Goal: Task Accomplishment & Management: Complete application form

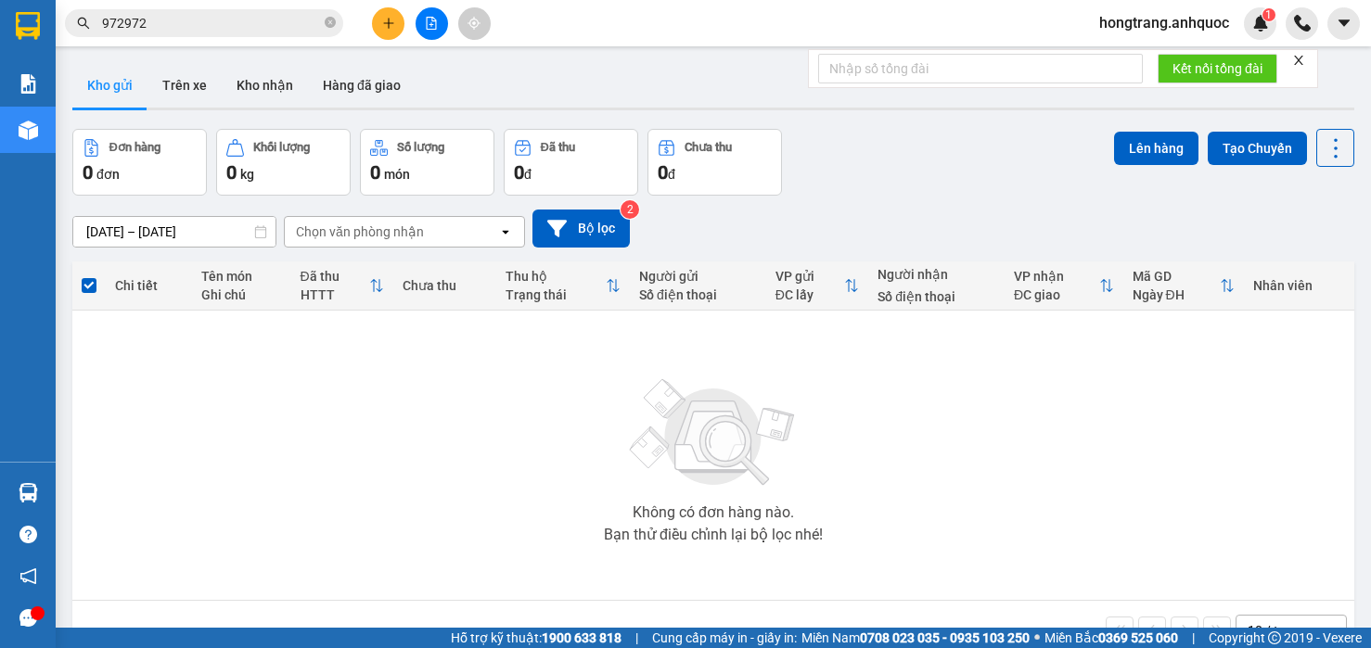
click at [186, 87] on button "Trên xe" at bounding box center [184, 85] width 74 height 45
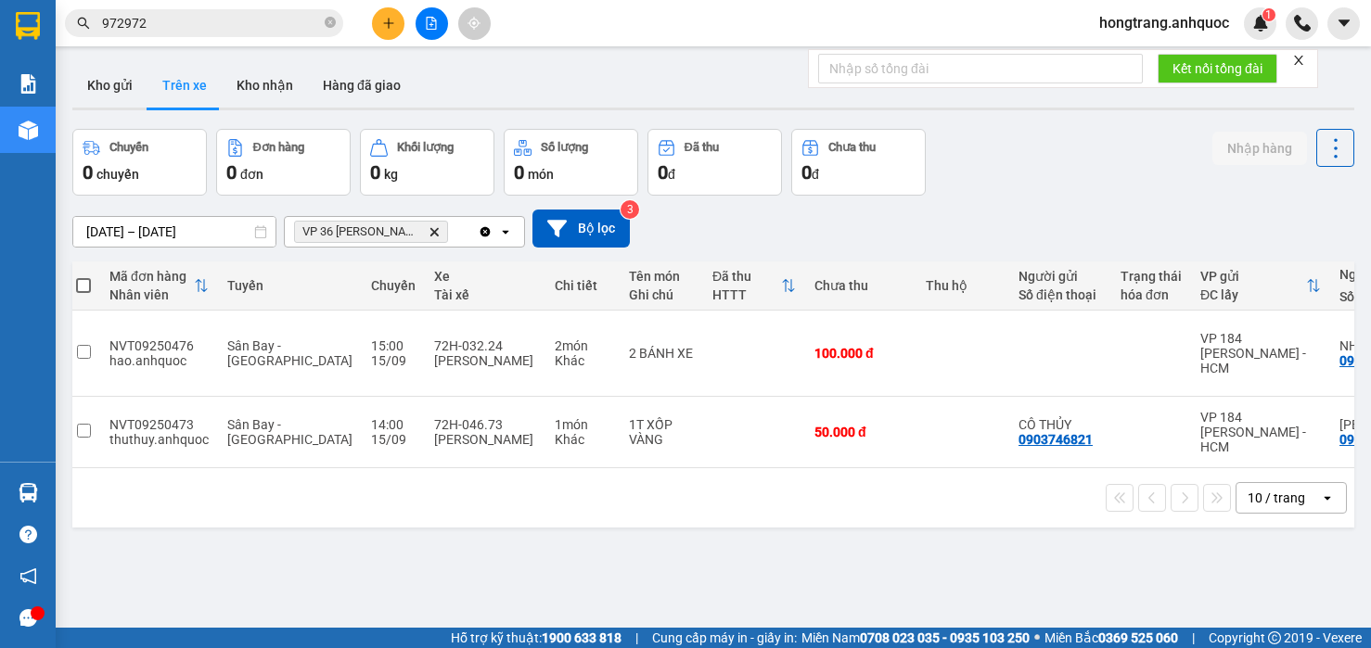
scroll to position [0, 2]
click at [267, 88] on button "Kho nhận" at bounding box center [265, 85] width 86 height 45
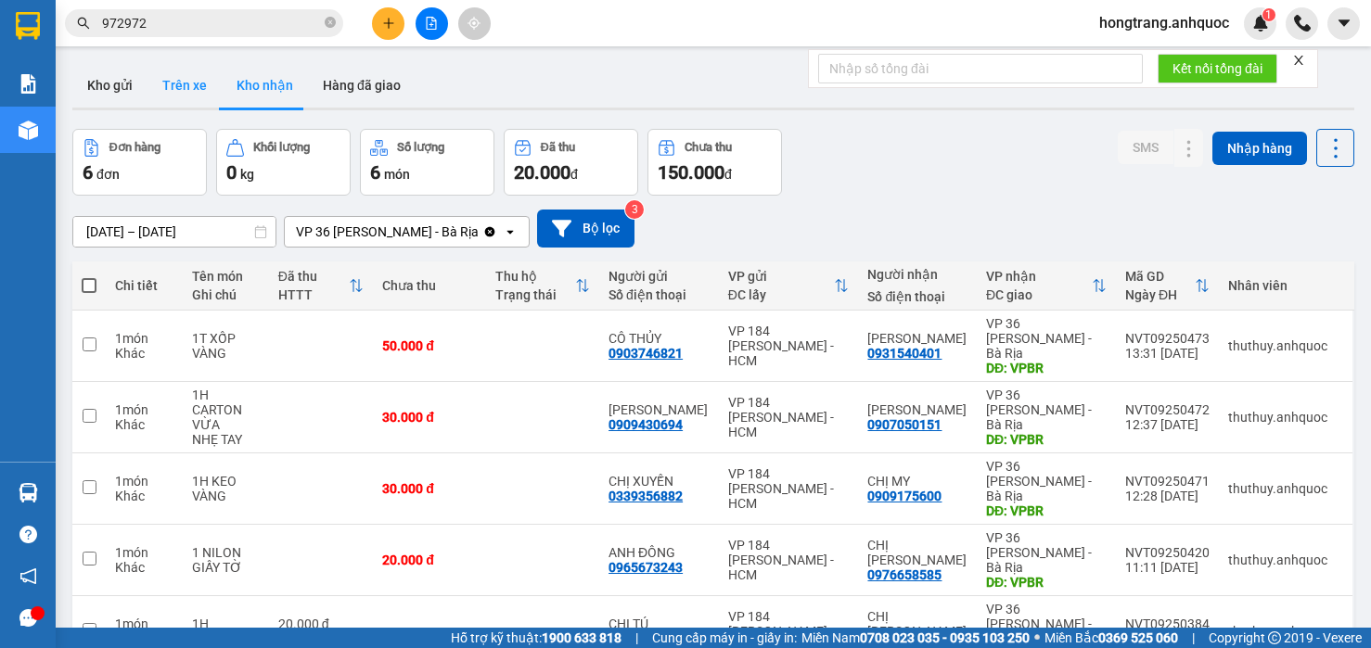
click at [179, 84] on button "Trên xe" at bounding box center [184, 85] width 74 height 45
type input "[DATE] – [DATE]"
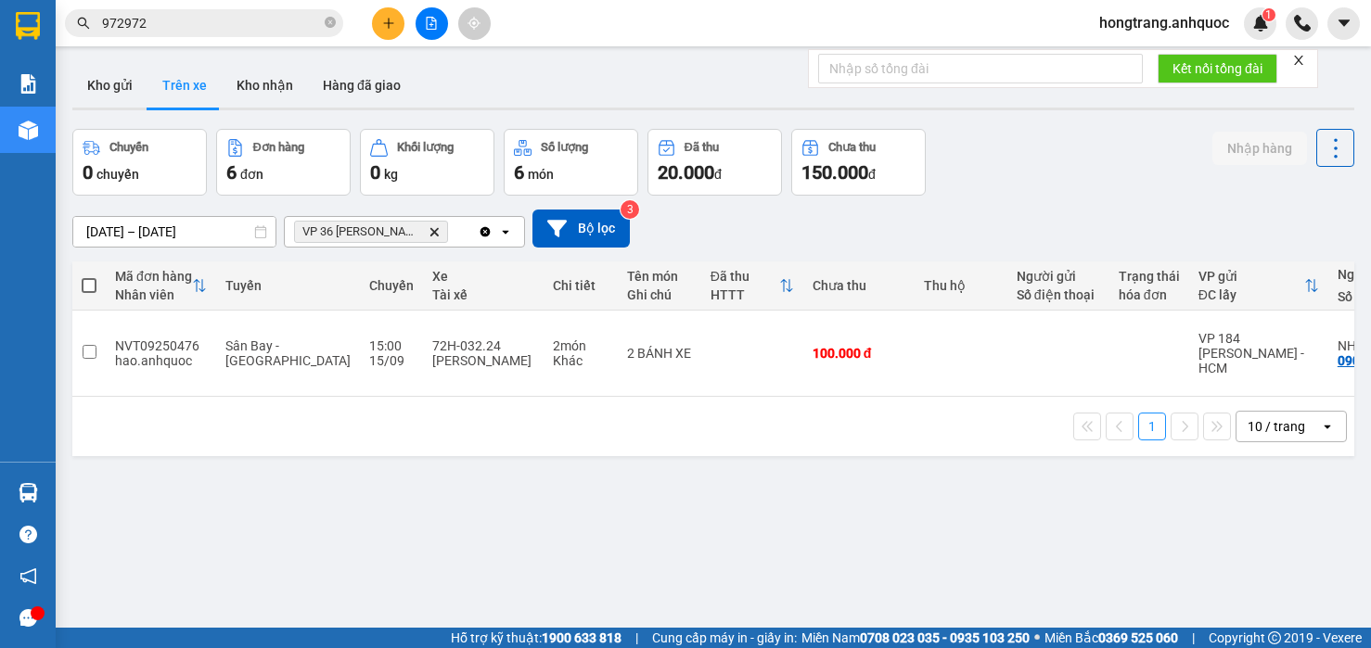
drag, startPoint x: 559, startPoint y: 374, endPoint x: 798, endPoint y: 372, distance: 239.3
click at [798, 372] on div "Mã đơn hàng Nhân viên Tuyến Chuyến Xe Tài xế Chi tiết Tên món Ghi chú Đã thu HT…" at bounding box center [713, 358] width 1282 height 195
click at [257, 24] on input "972972" at bounding box center [211, 23] width 219 height 20
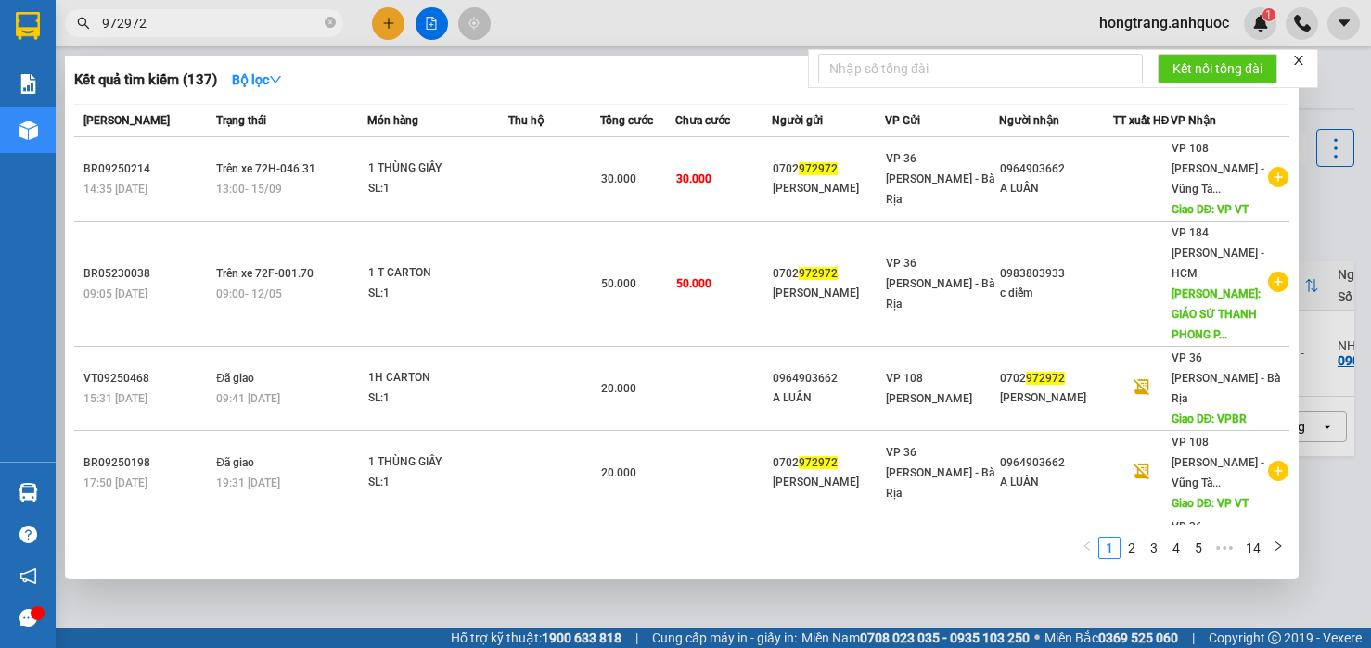
click at [257, 24] on input "972972" at bounding box center [211, 23] width 219 height 20
paste input "NVT09250384"
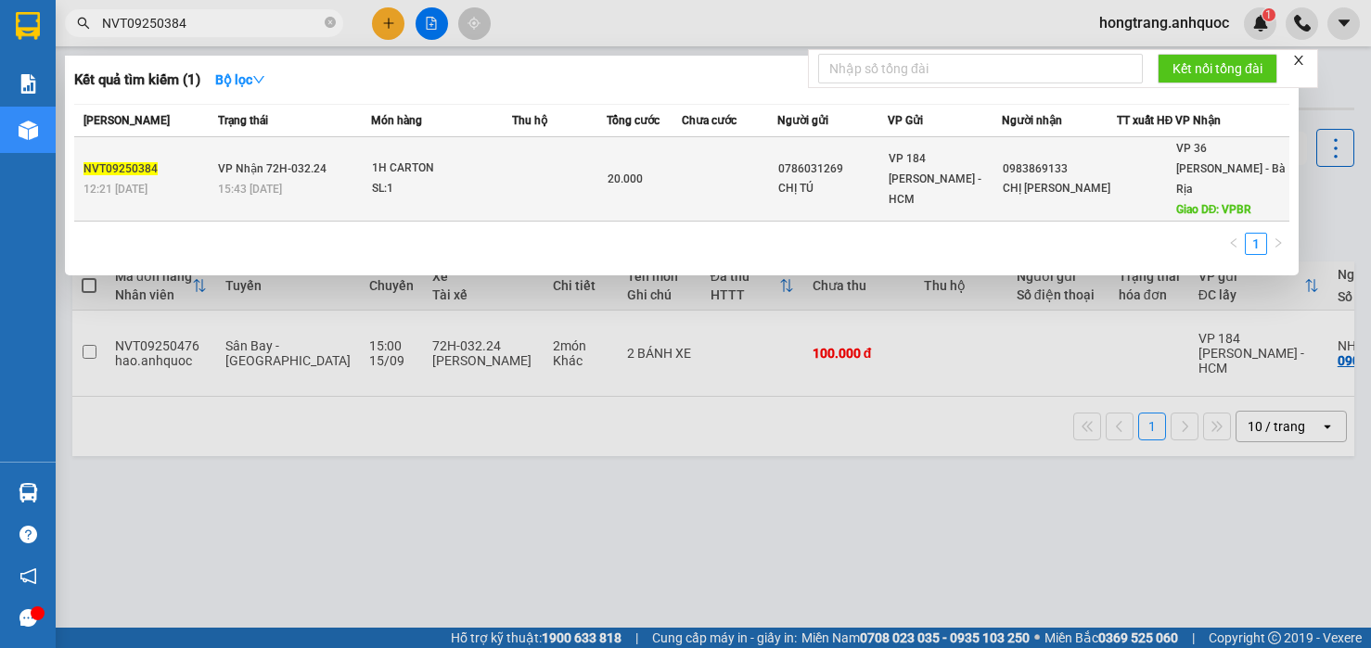
type input "NVT09250384"
click at [362, 179] on div "15:43 [DATE]" at bounding box center [294, 189] width 153 height 20
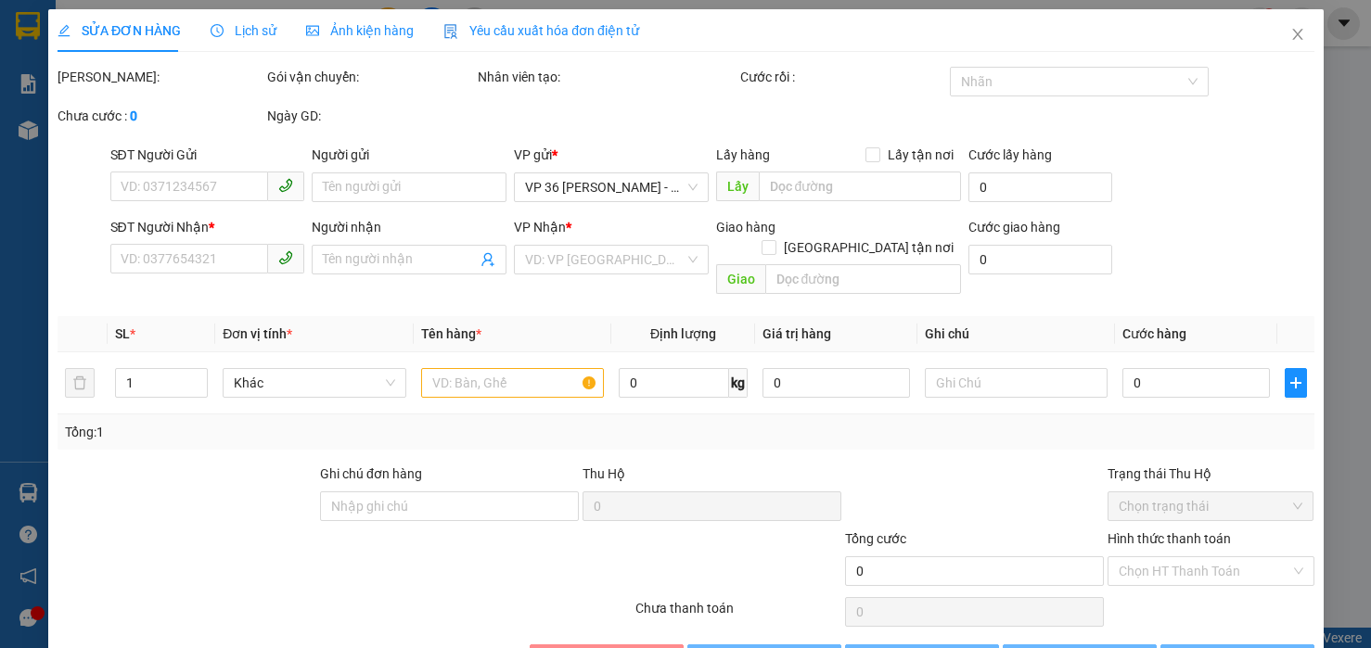
type input "0786031269"
type input "CHỊ TÚ"
type input "0983869133"
type input "CHỊ [PERSON_NAME]"
type input "VPBR"
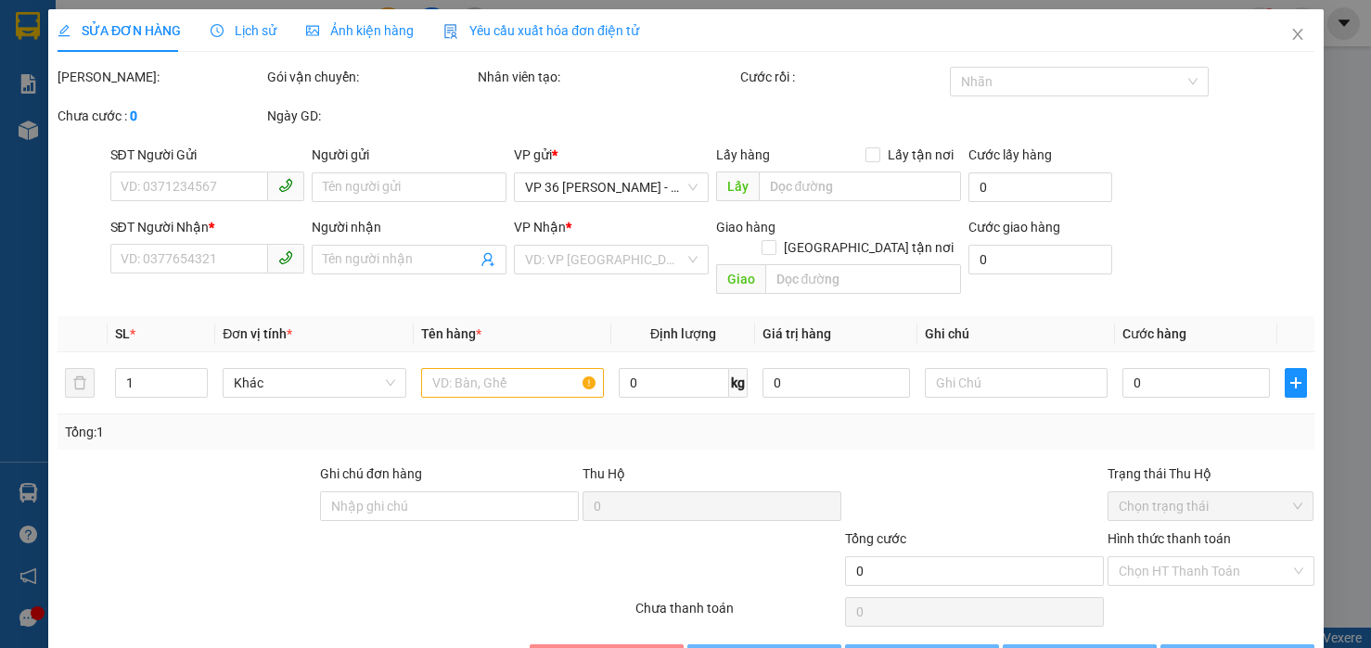
type input "TM 12/9 THỦY"
type input "20.000"
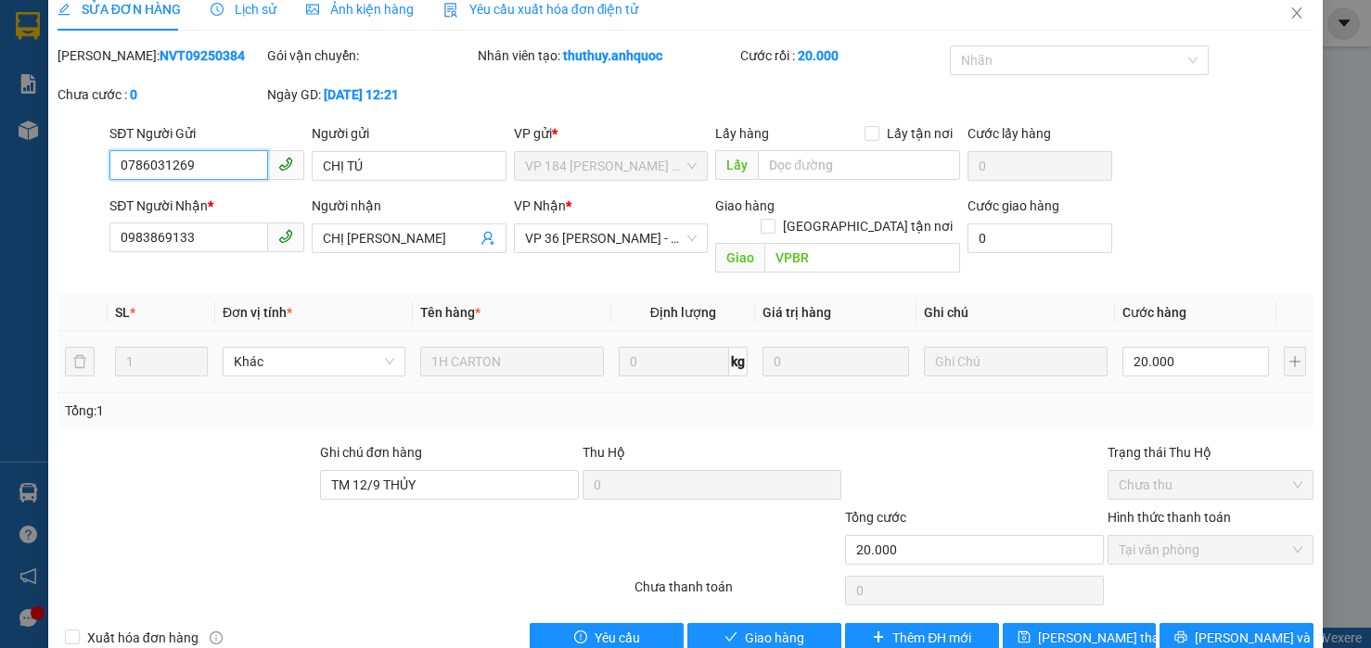
scroll to position [42, 0]
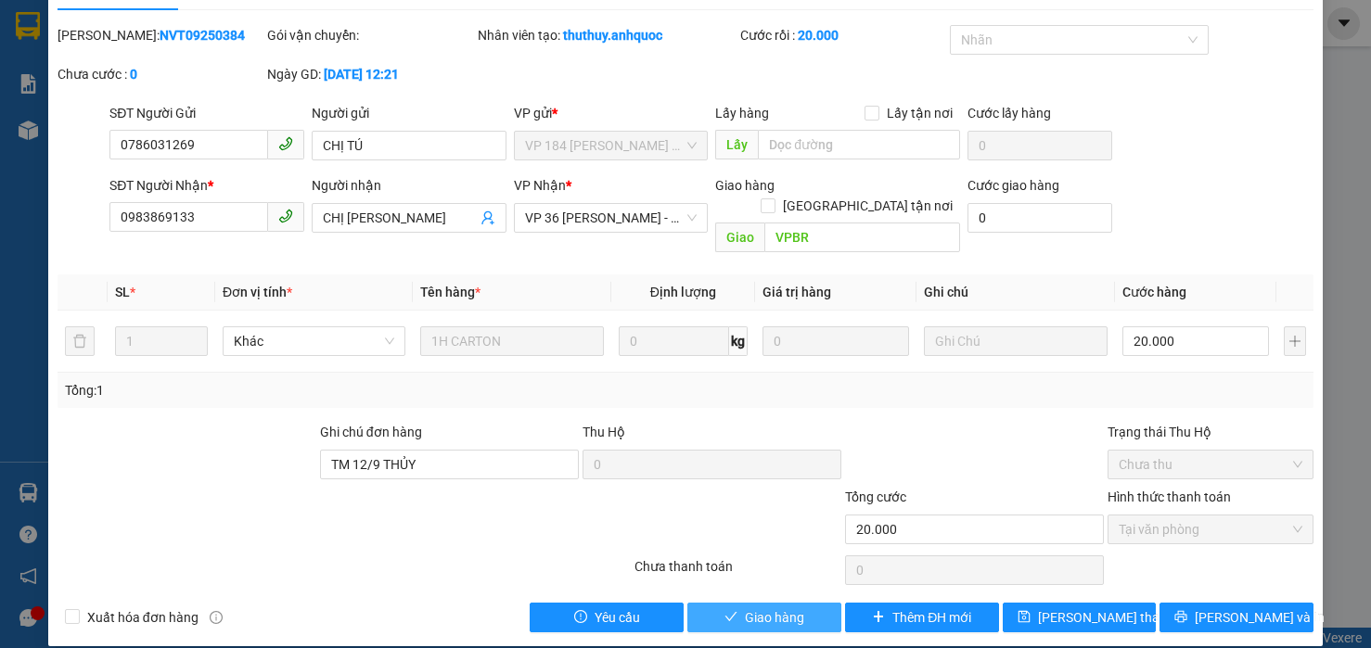
click at [745, 607] on span "Giao hàng" at bounding box center [774, 617] width 59 height 20
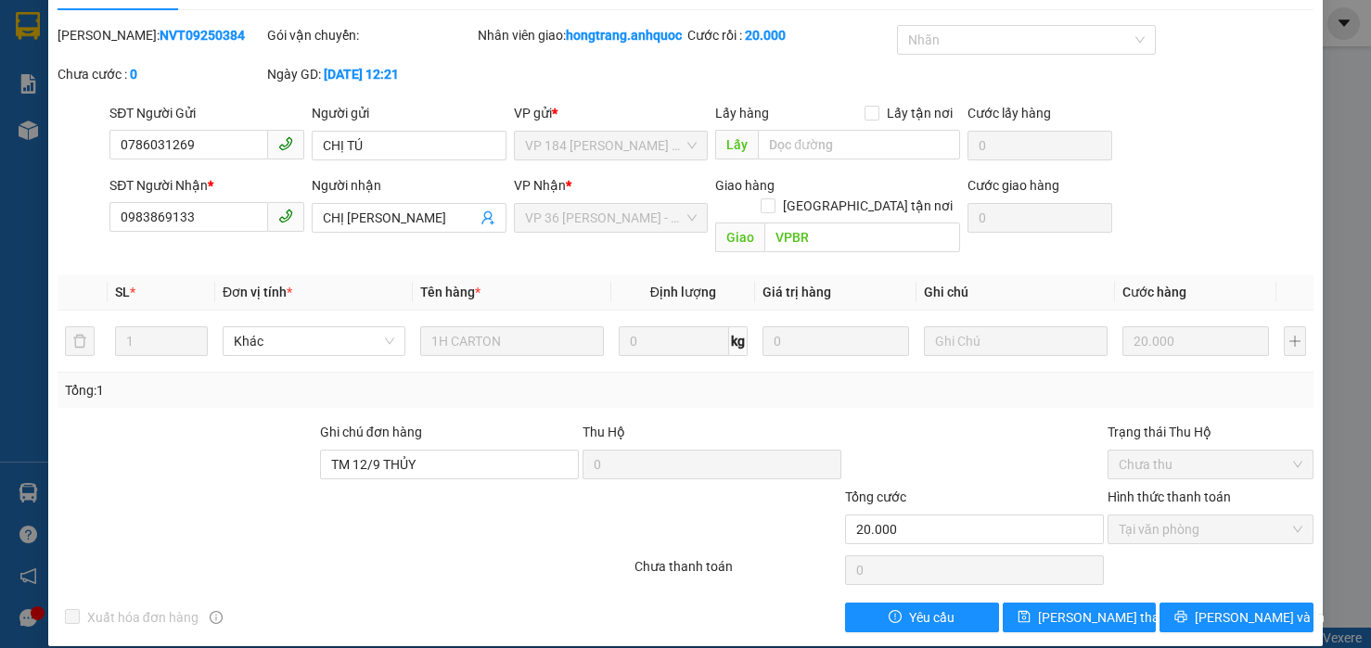
drag, startPoint x: 112, startPoint y: 426, endPoint x: 124, endPoint y: 421, distance: 12.9
click at [112, 426] on div at bounding box center [187, 454] width 262 height 65
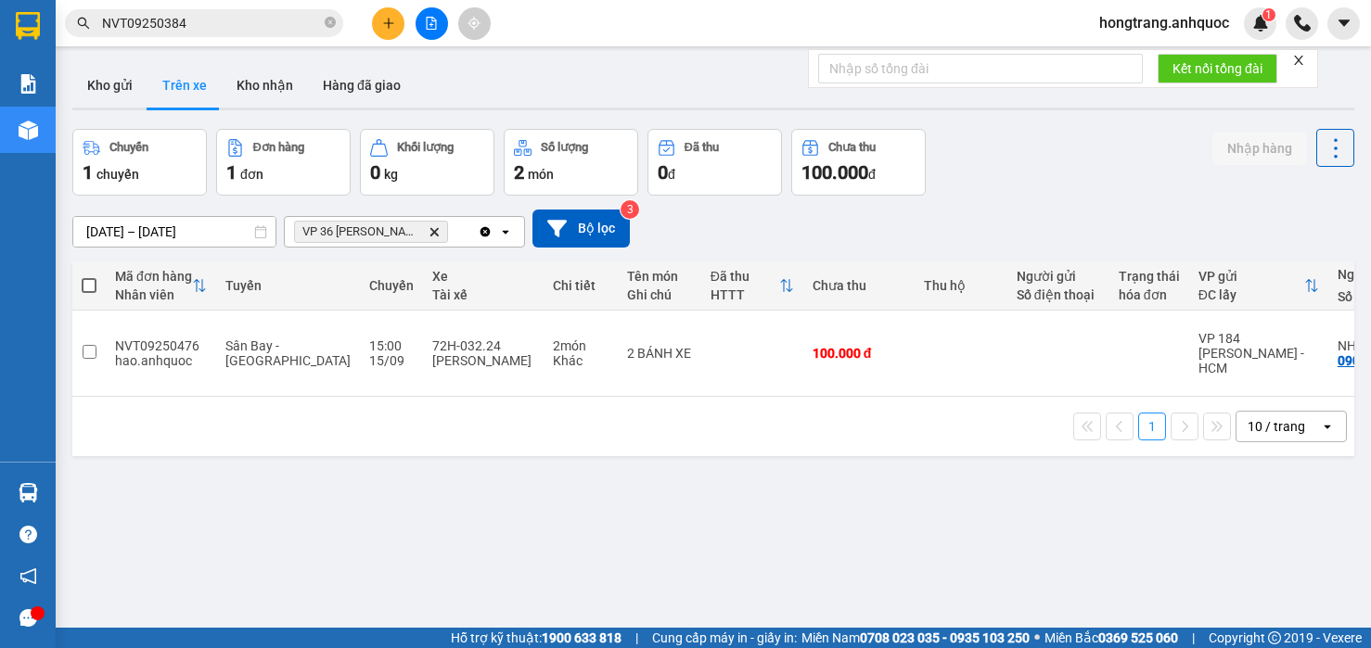
drag, startPoint x: 145, startPoint y: 444, endPoint x: 216, endPoint y: 395, distance: 86.7
click at [144, 444] on div "ver 1.8.145 Kho gửi Trên xe Kho nhận Hàng đã giao Chuyến 1 chuyến Đơn hàng 1 đơ…" at bounding box center [713, 380] width 1296 height 648
click at [394, 24] on icon "plus" at bounding box center [388, 23] width 13 height 13
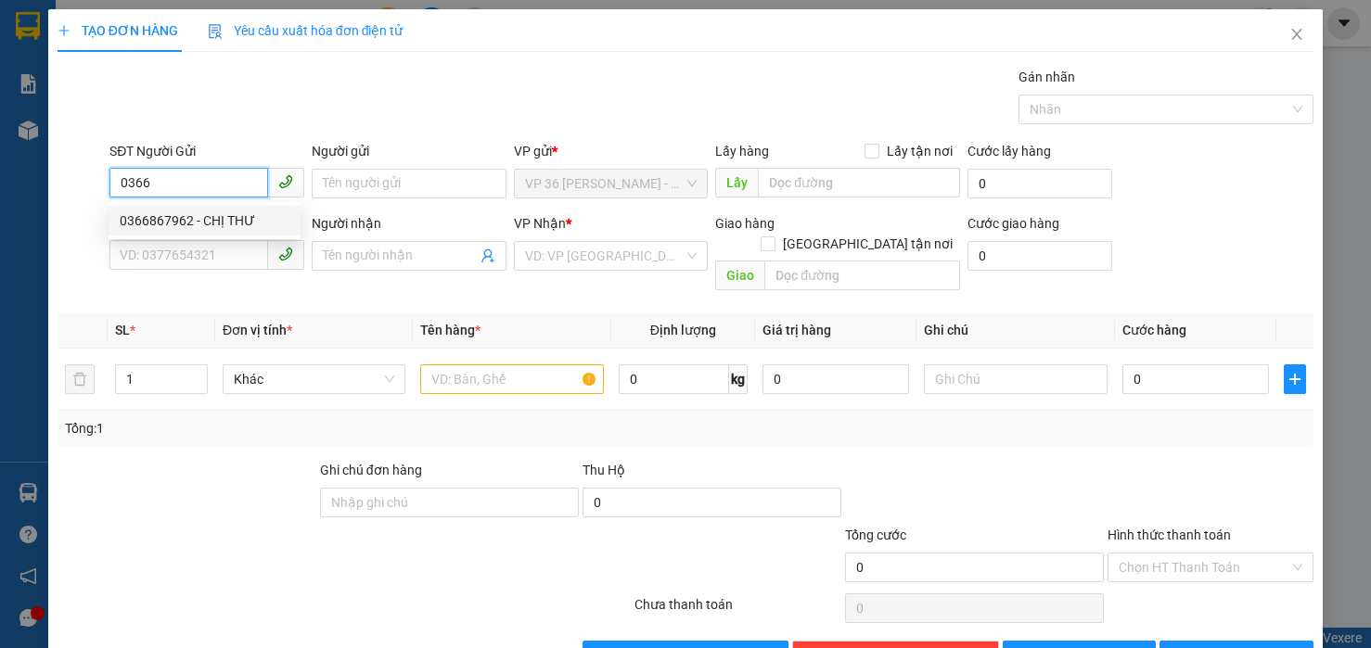
click at [191, 219] on div "0366867962 - CHỊ THƯ" at bounding box center [205, 220] width 170 height 20
type input "0366867962"
type input "CHỊ THƯ"
type input "0978242813"
type input "A HOÀN"
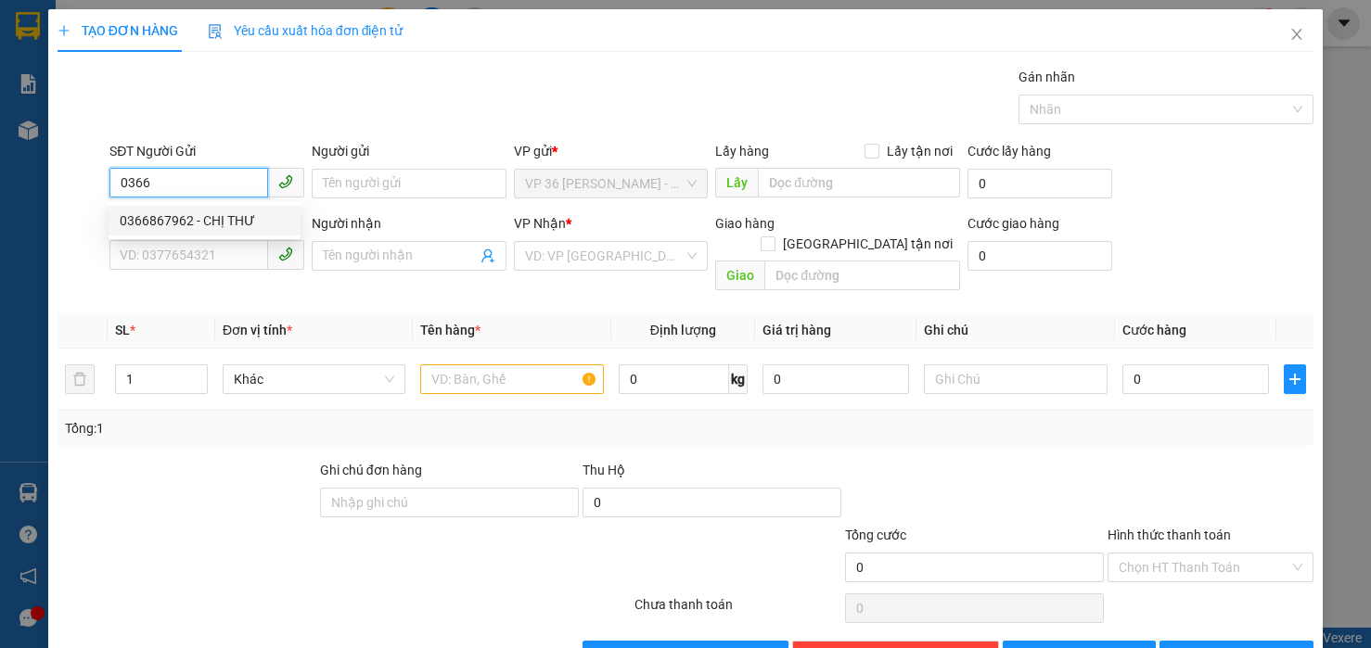
type input "VPNVT"
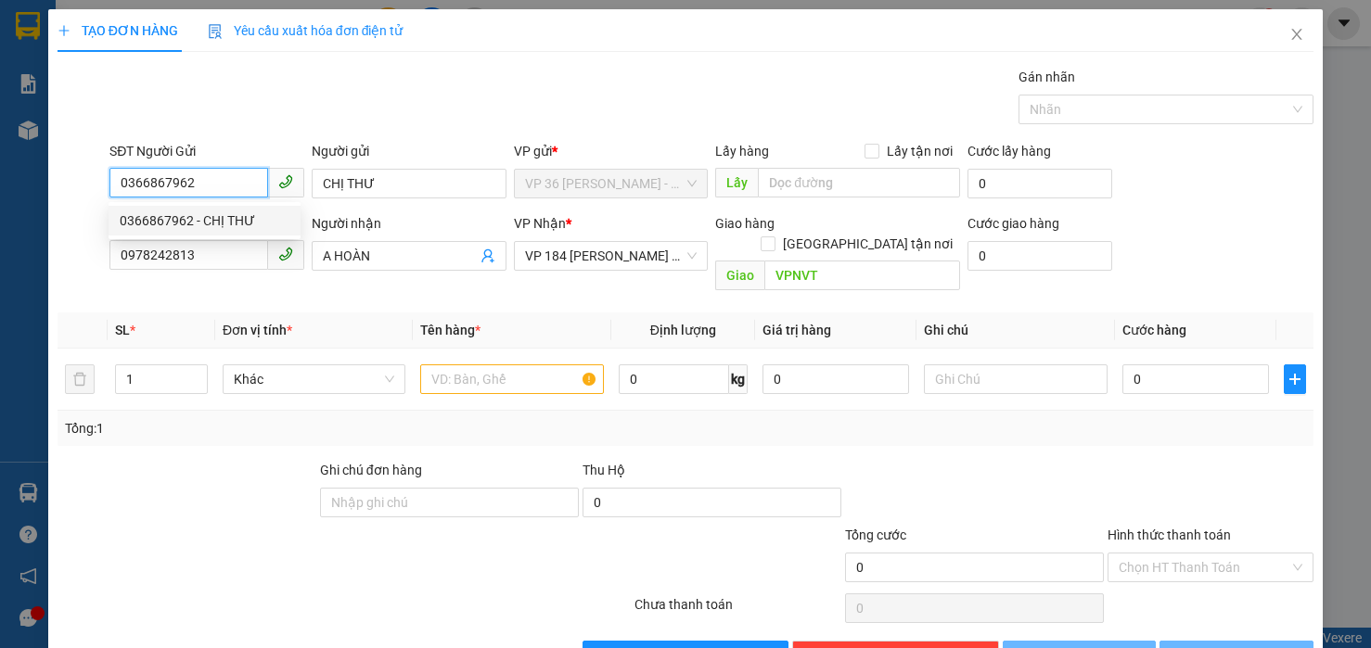
type input "20.000"
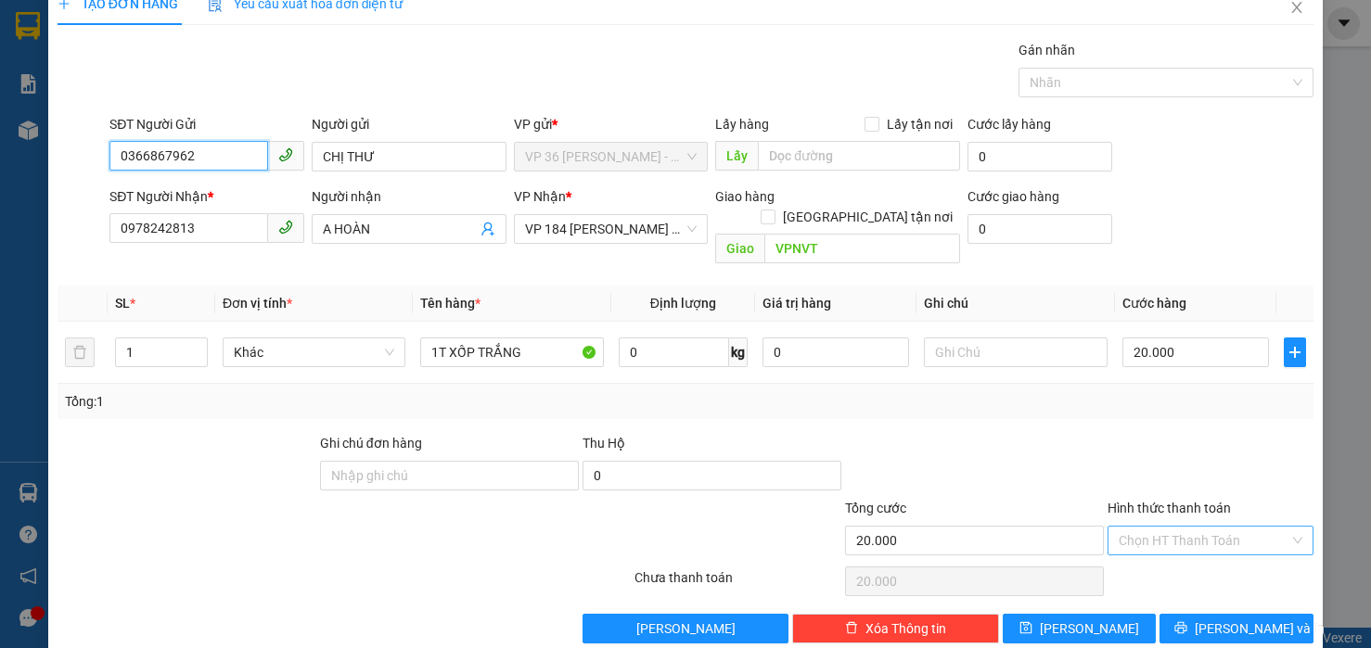
scroll to position [38, 0]
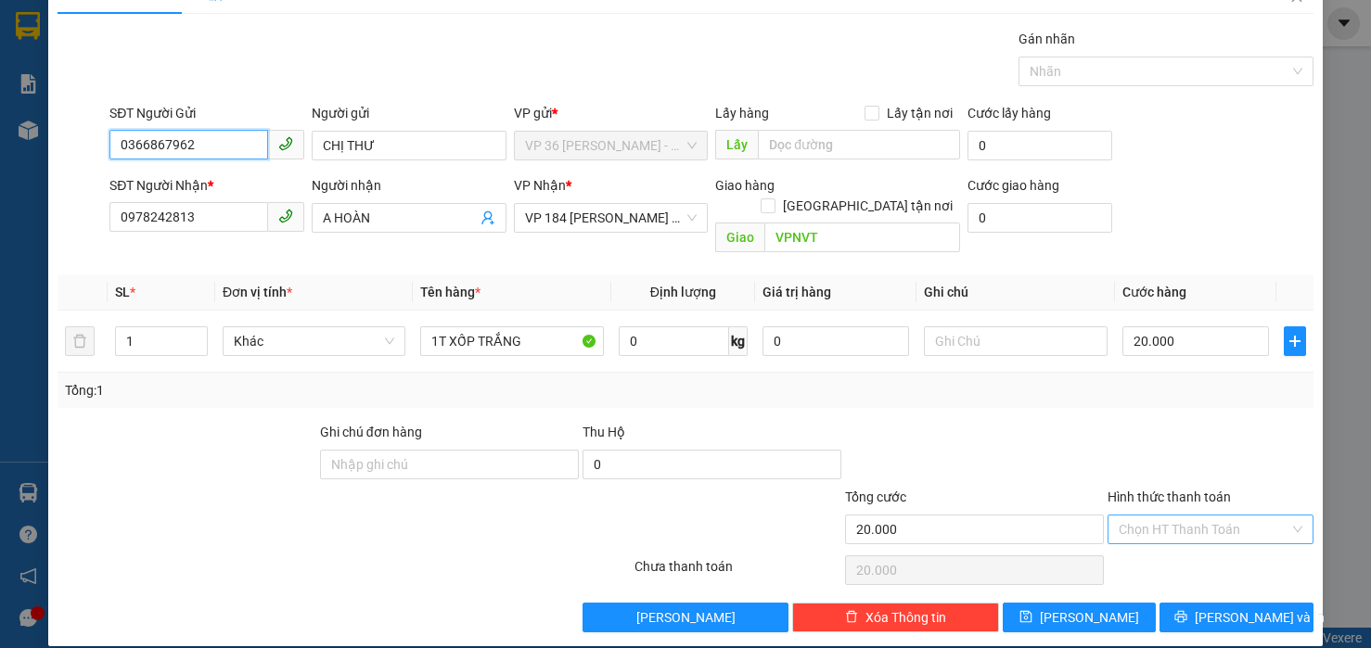
type input "0366867962"
click at [1151, 516] on input "Hình thức thanh toán" at bounding box center [1203, 530] width 171 height 28
click at [1141, 543] on div "Tại văn phòng" at bounding box center [1194, 546] width 181 height 20
type input "0"
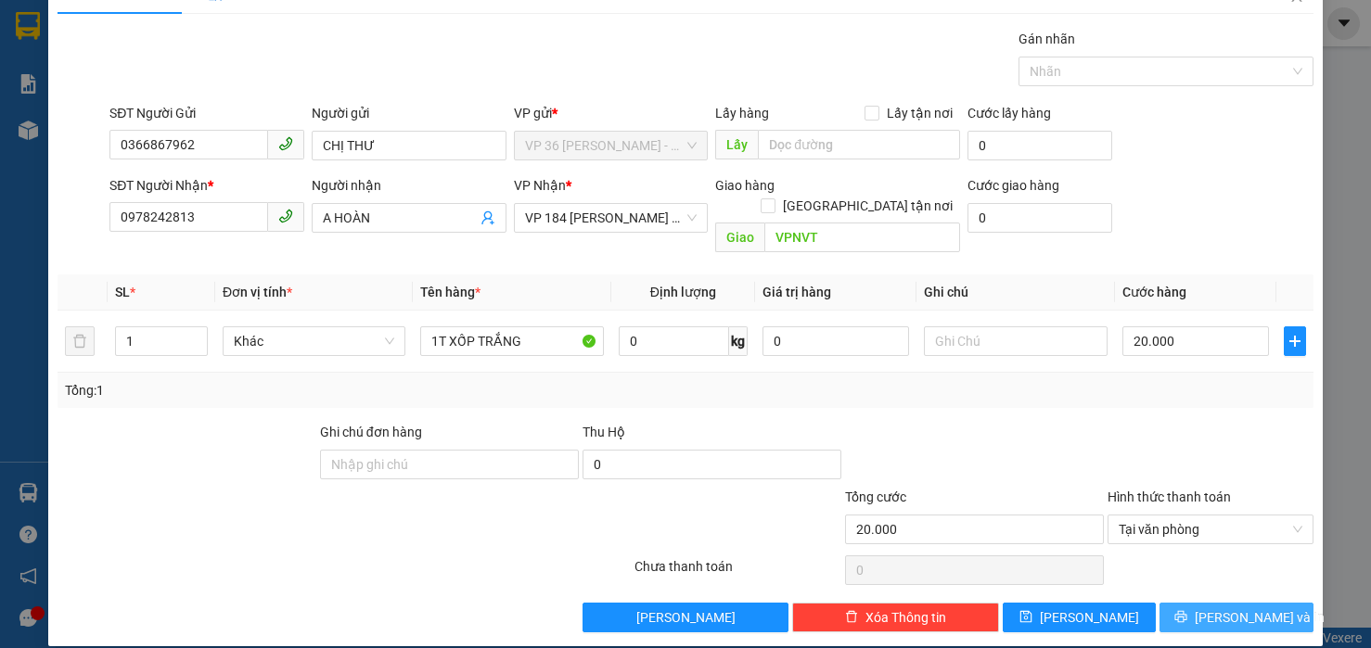
click at [1221, 607] on span "[PERSON_NAME] và In" at bounding box center [1259, 617] width 130 height 20
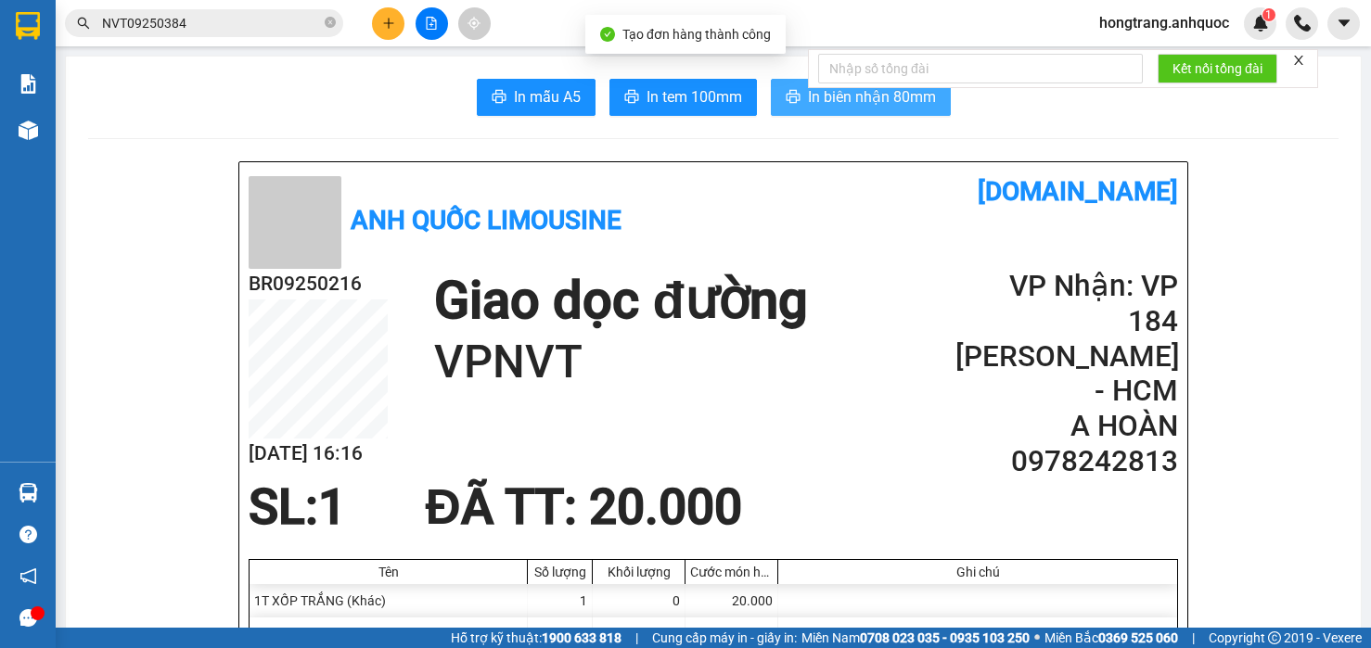
click at [790, 99] on icon "printer" at bounding box center [792, 96] width 14 height 13
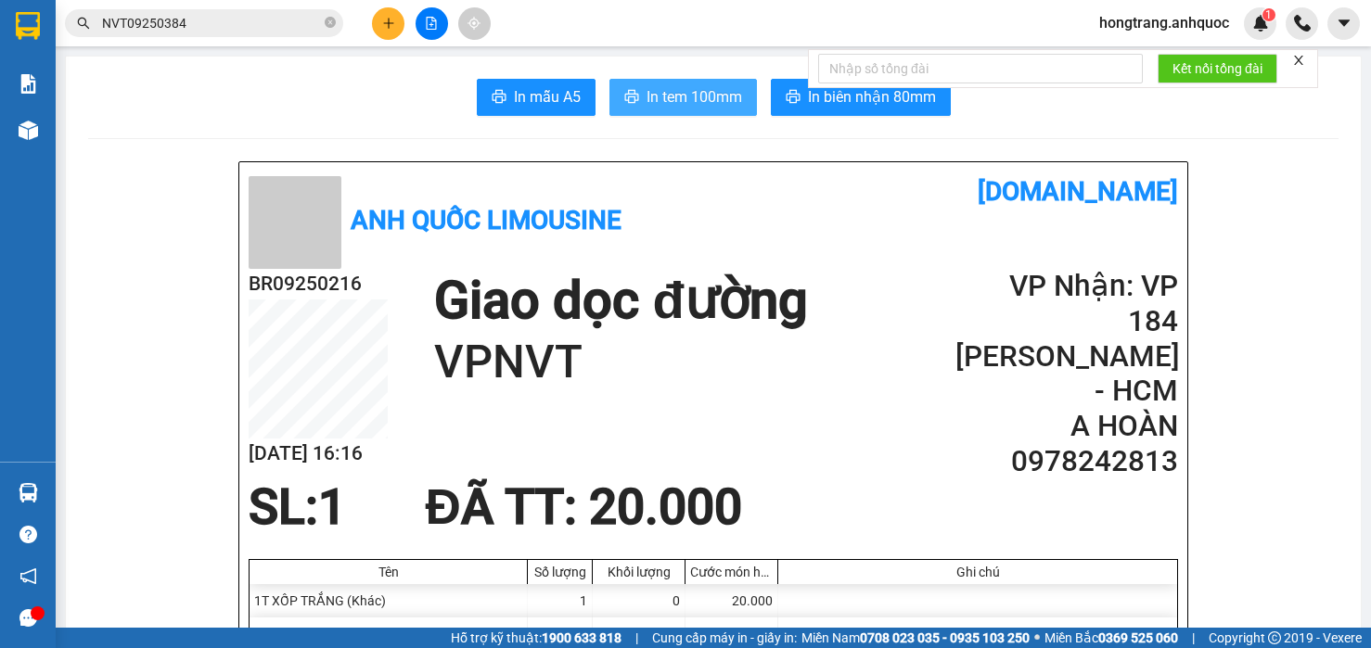
click at [671, 96] on span "In tem 100mm" at bounding box center [694, 96] width 96 height 23
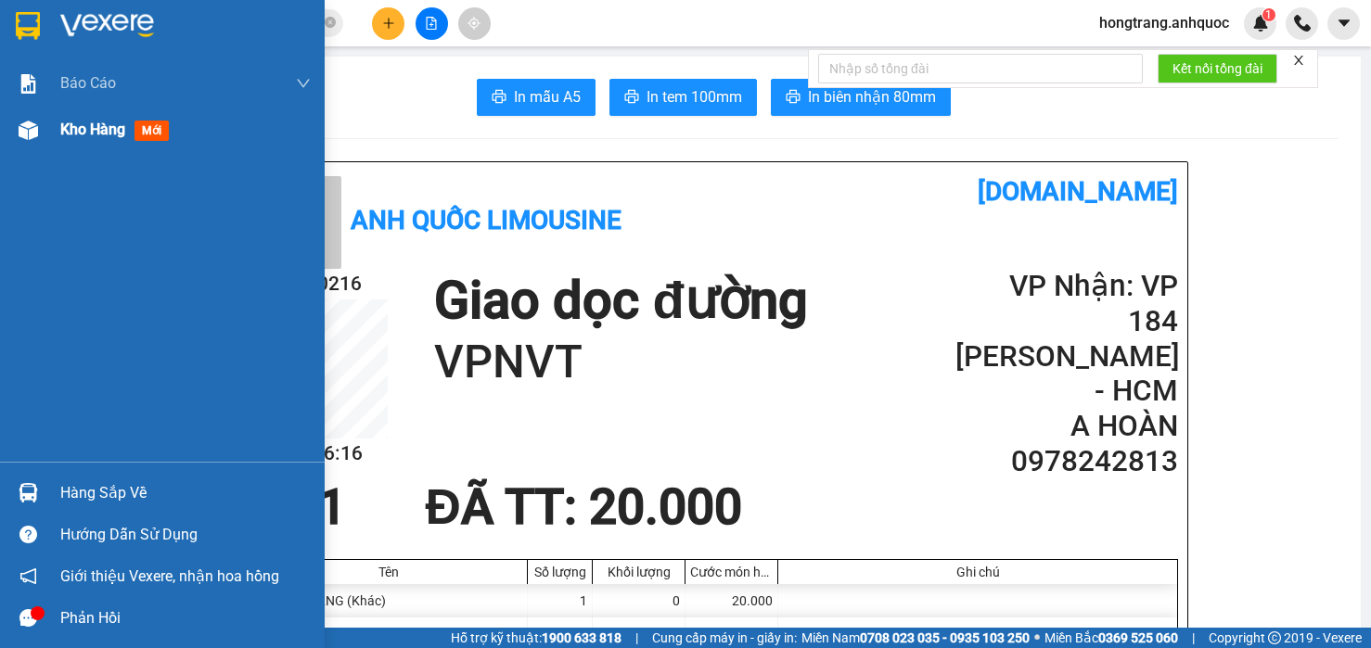
click at [36, 140] on div at bounding box center [28, 130] width 32 height 32
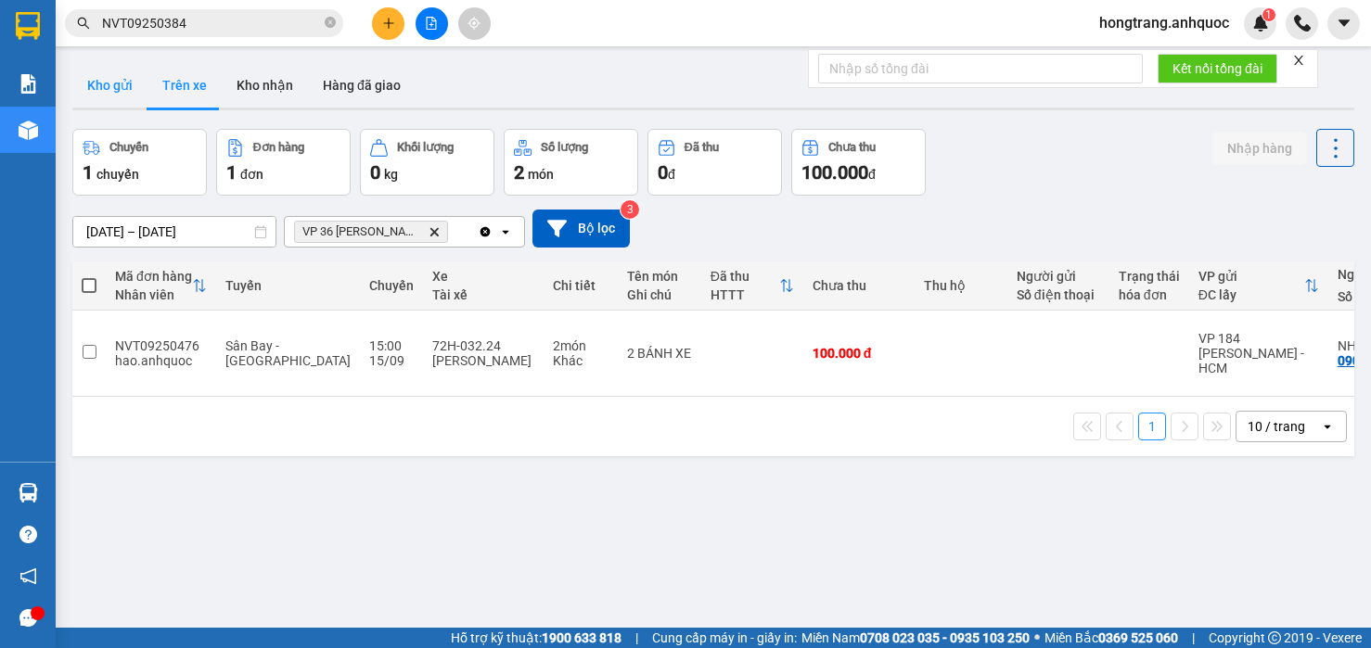
click at [121, 67] on button "Kho gửi" at bounding box center [109, 85] width 75 height 45
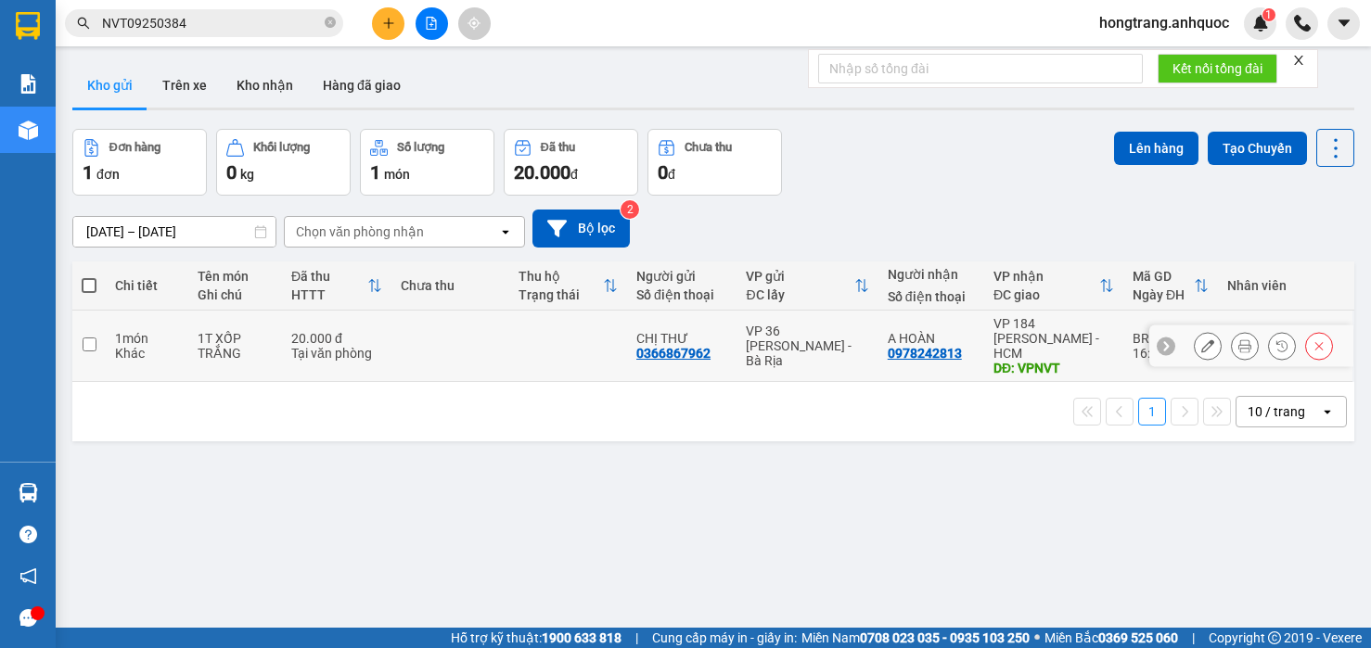
click at [108, 329] on td "1 món Khác" at bounding box center [147, 346] width 83 height 71
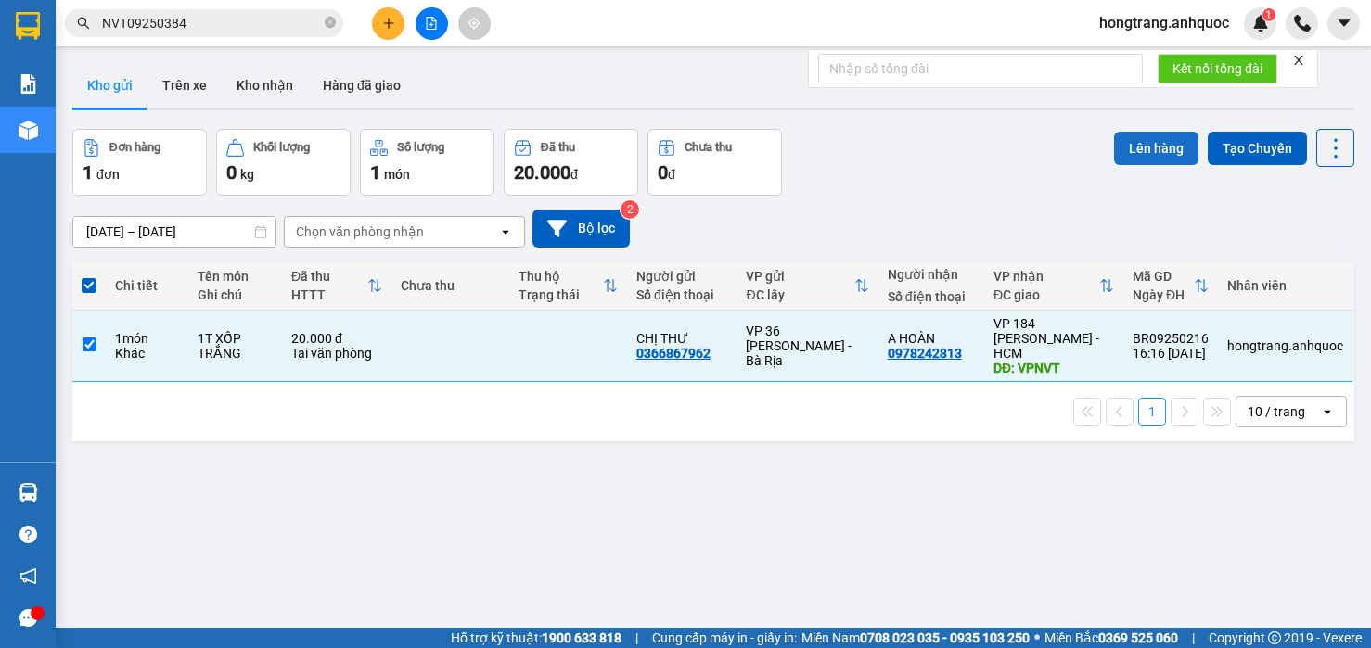
click at [1122, 153] on button "Lên hàng" at bounding box center [1156, 148] width 84 height 33
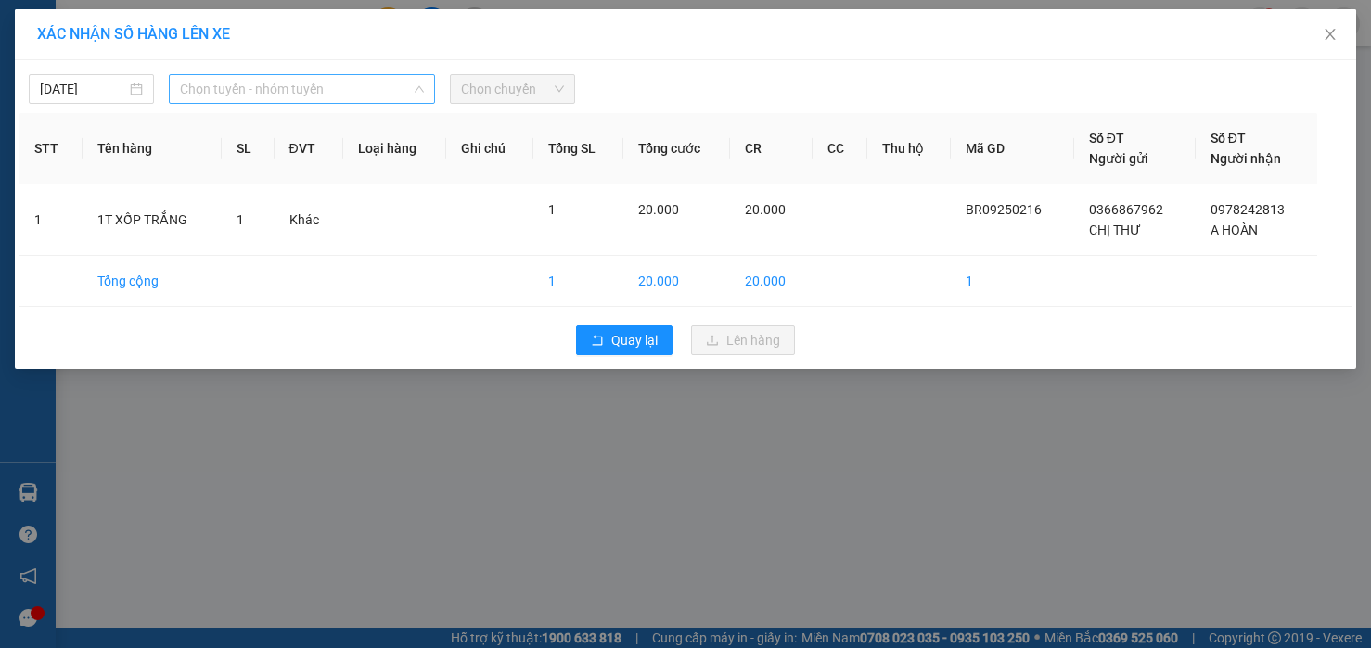
click at [263, 90] on span "Chọn tuyến - nhóm tuyến" at bounding box center [302, 89] width 244 height 28
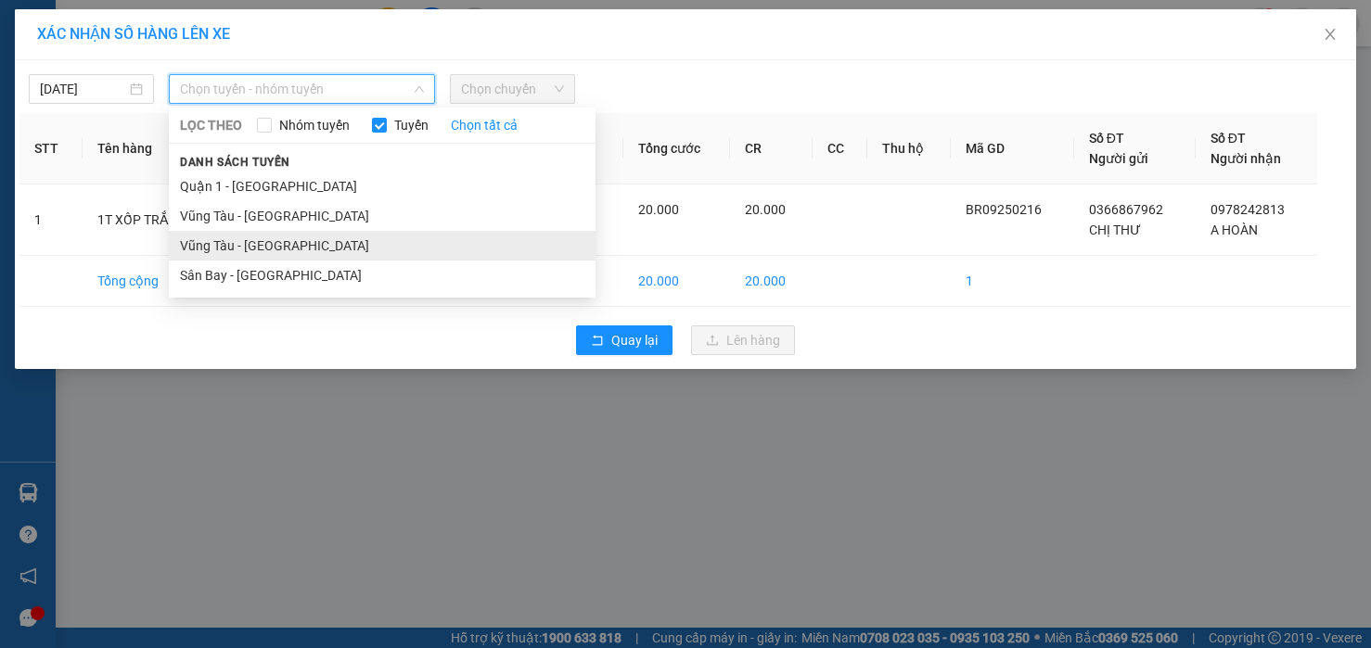
click at [209, 241] on li "Vũng Tàu - [GEOGRAPHIC_DATA]" at bounding box center [382, 246] width 427 height 30
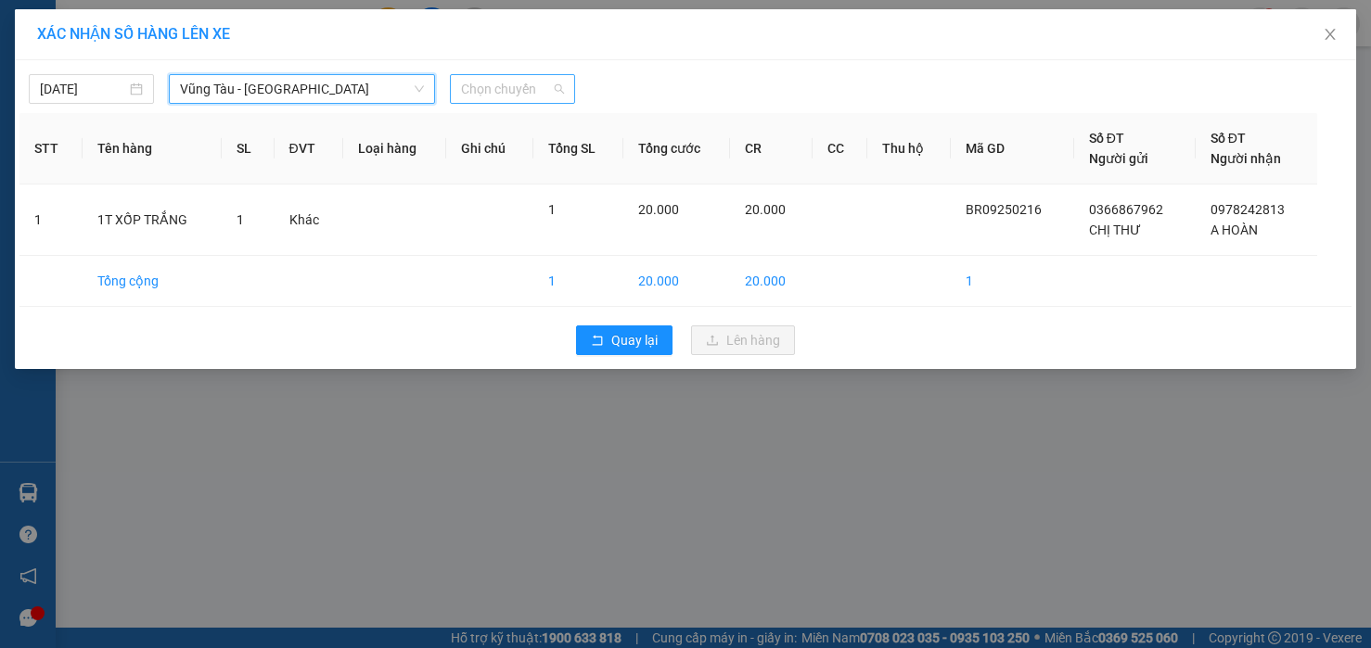
click at [547, 93] on span "Chọn chuyến" at bounding box center [512, 89] width 103 height 28
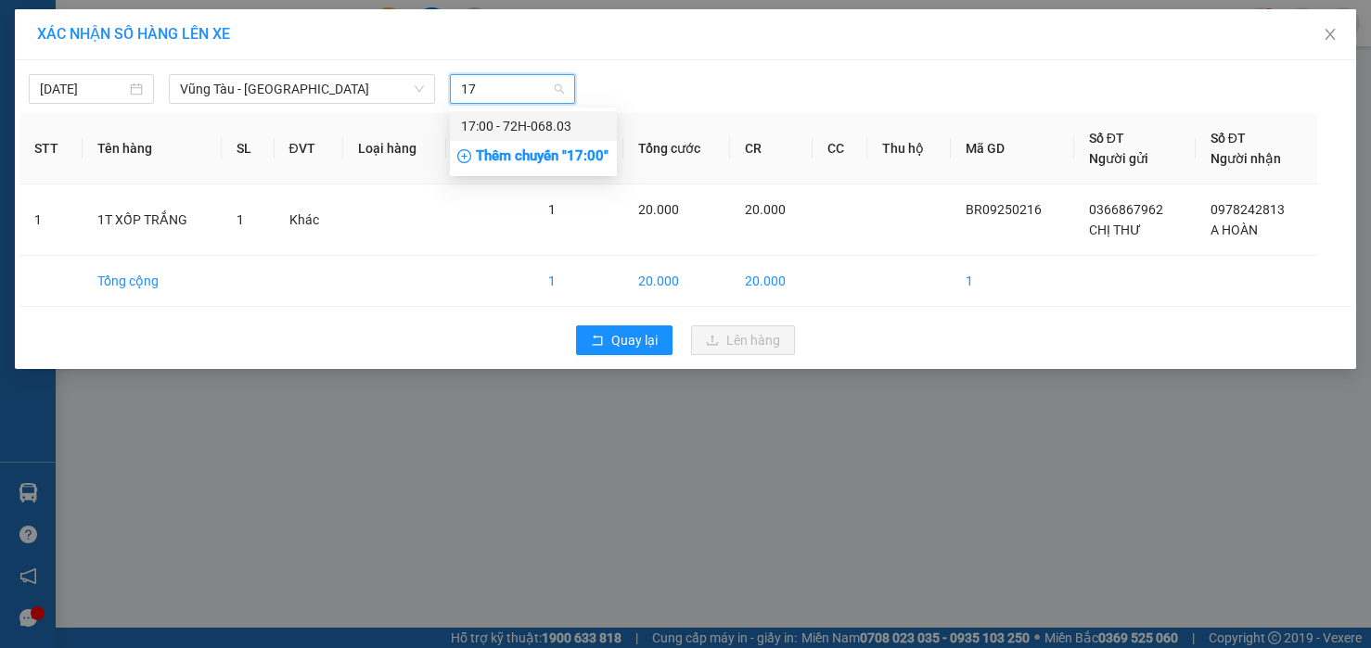
click at [534, 136] on div "17:00 - 72H-068.03" at bounding box center [533, 126] width 167 height 30
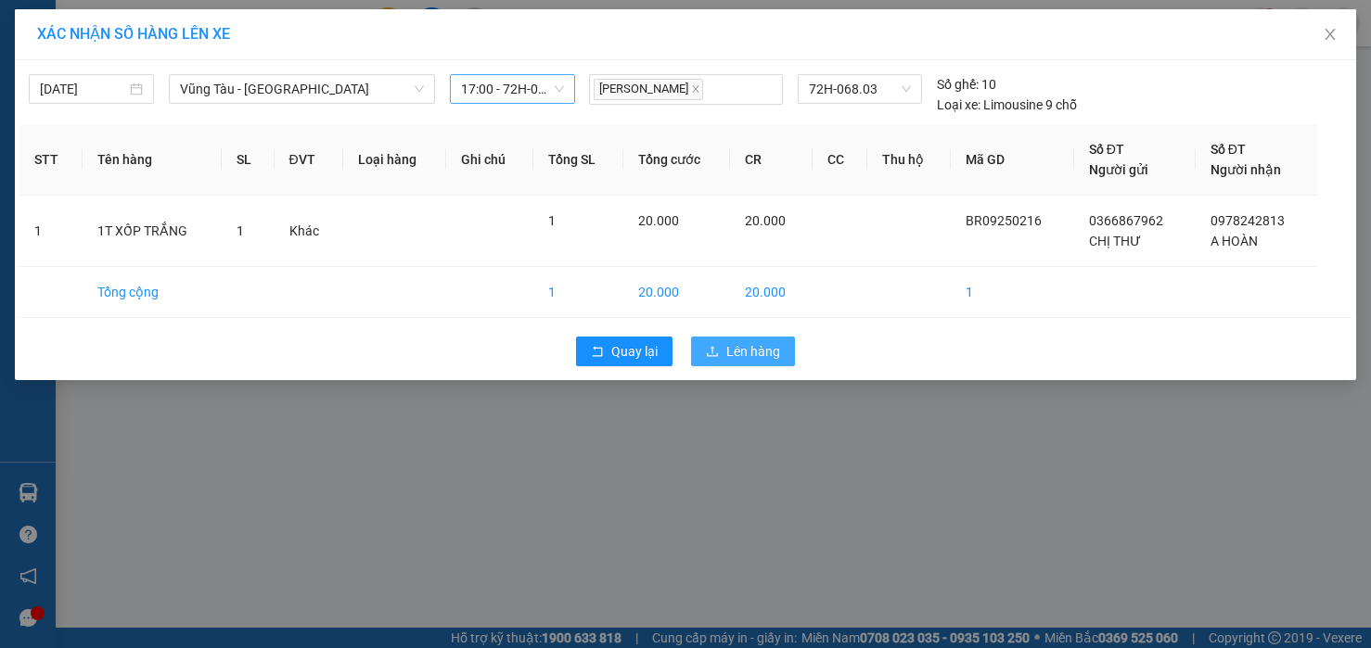
click at [759, 347] on span "Lên hàng" at bounding box center [753, 351] width 54 height 20
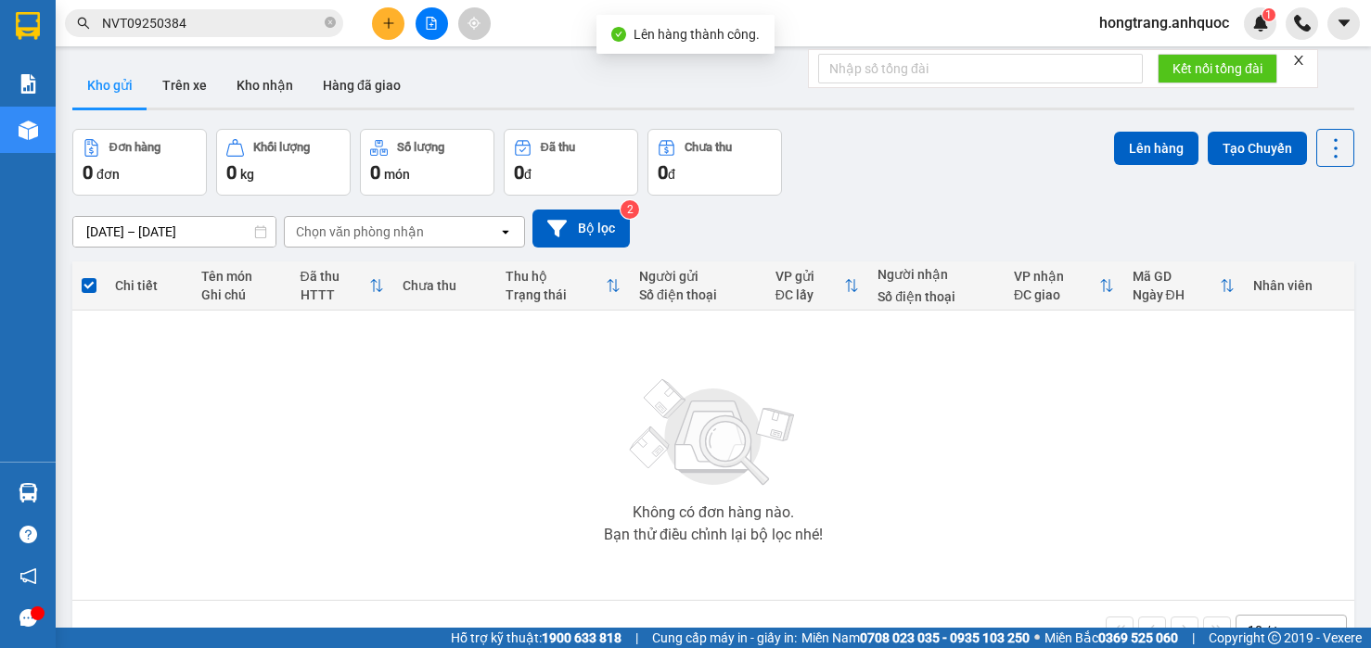
click at [428, 24] on icon "file-add" at bounding box center [431, 23] width 13 height 13
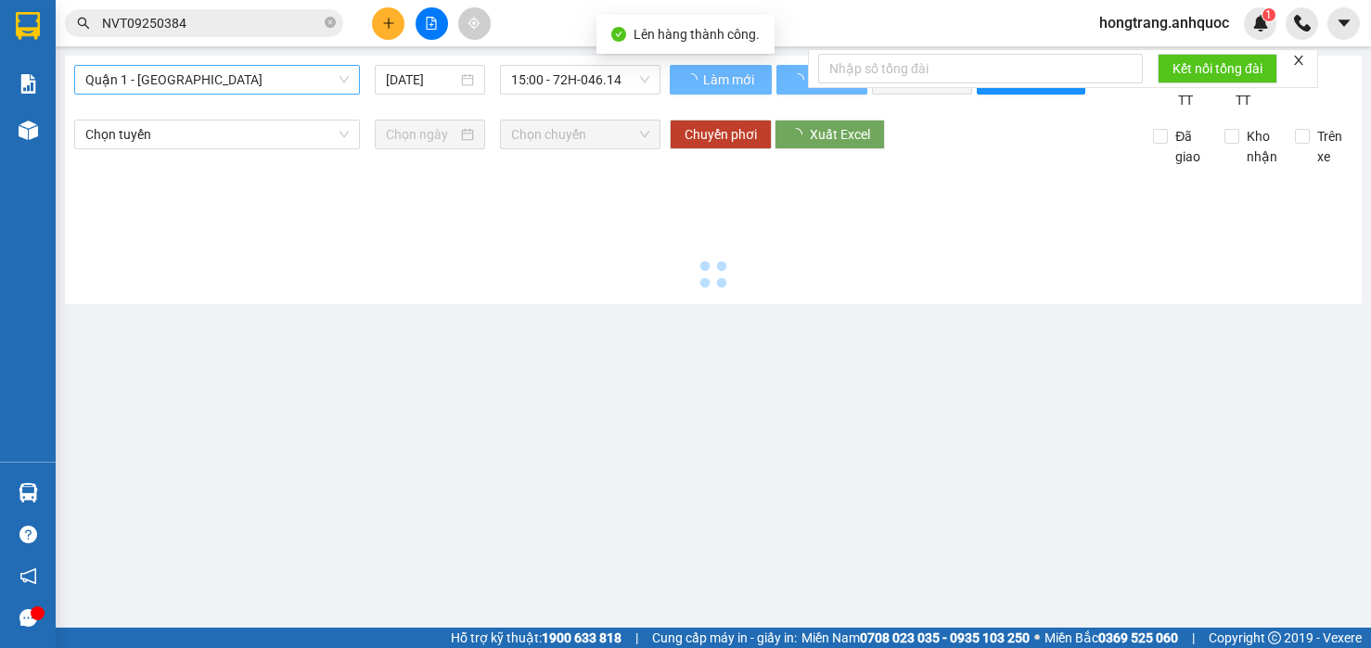
click at [256, 73] on span "Quận 1 - [GEOGRAPHIC_DATA]" at bounding box center [216, 80] width 263 height 28
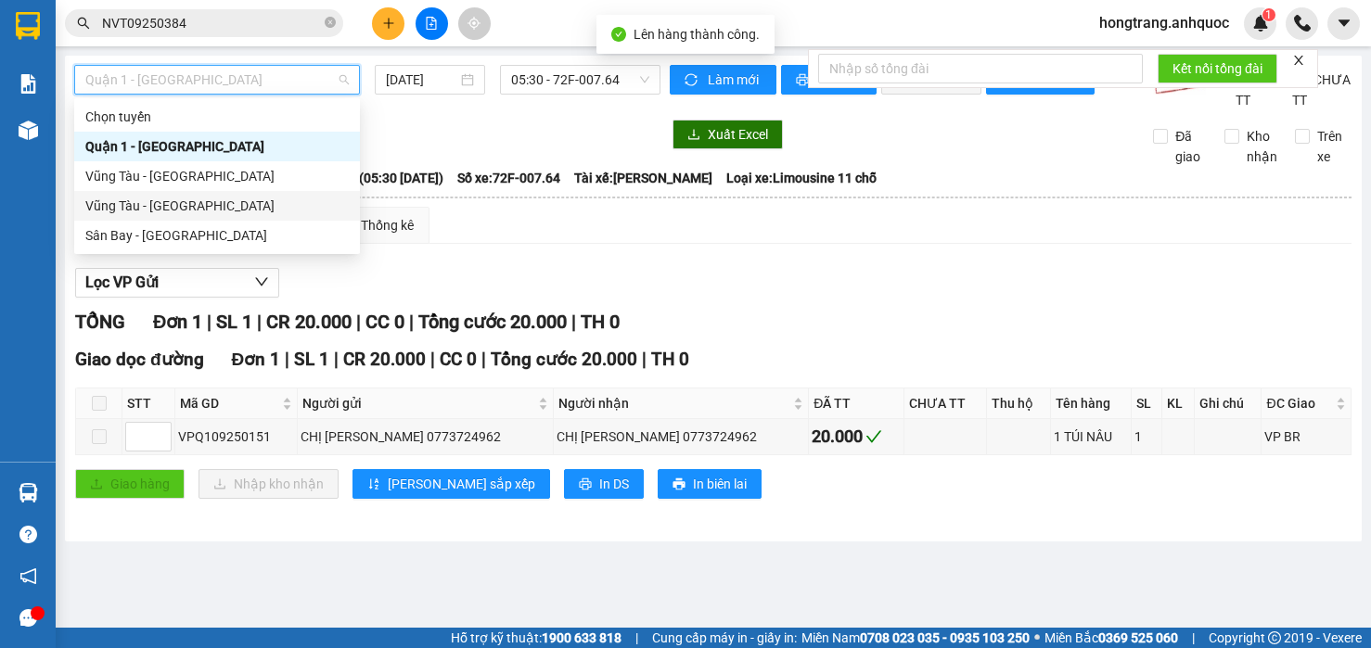
click at [157, 204] on div "Vũng Tàu - [GEOGRAPHIC_DATA]" at bounding box center [216, 206] width 263 height 20
type input "[DATE]"
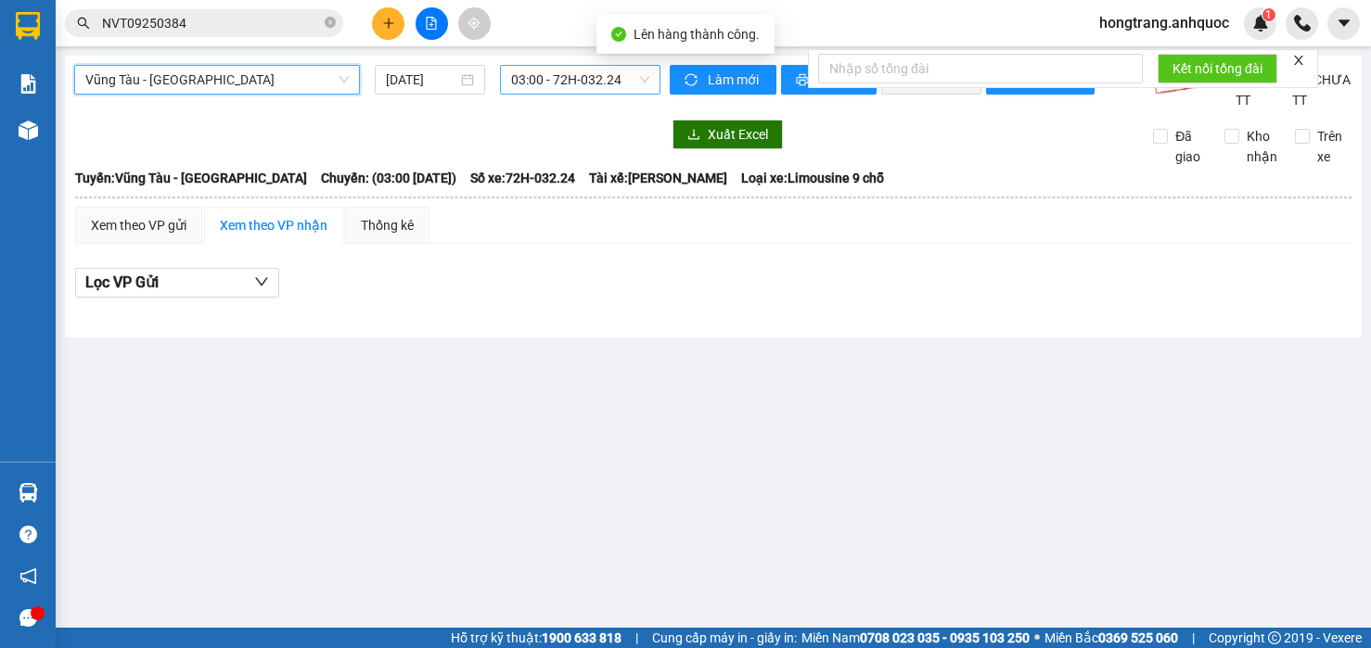
click at [577, 76] on span "03:00 - 72H-032.24" at bounding box center [580, 80] width 138 height 28
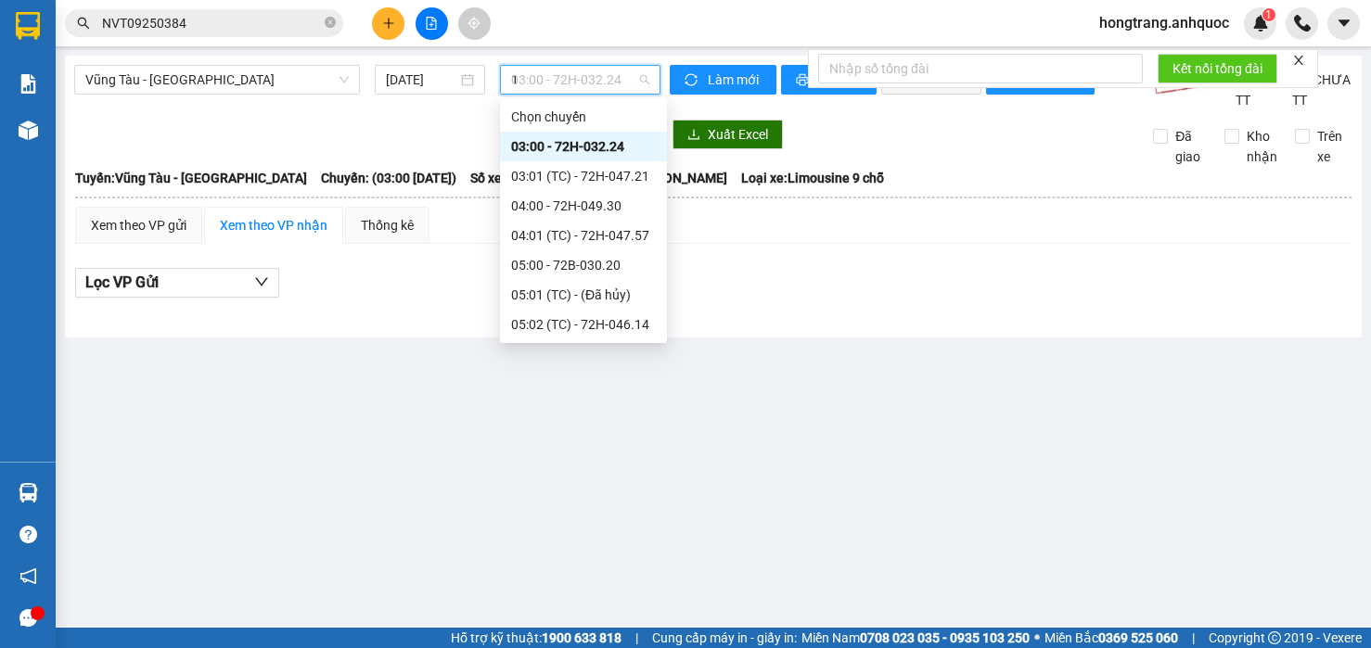
type input "17"
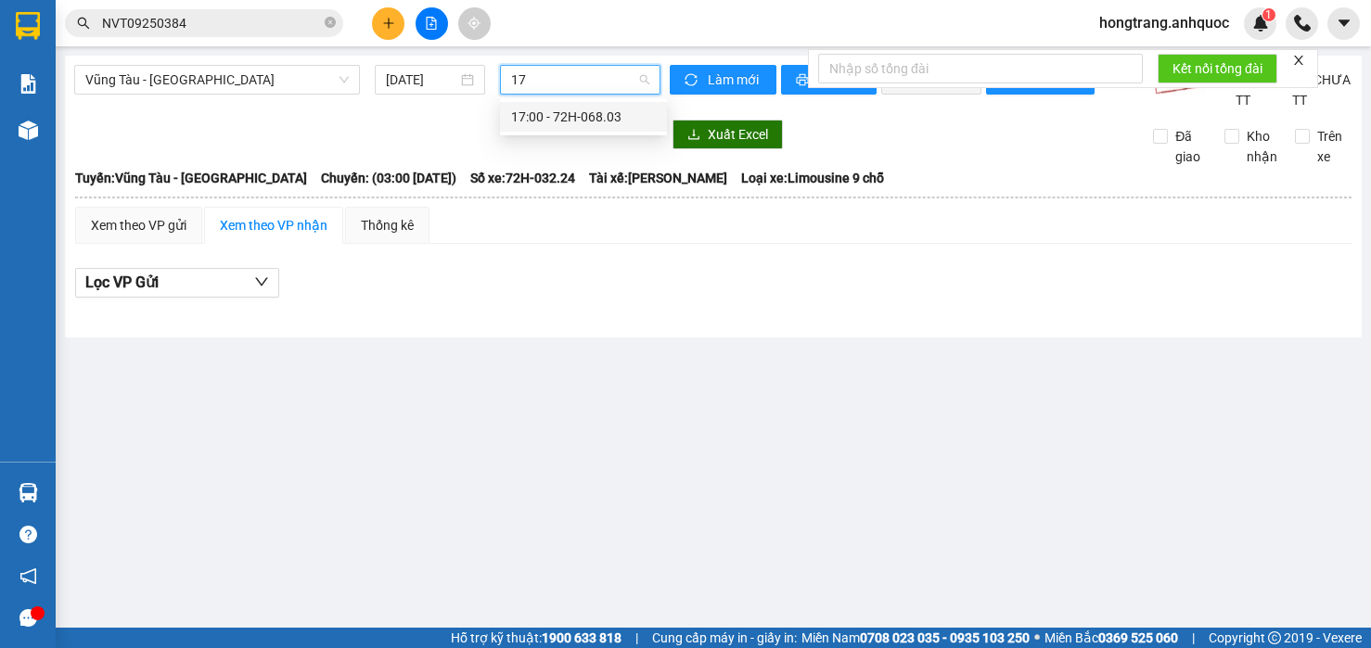
click at [531, 109] on div "17:00 - 72H-068.03" at bounding box center [583, 117] width 145 height 20
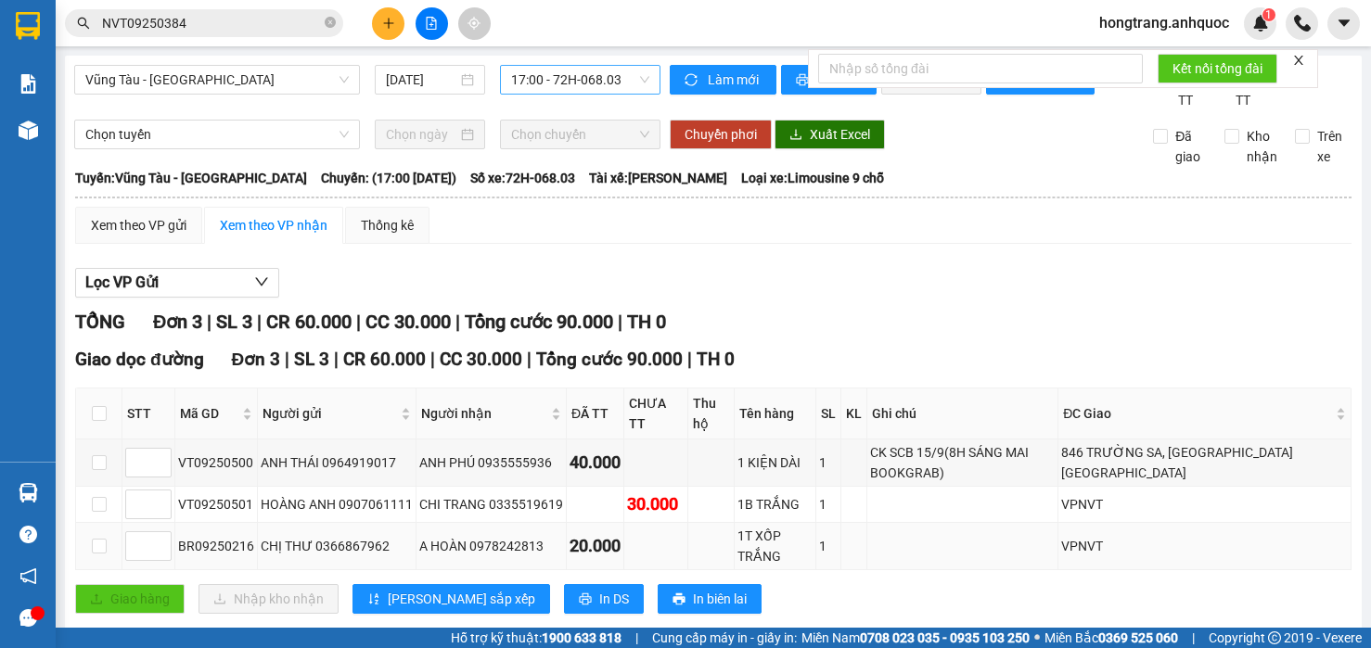
drag, startPoint x: 176, startPoint y: 507, endPoint x: 783, endPoint y: 513, distance: 606.5
click at [783, 523] on tr "BR09250216 CHỊ THƯ 0366867962 A HOÀN 0978242813 20.000 1T XỐP TRẮNG 1 VPNVT" at bounding box center [713, 546] width 1275 height 47
drag, startPoint x: 316, startPoint y: 139, endPoint x: 695, endPoint y: 143, distance: 378.4
click at [695, 168] on div "Tuyến: Vũng Tàu - [GEOGRAPHIC_DATA]: (17:00 [DATE]) Số xe: 72H-068.03 Tài xế: […" at bounding box center [713, 178] width 1276 height 20
click at [343, 65] on div "[GEOGRAPHIC_DATA] - [GEOGRAPHIC_DATA] [DATE] 17:00 - 72H-068.03" at bounding box center [367, 87] width 586 height 45
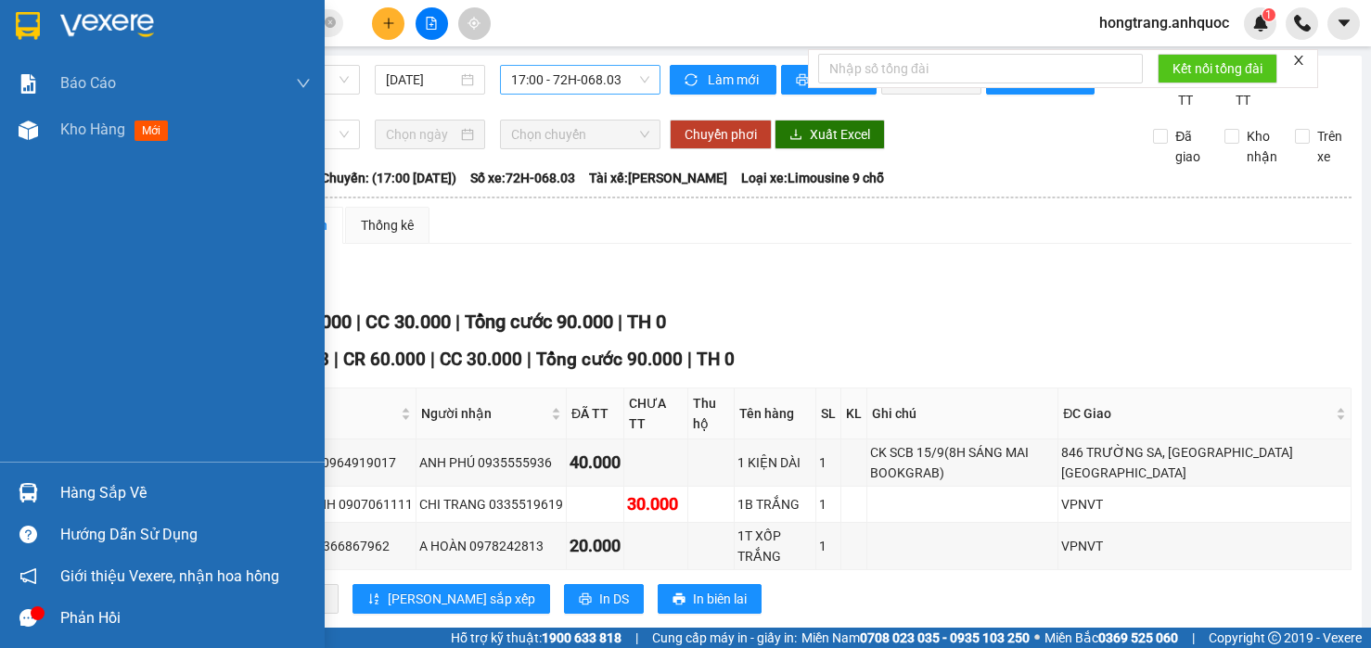
click at [19, 259] on div "Báo cáo Báo cáo dòng tiền (nhân viên) Doanh số tạo đơn theo VP gửi (nhà xe) Doa…" at bounding box center [162, 261] width 325 height 402
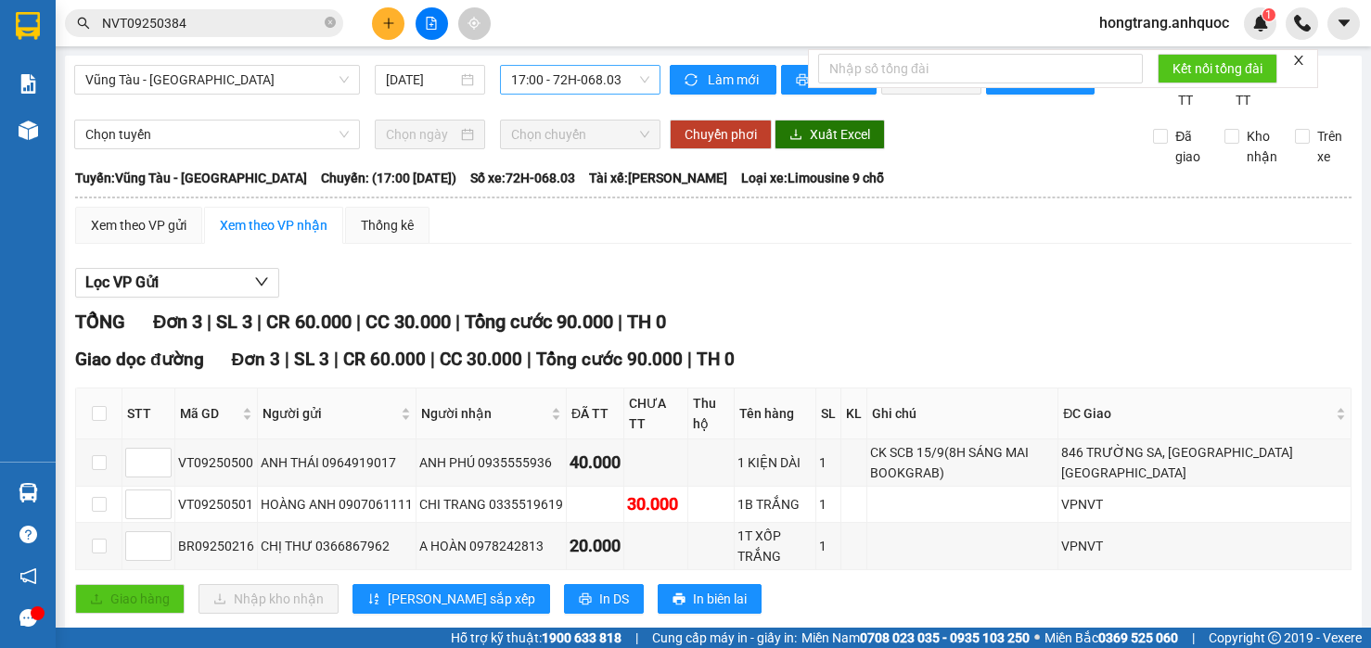
click at [360, 32] on div "NVT09250384" at bounding box center [181, 23] width 362 height 28
click at [388, 12] on button at bounding box center [388, 23] width 32 height 32
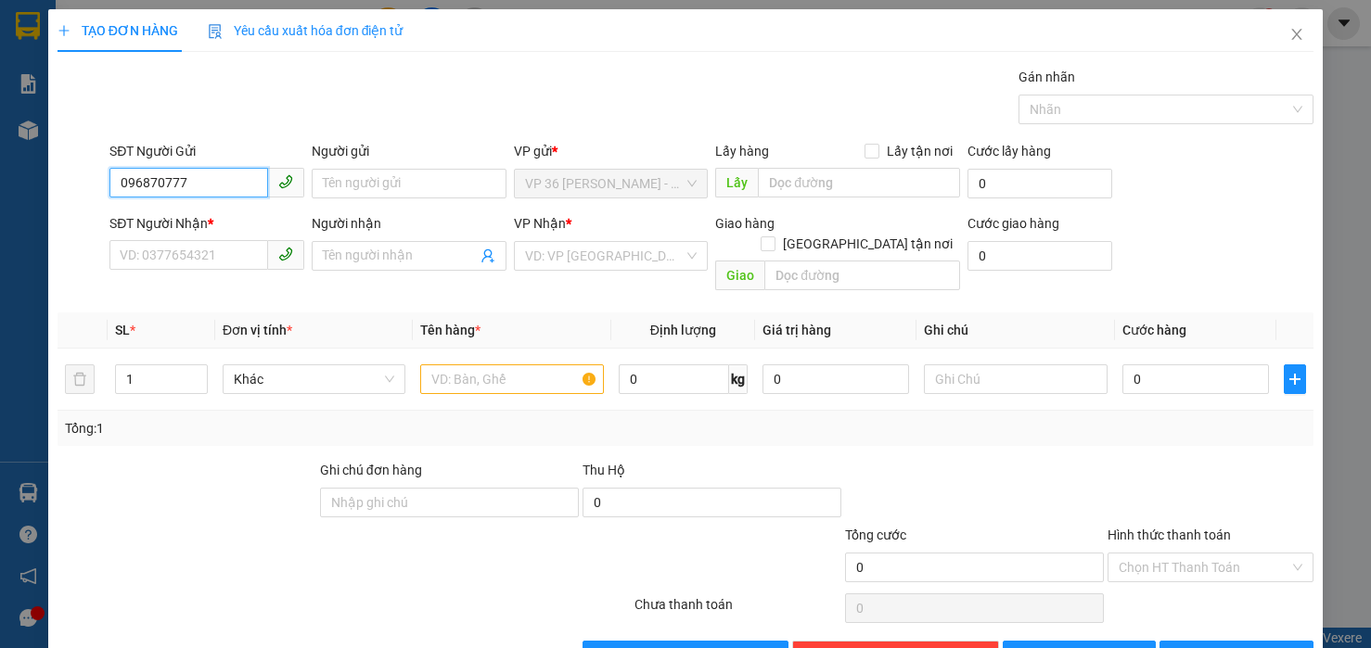
type input "0968707777"
click at [230, 216] on div "0968707777 - ANH TUÂN" at bounding box center [205, 220] width 170 height 20
type input "ANH TUÂN"
type input "0908113498"
type input "LINH"
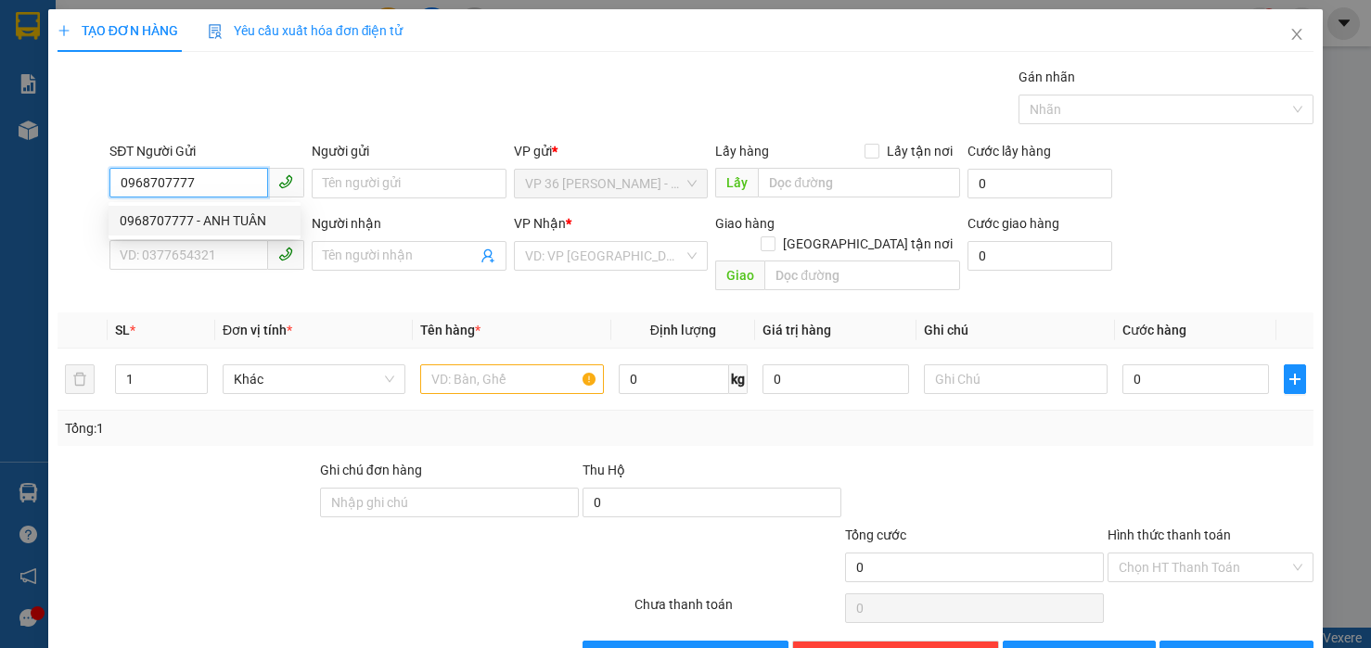
checkbox input "true"
type input "61/35/23 NGUYỄN THỊ KIỂU , TÂN THỚI HIỆP Q12"
type input "50.000"
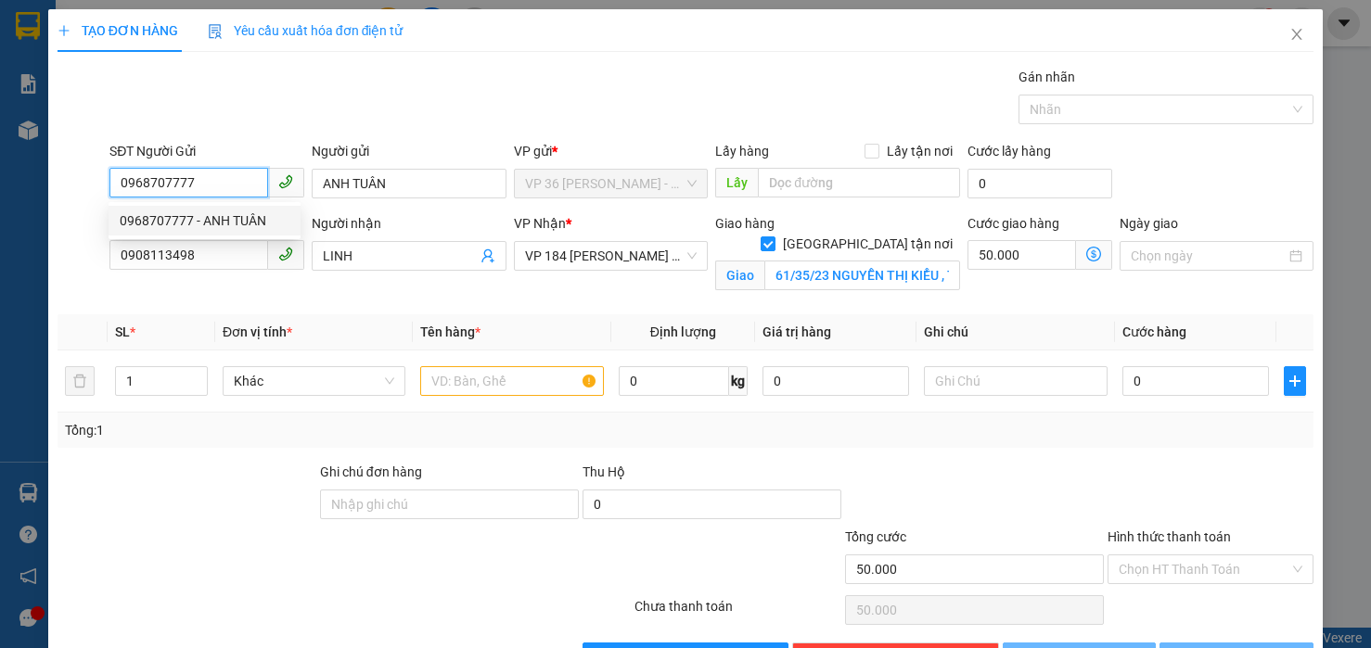
type input "70.000"
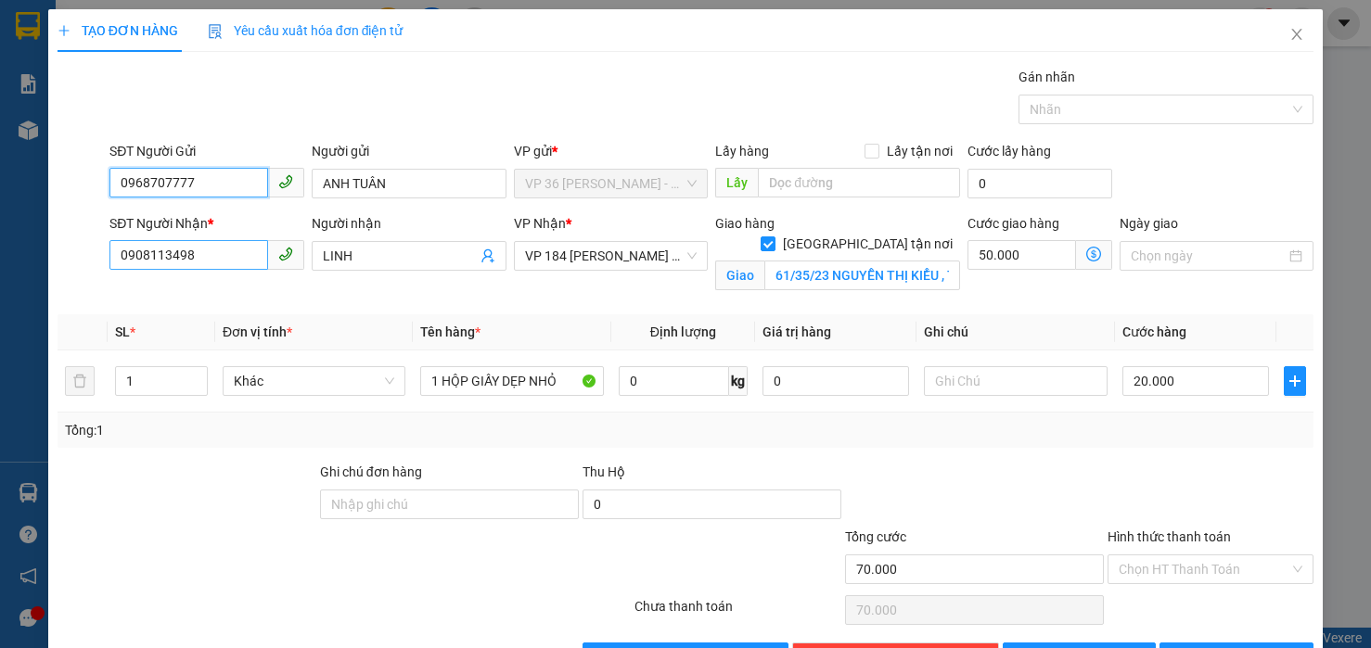
type input "0968707777"
click at [143, 243] on input "0908113498" at bounding box center [188, 255] width 159 height 30
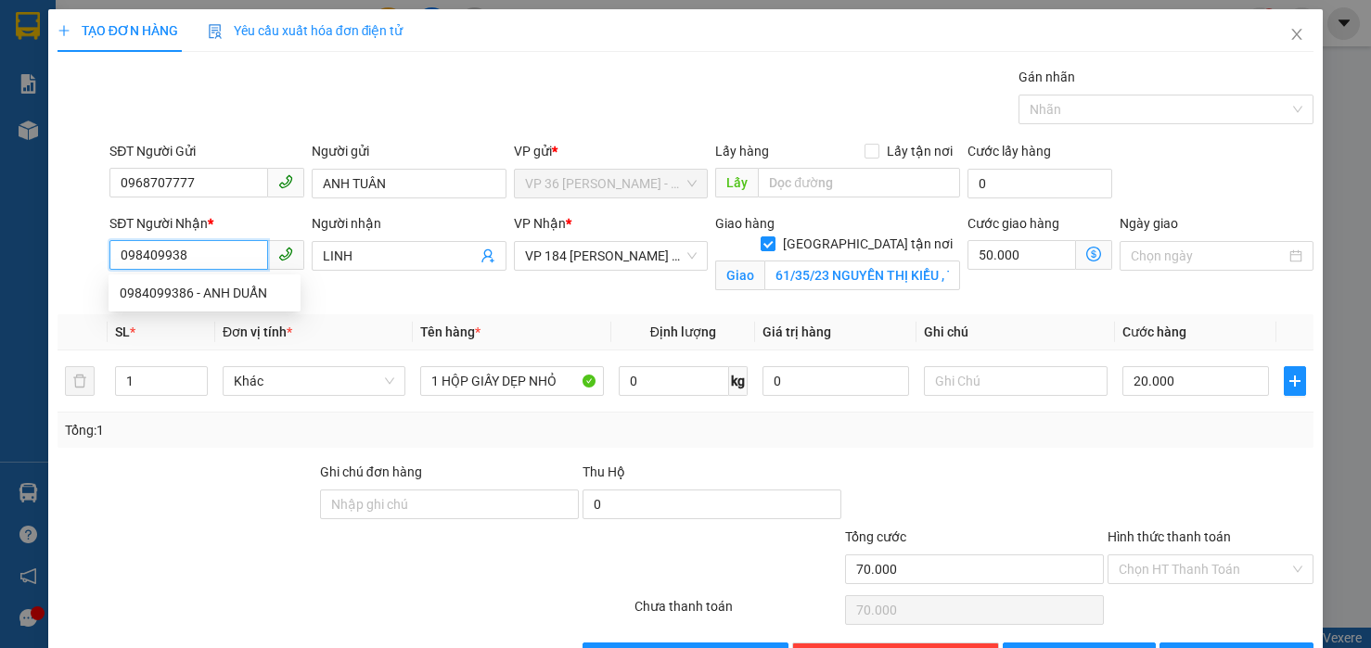
type input "0984099386"
click at [148, 291] on div "0984099386 - ANH DUẨN" at bounding box center [205, 293] width 170 height 20
type input "ANH DUẨN"
checkbox input "false"
type input "VP NVT"
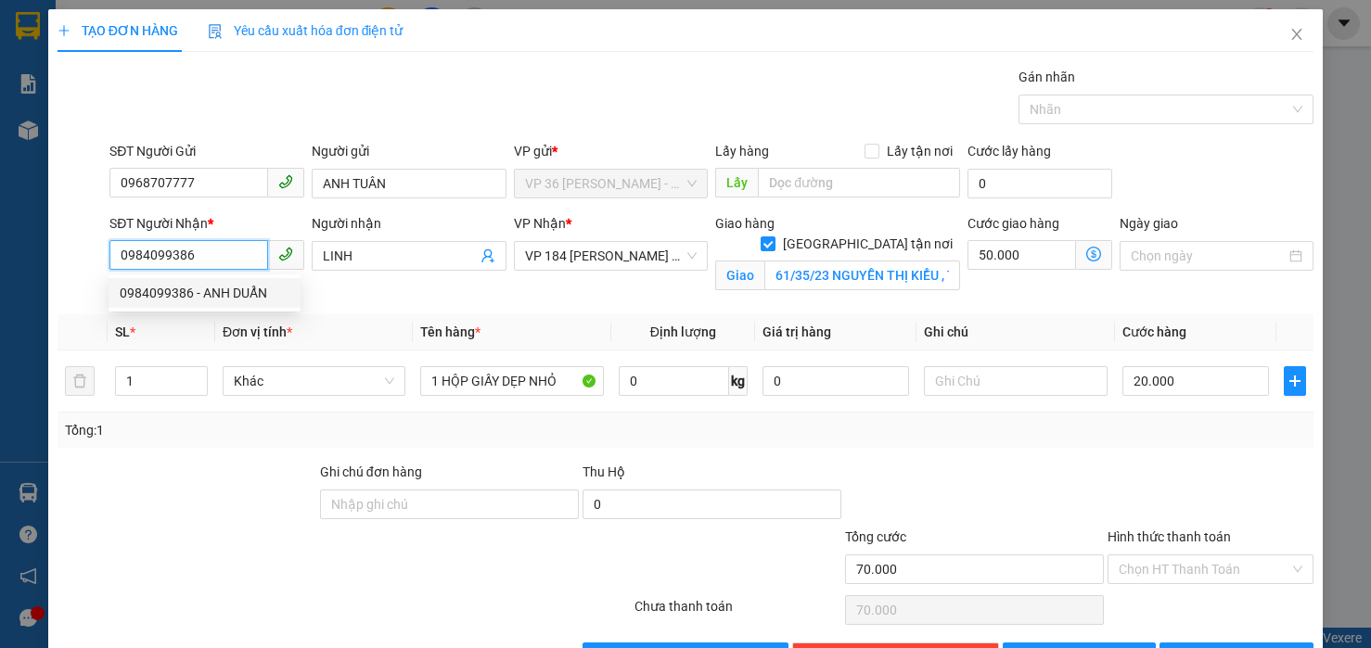
type input "20.000"
type input "50.000"
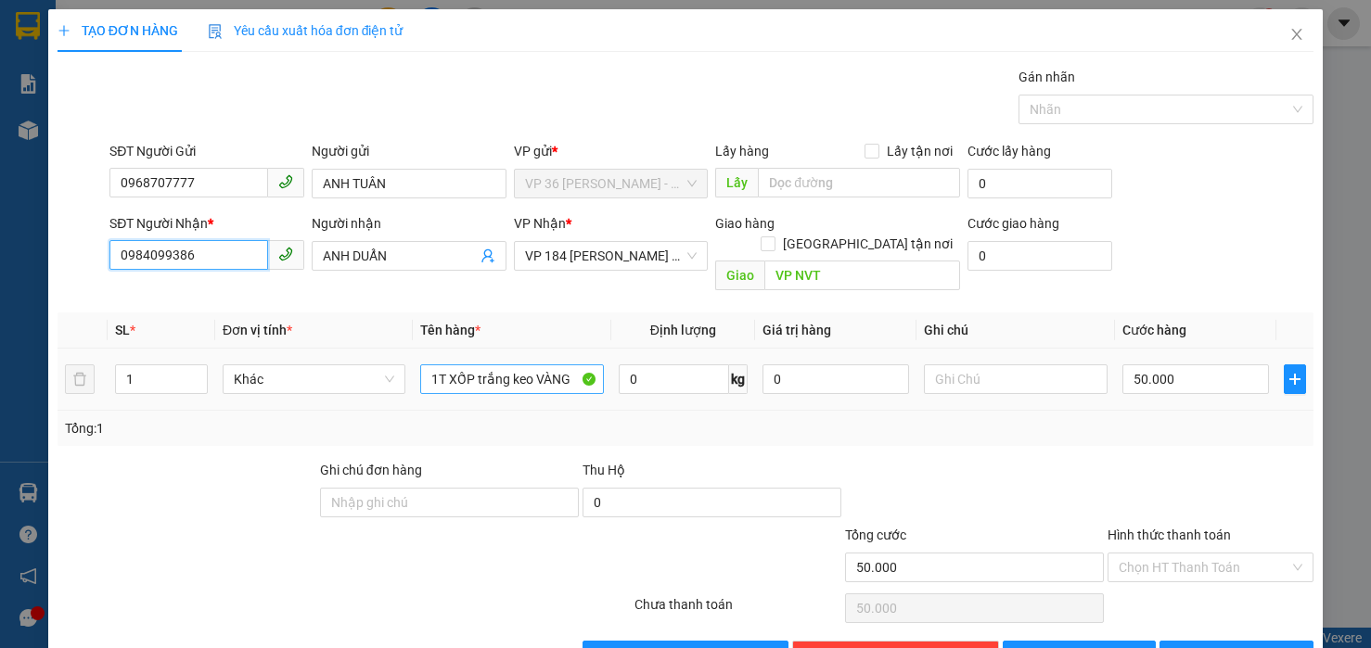
type input "0984099386"
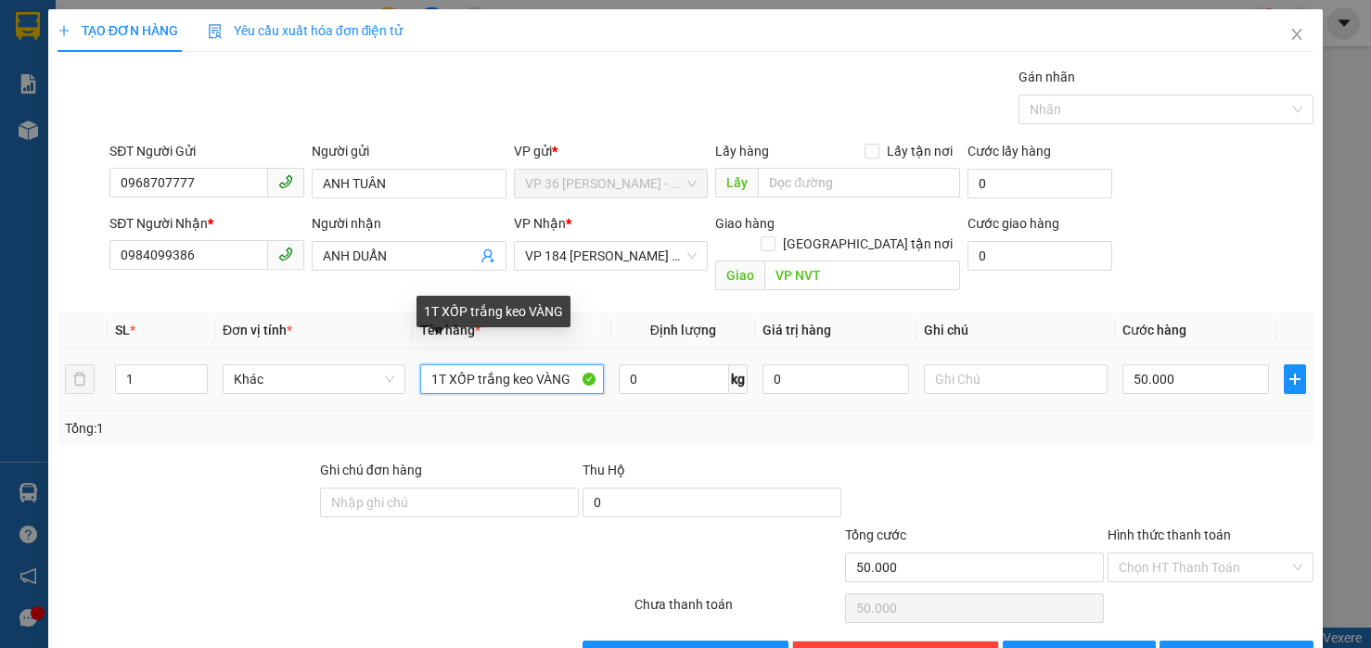
click at [513, 364] on input "1T XỐP trắng keo VÀNG" at bounding box center [511, 379] width 183 height 30
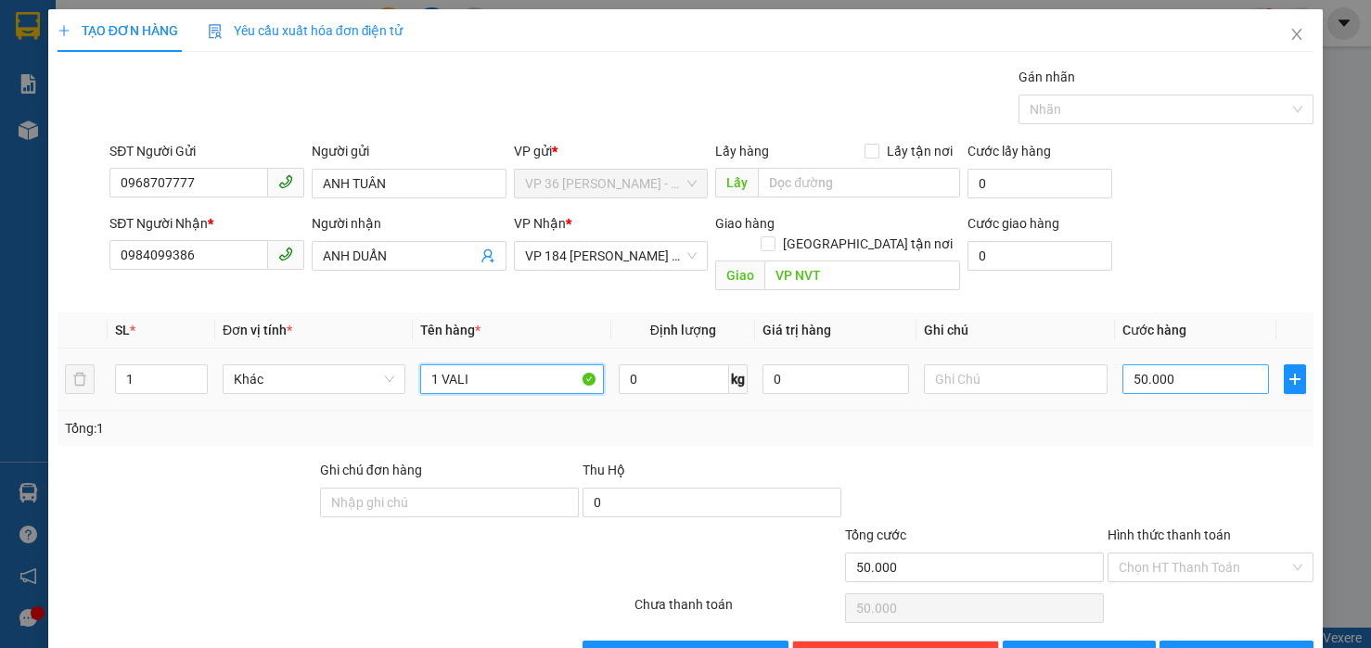
type input "1 VALI"
click at [1204, 364] on input "50.000" at bounding box center [1195, 379] width 147 height 30
type input "4"
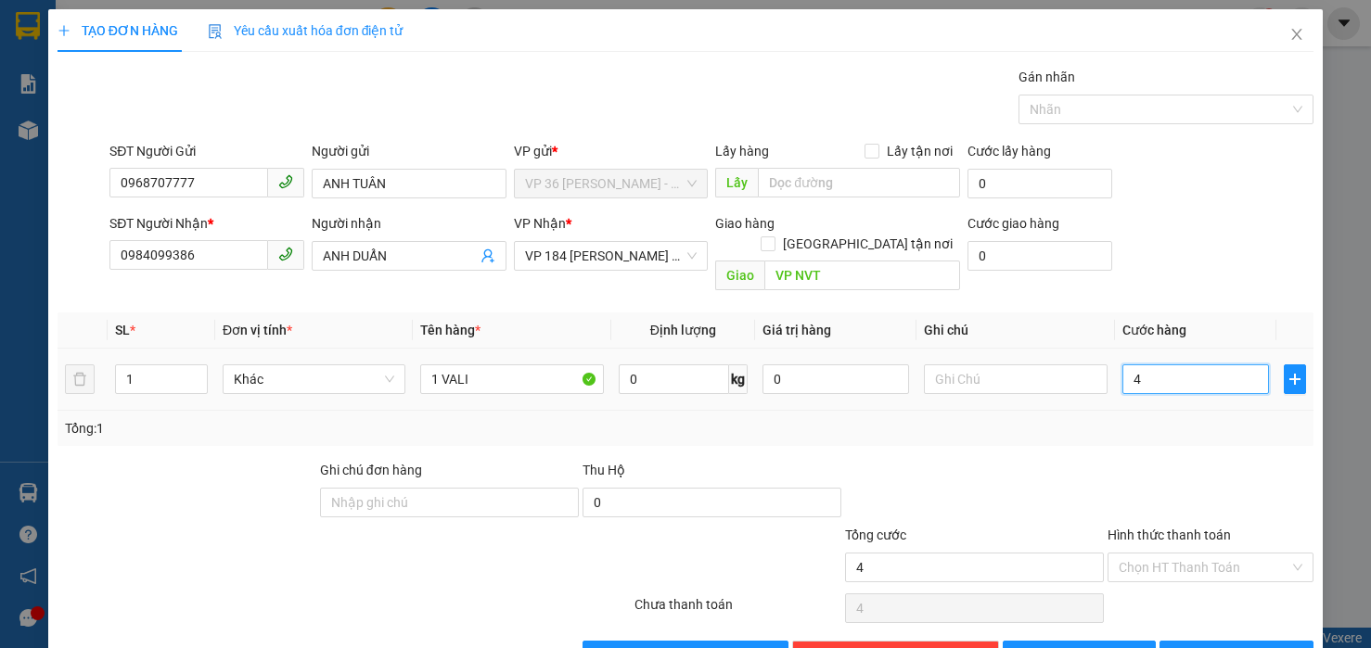
type input "40"
type input "400"
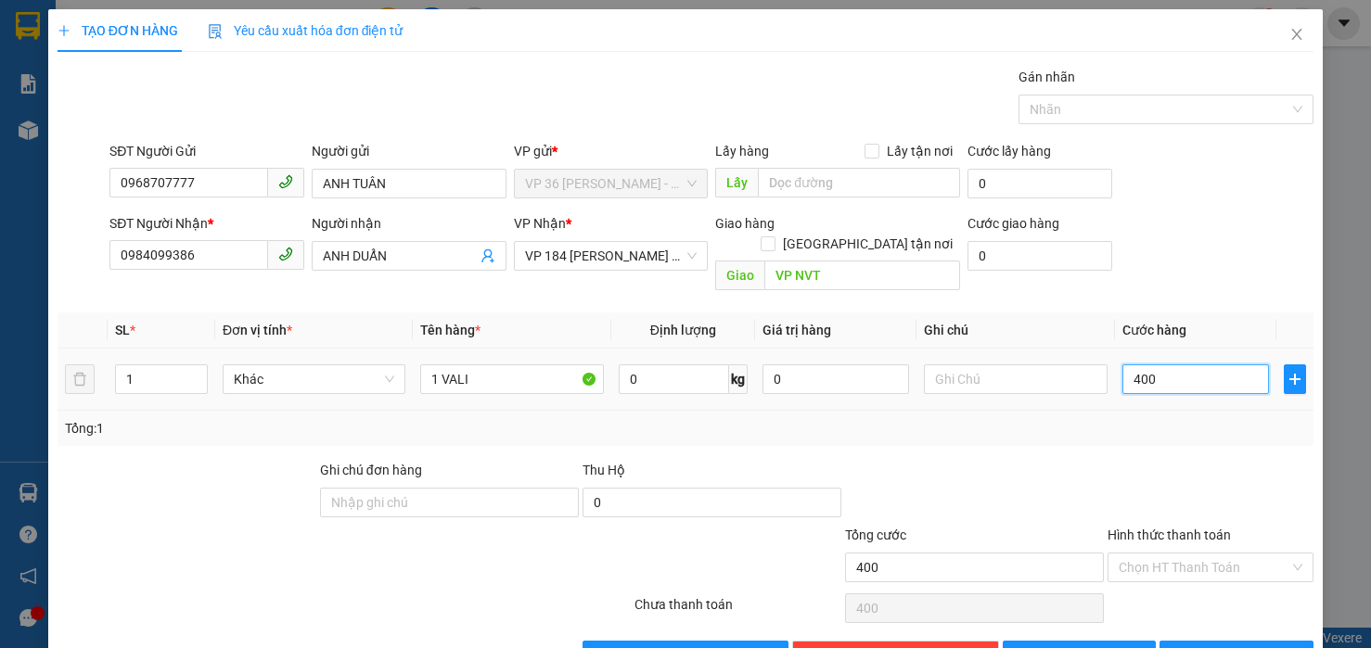
type input "4.000"
type input "40.000"
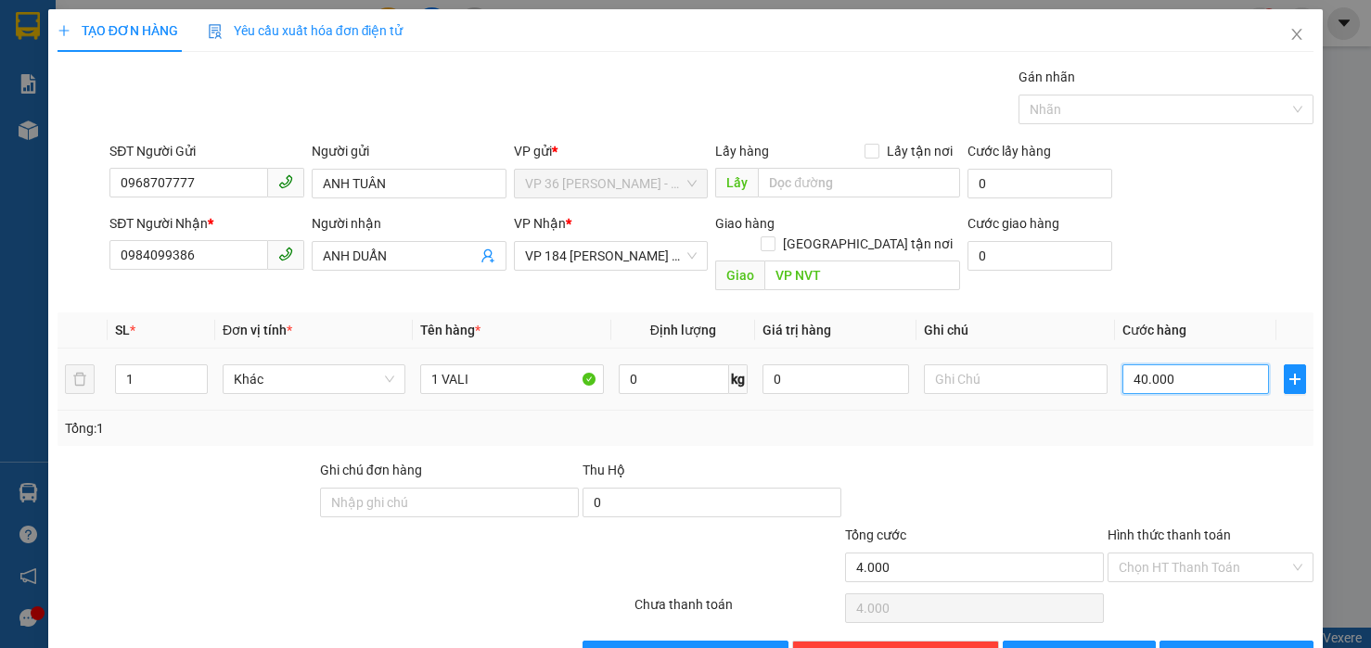
type input "40.000"
click at [1231, 278] on div "Transit Pickup Surcharge Ids Transit Deliver Surcharge Ids Transit Deliver Surc…" at bounding box center [685, 369] width 1256 height 604
click at [854, 261] on input "VP NVT" at bounding box center [862, 276] width 196 height 30
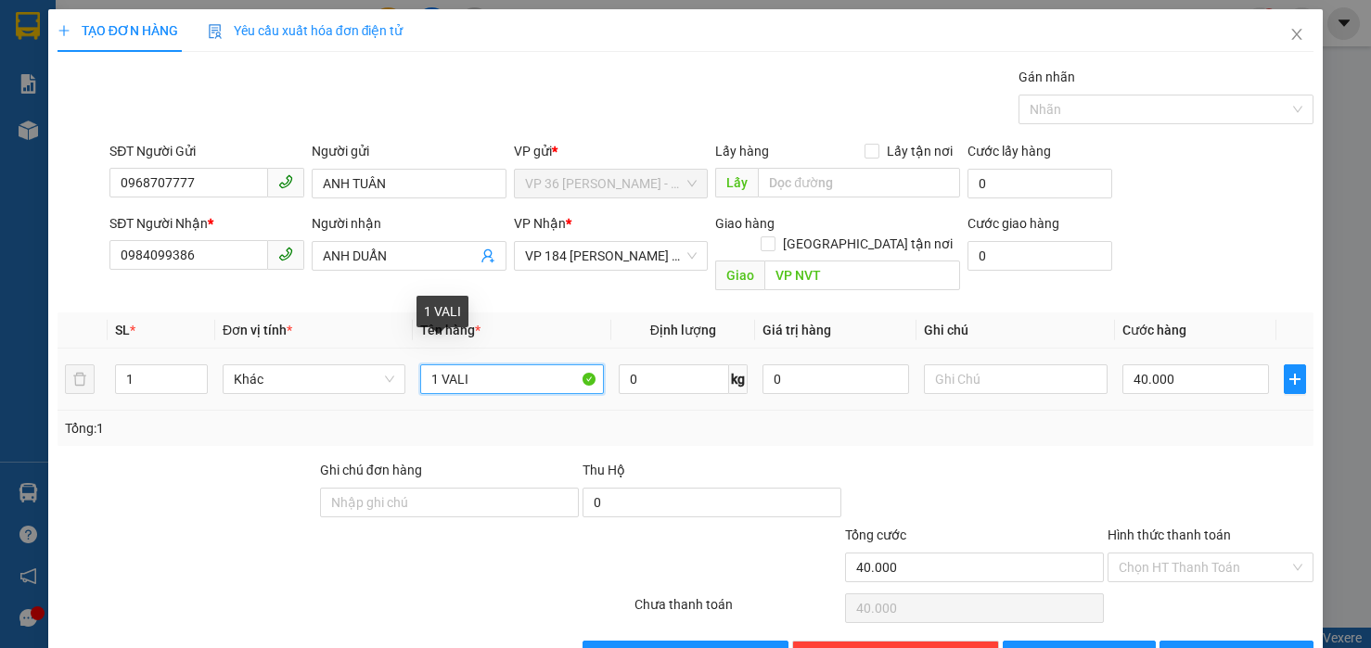
click at [542, 364] on input "1 VALI" at bounding box center [511, 379] width 183 height 30
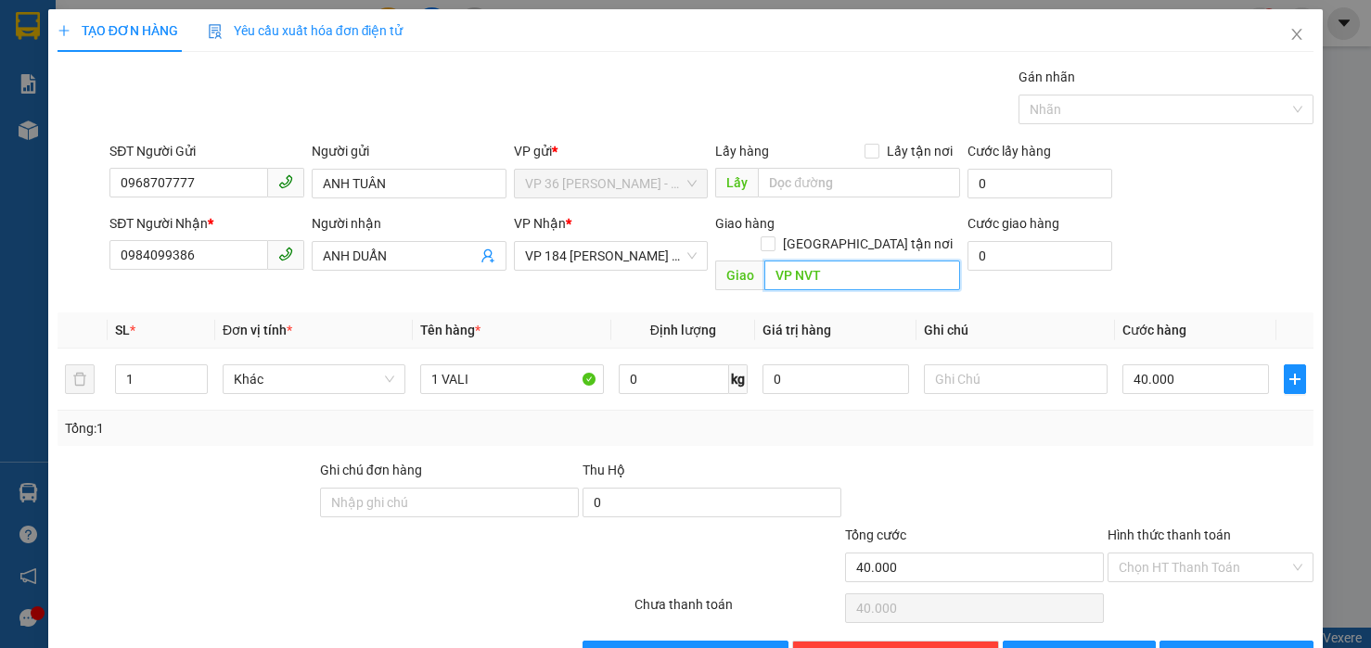
click at [818, 261] on input "VP NVT" at bounding box center [862, 276] width 196 height 30
click at [823, 261] on input "CÀ PHÊ ĐÁ TRUNG MỸ TÂY Q12" at bounding box center [862, 276] width 196 height 30
type input "CÀ PHÊ ĐÁ TRUNG MỸ TÂY Q12"
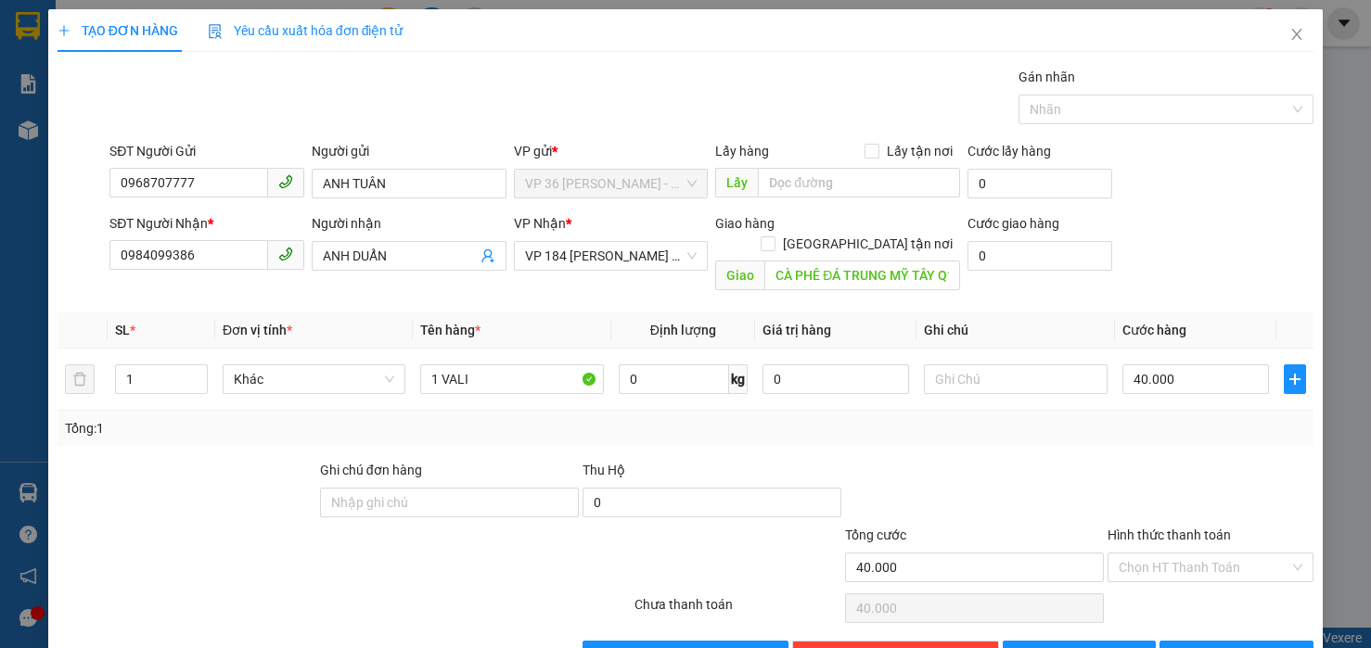
click at [1138, 193] on div "SĐT Người Gửi 0968707777 Người gửi ANH TUÂN VP gửi * VP 36 [PERSON_NAME] - Bà R…" at bounding box center [711, 173] width 1211 height 65
click at [1149, 190] on div "SĐT Người Gửi 0968707777 Người gửi ANH TUÂN VP gửi * VP 36 [PERSON_NAME] - Bà R…" at bounding box center [711, 173] width 1211 height 65
click at [1150, 554] on input "Hình thức thanh toán" at bounding box center [1203, 568] width 171 height 28
click at [1139, 574] on div "Tại văn phòng" at bounding box center [1194, 584] width 181 height 20
type input "0"
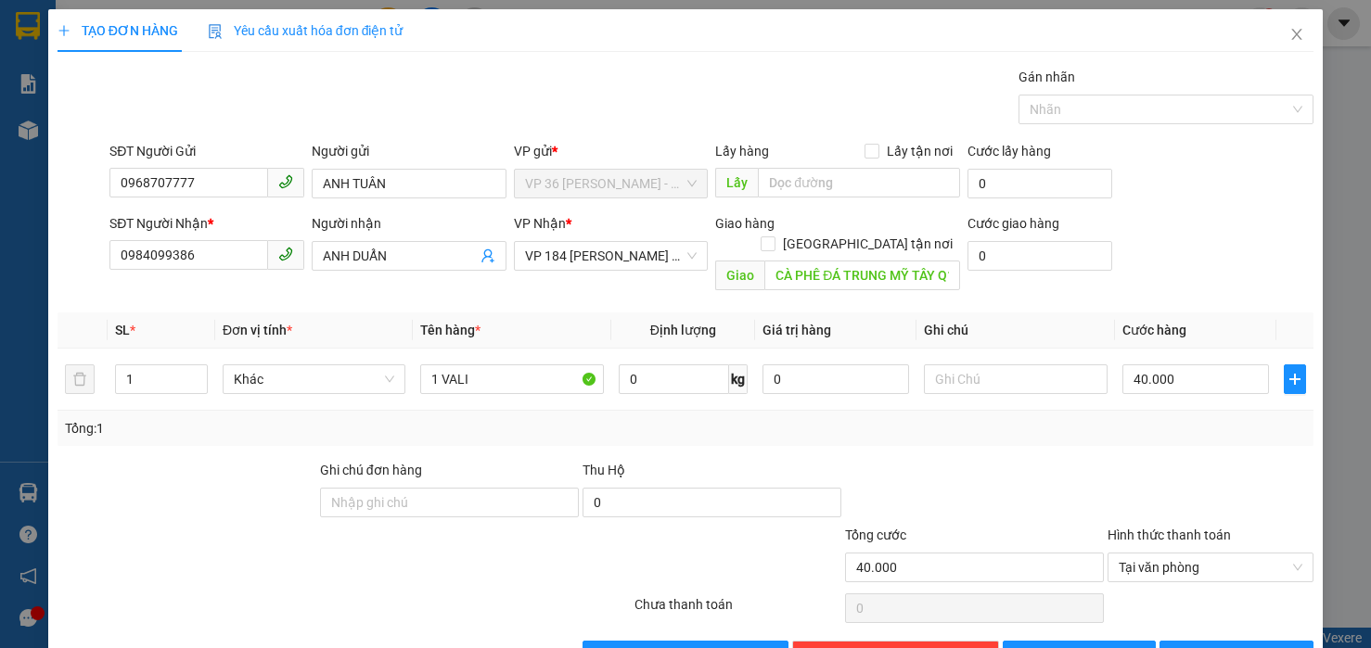
click at [1129, 460] on div at bounding box center [1210, 492] width 210 height 65
click at [1208, 645] on span "[PERSON_NAME] và In" at bounding box center [1259, 655] width 130 height 20
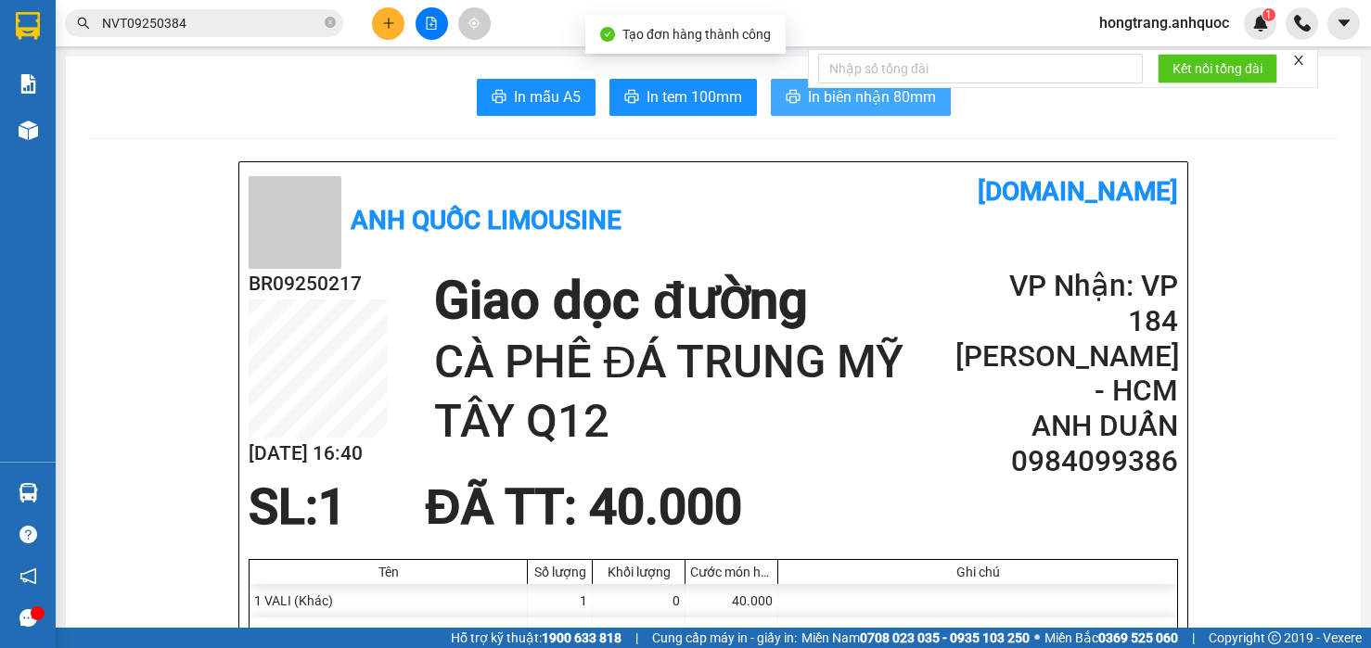
click at [829, 104] on span "In biên nhận 80mm" at bounding box center [872, 96] width 128 height 23
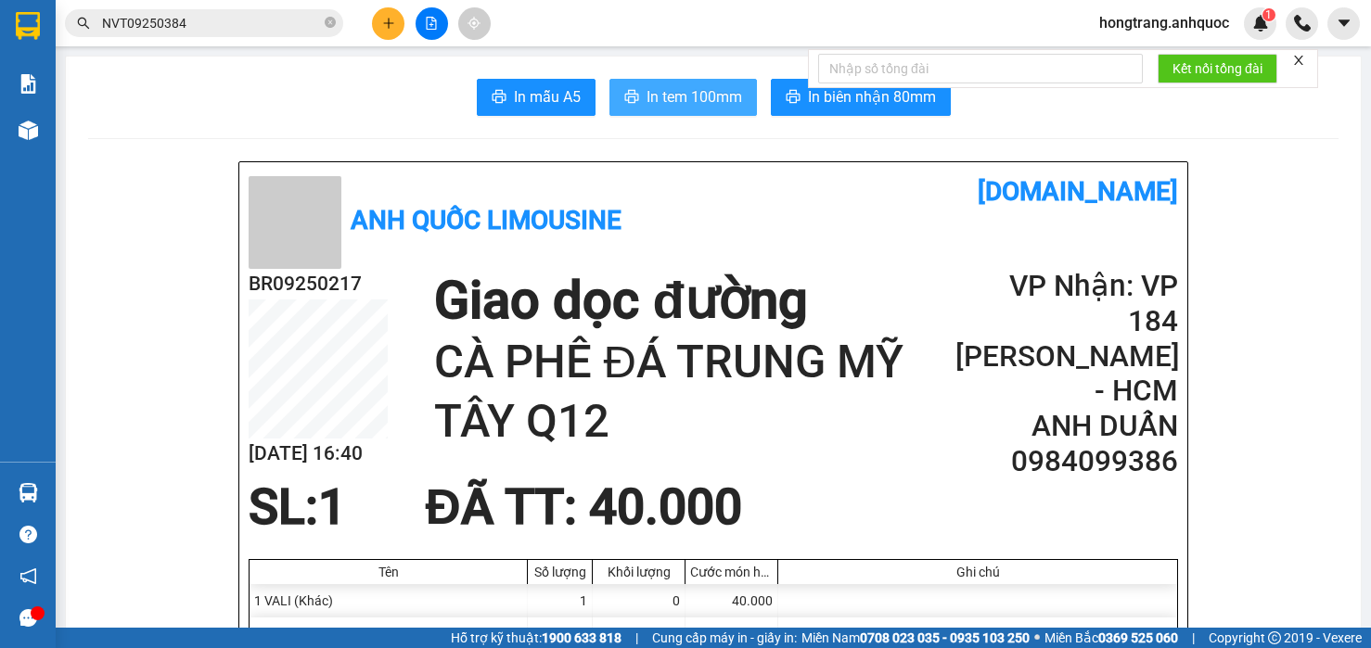
click at [679, 100] on span "In tem 100mm" at bounding box center [694, 96] width 96 height 23
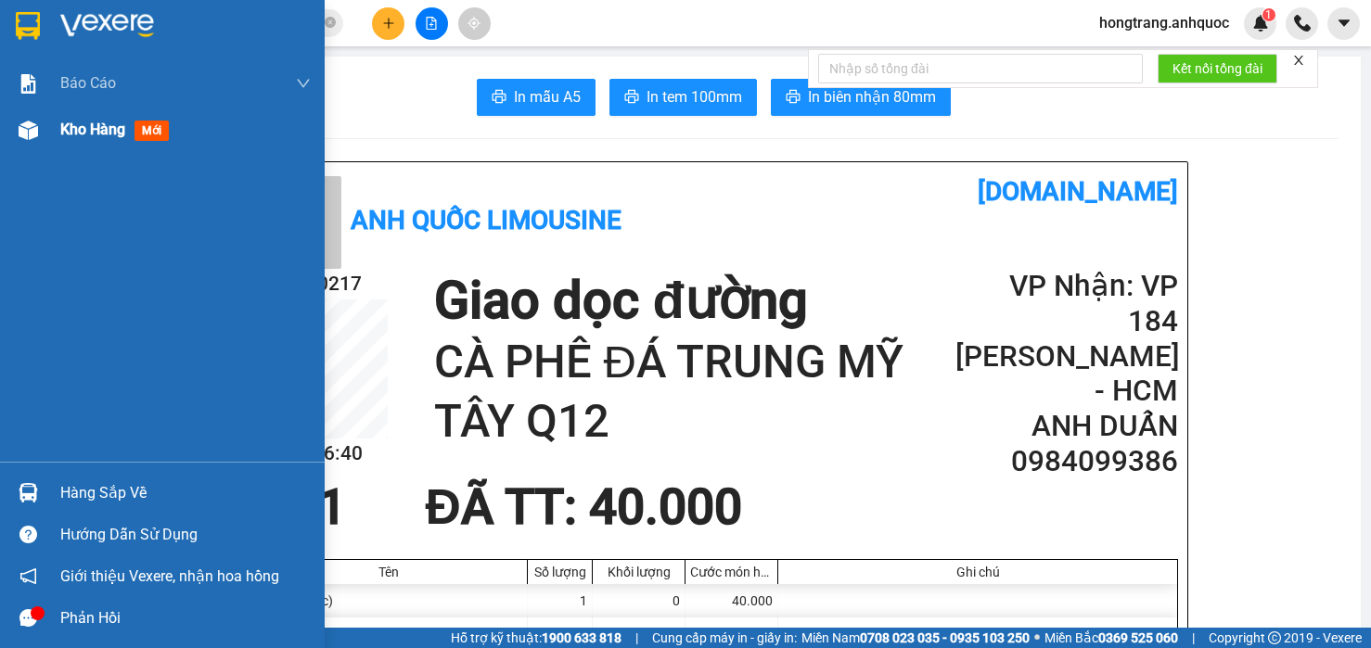
click at [41, 132] on div at bounding box center [28, 130] width 32 height 32
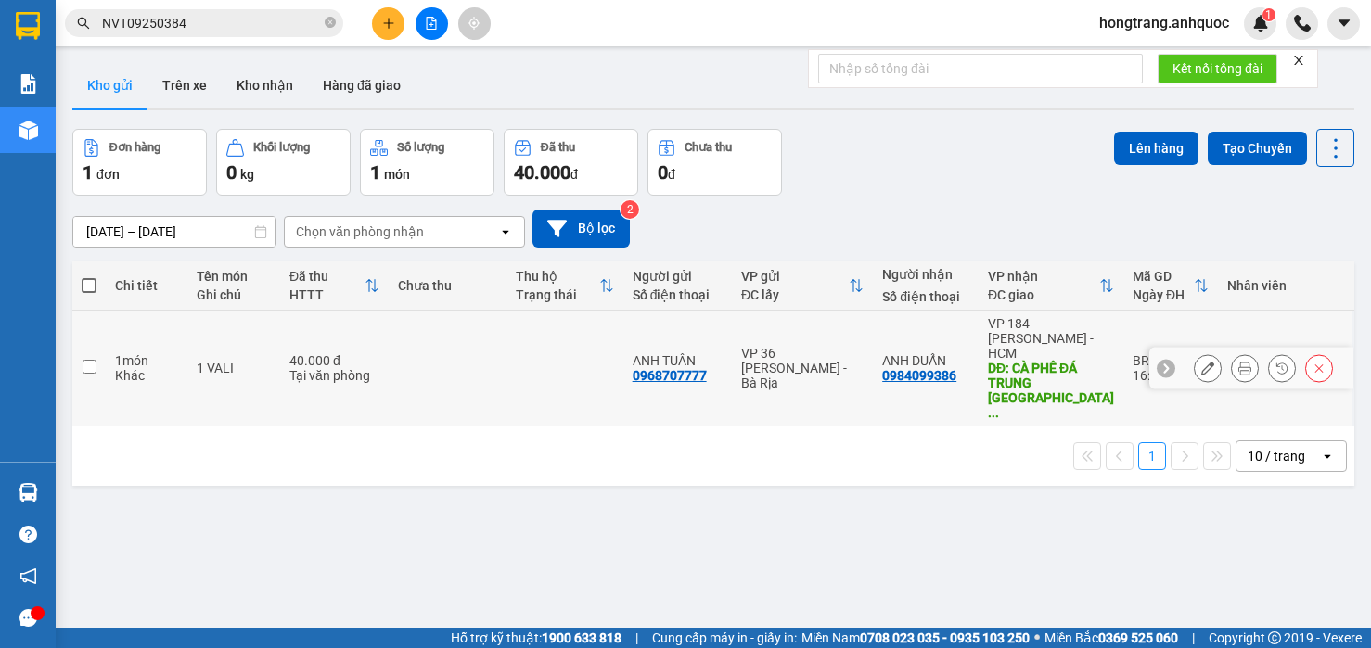
click at [114, 348] on td "1 món Khác" at bounding box center [147, 369] width 82 height 116
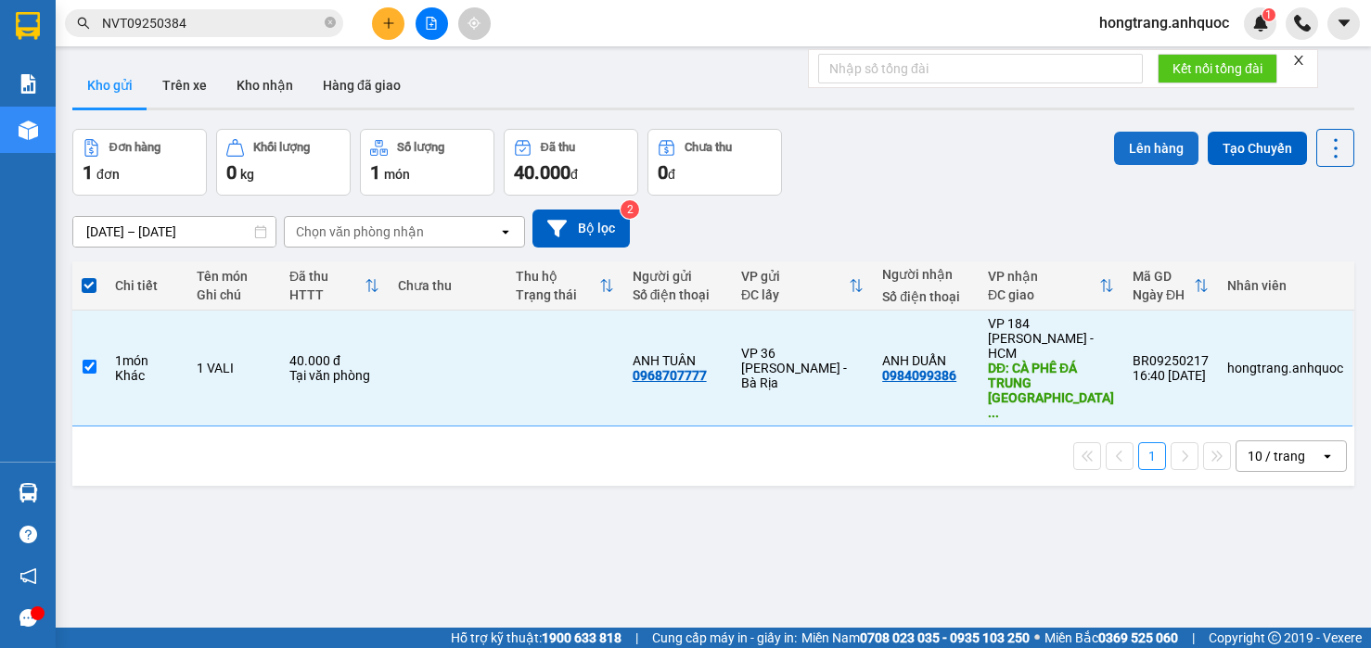
click at [1144, 163] on button "Lên hàng" at bounding box center [1156, 148] width 84 height 33
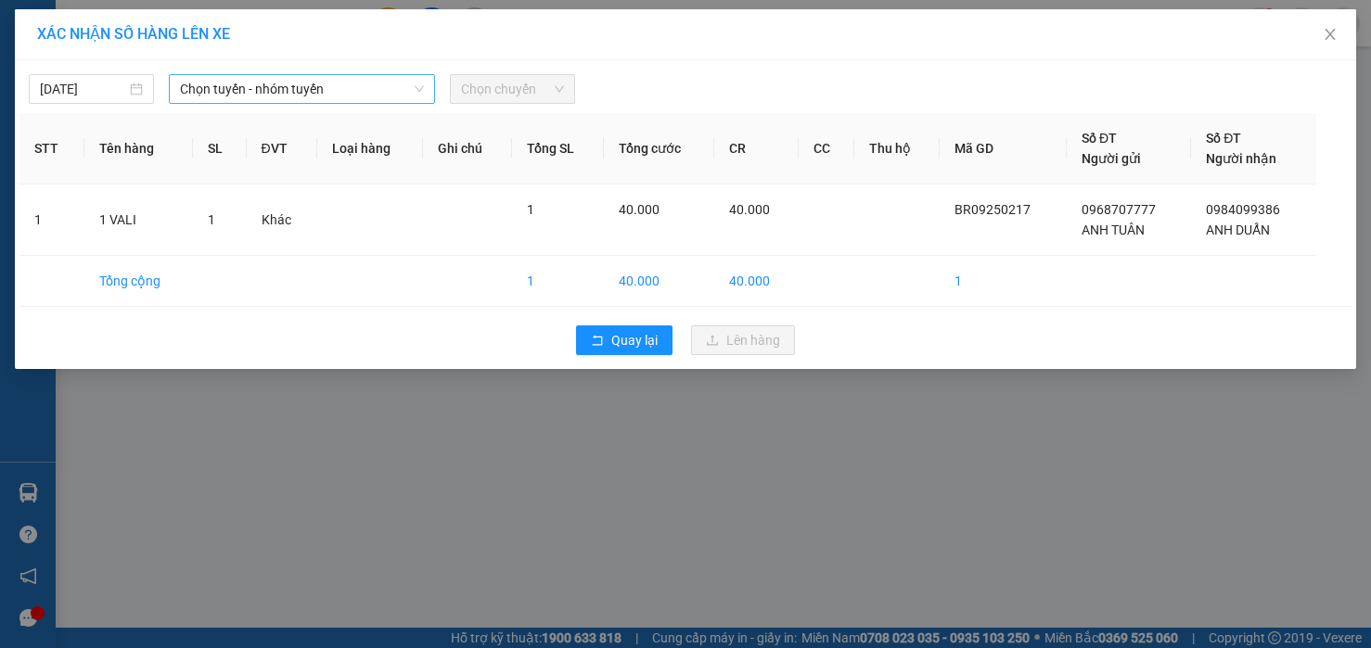
click at [308, 96] on span "Chọn tuyến - nhóm tuyến" at bounding box center [302, 89] width 244 height 28
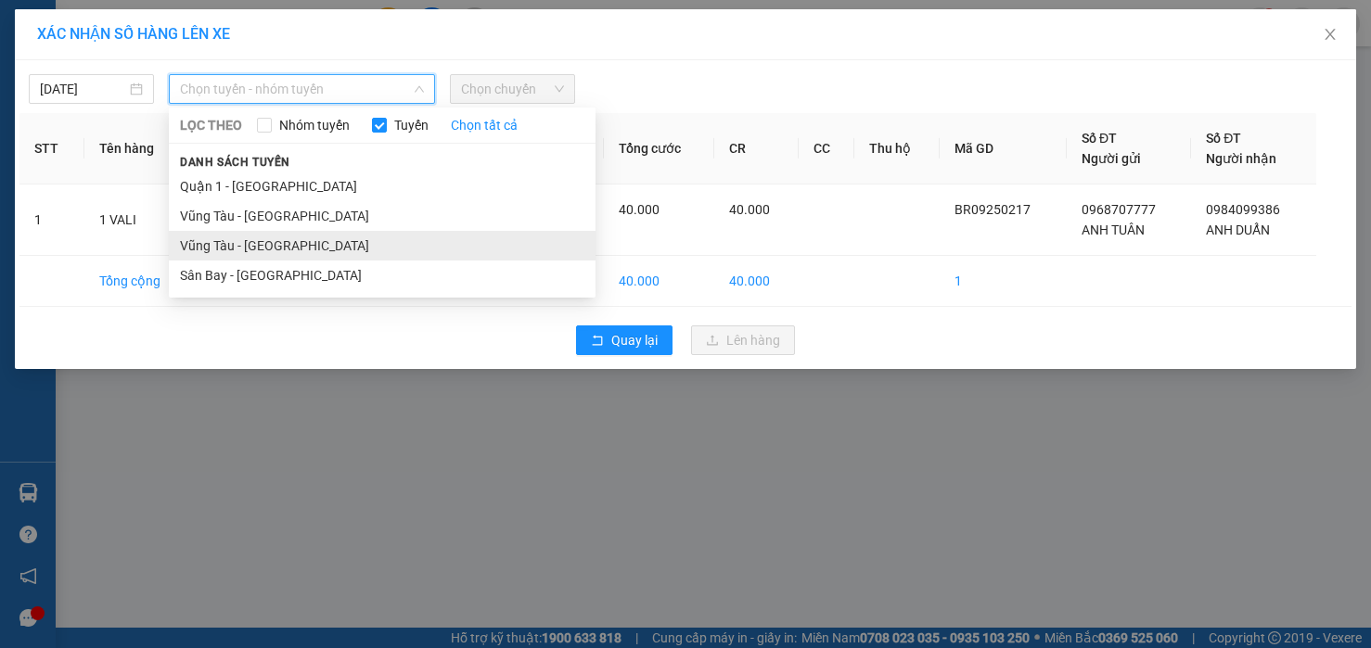
click at [246, 242] on li "Vũng Tàu - [GEOGRAPHIC_DATA]" at bounding box center [382, 246] width 427 height 30
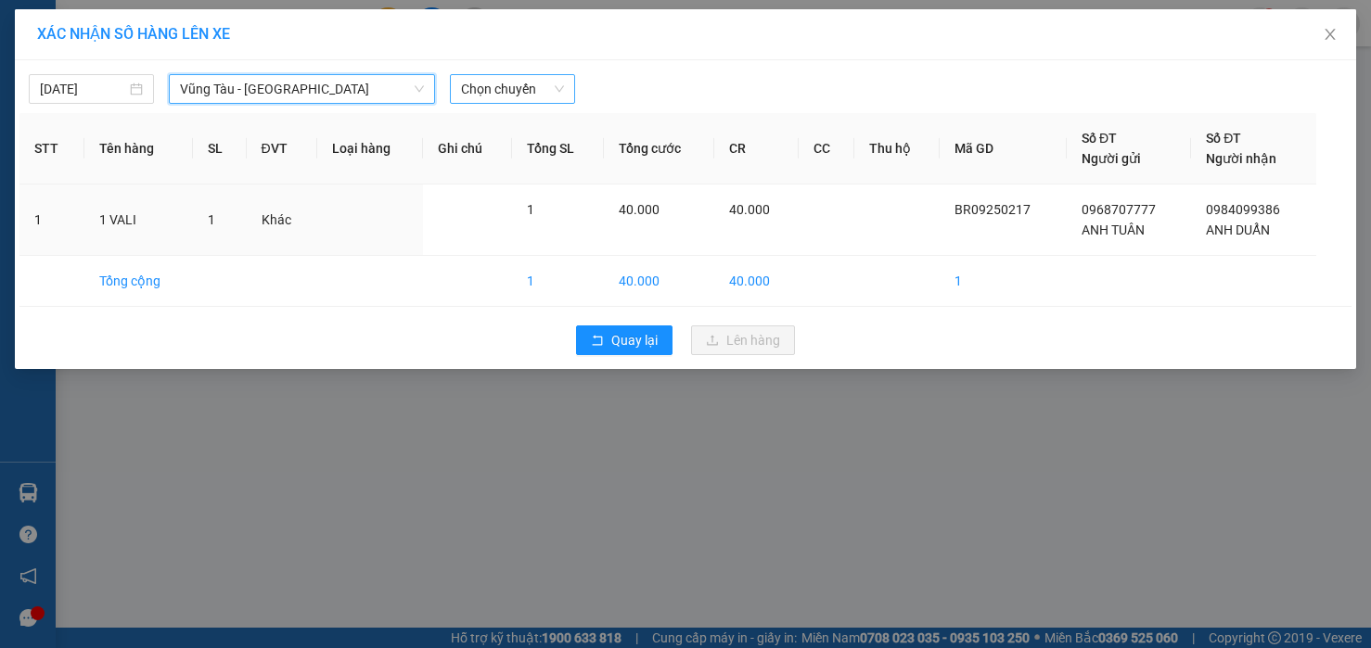
click at [461, 87] on span "Chọn chuyến" at bounding box center [512, 89] width 103 height 28
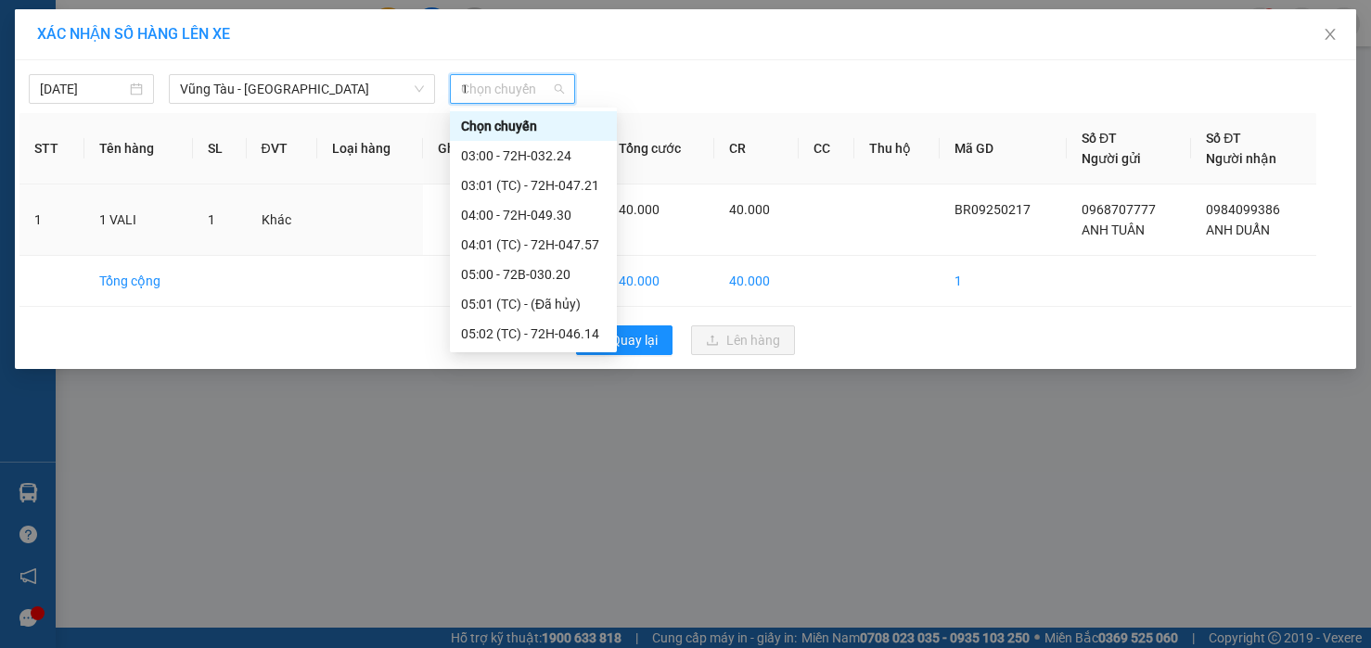
type input "17"
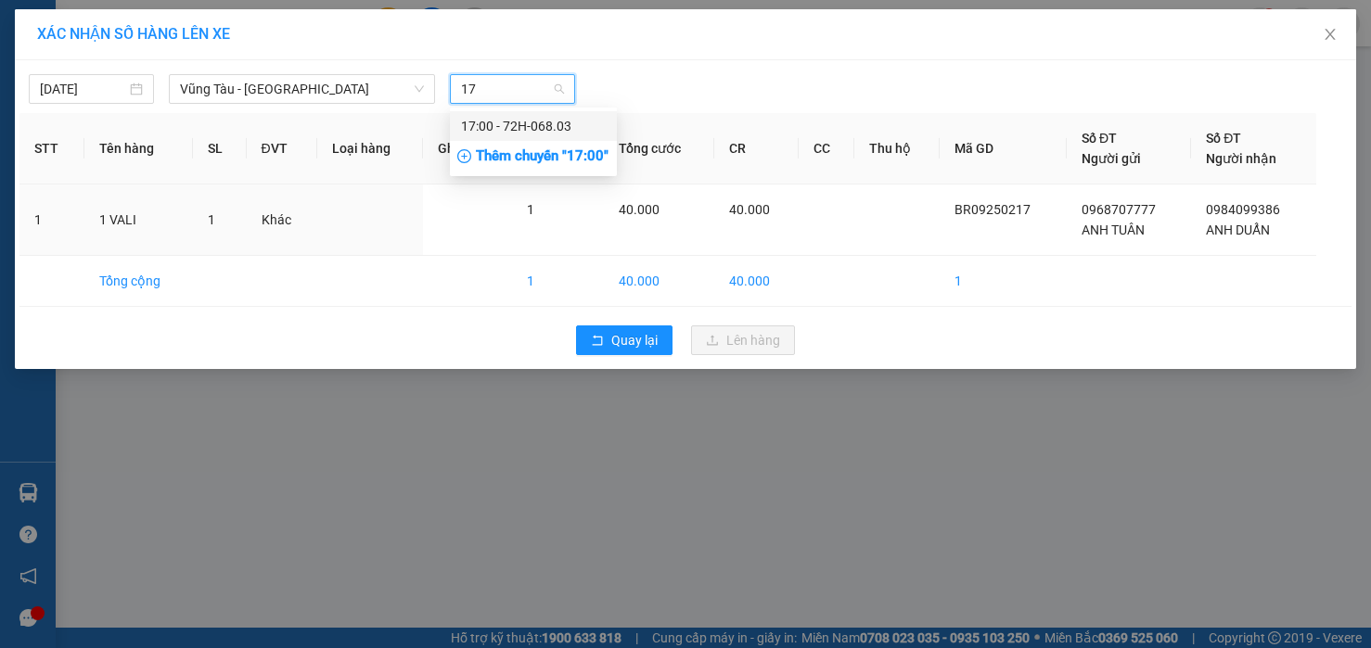
click at [482, 129] on div "17:00 - 72H-068.03" at bounding box center [533, 126] width 145 height 20
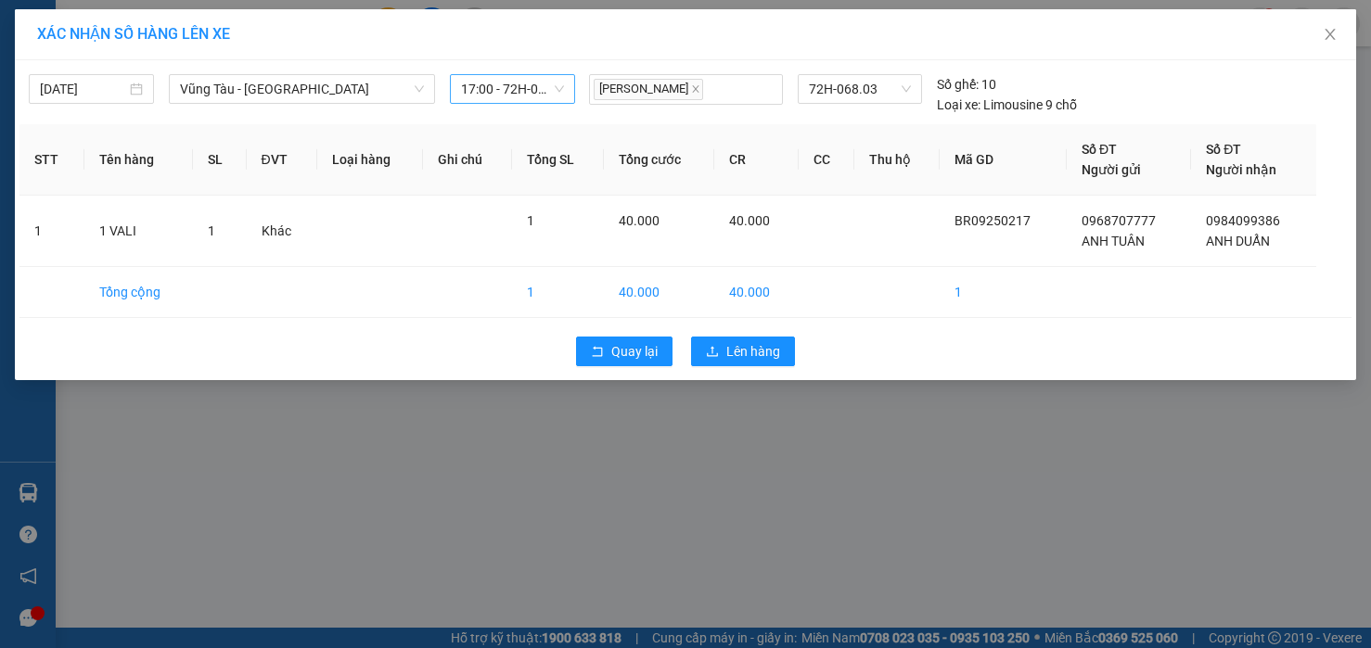
click at [729, 368] on div "Quay lại Lên hàng" at bounding box center [685, 351] width 1332 height 48
click at [726, 360] on span "Lên hàng" at bounding box center [753, 351] width 54 height 20
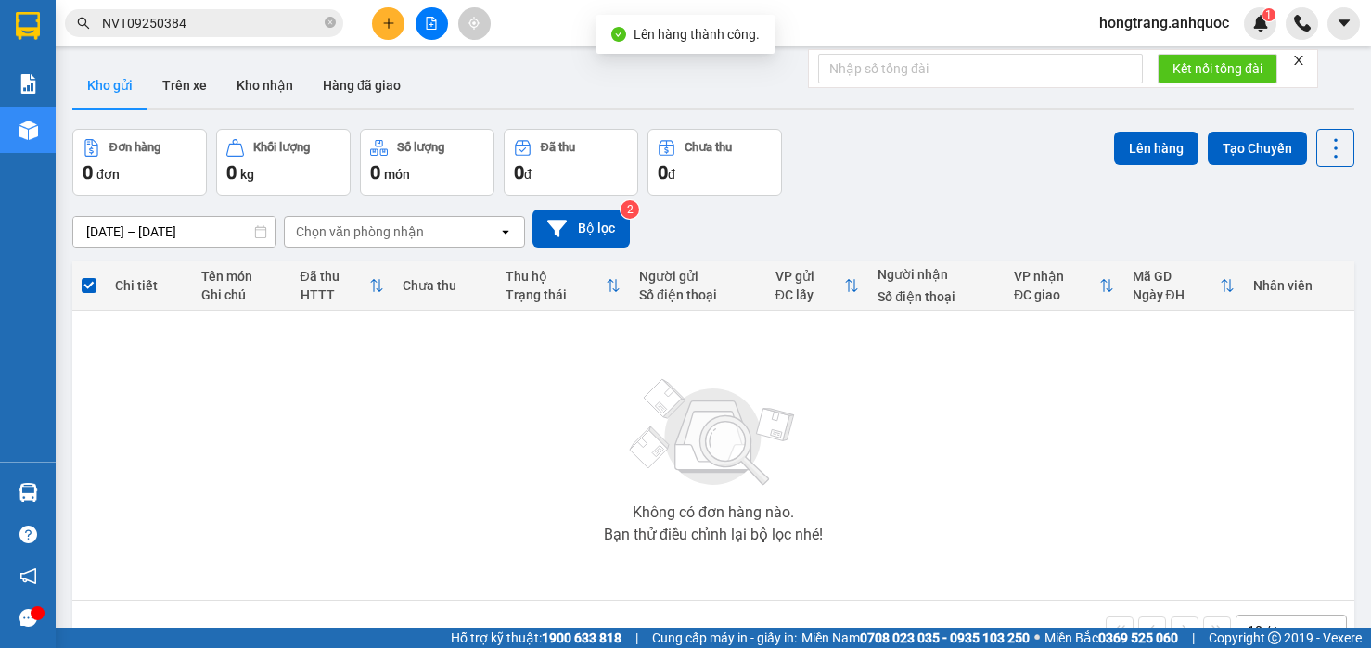
click at [434, 24] on icon "file-add" at bounding box center [431, 23] width 13 height 13
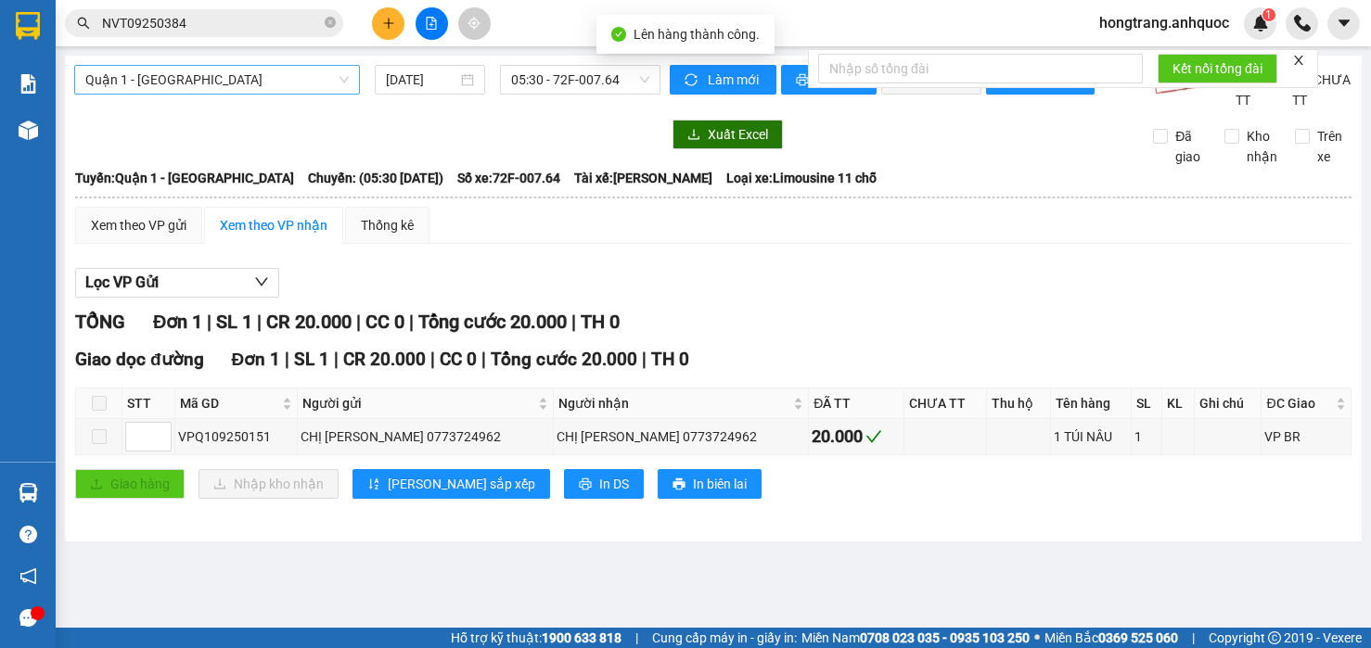
click at [245, 84] on span "Quận 1 - [GEOGRAPHIC_DATA]" at bounding box center [216, 80] width 263 height 28
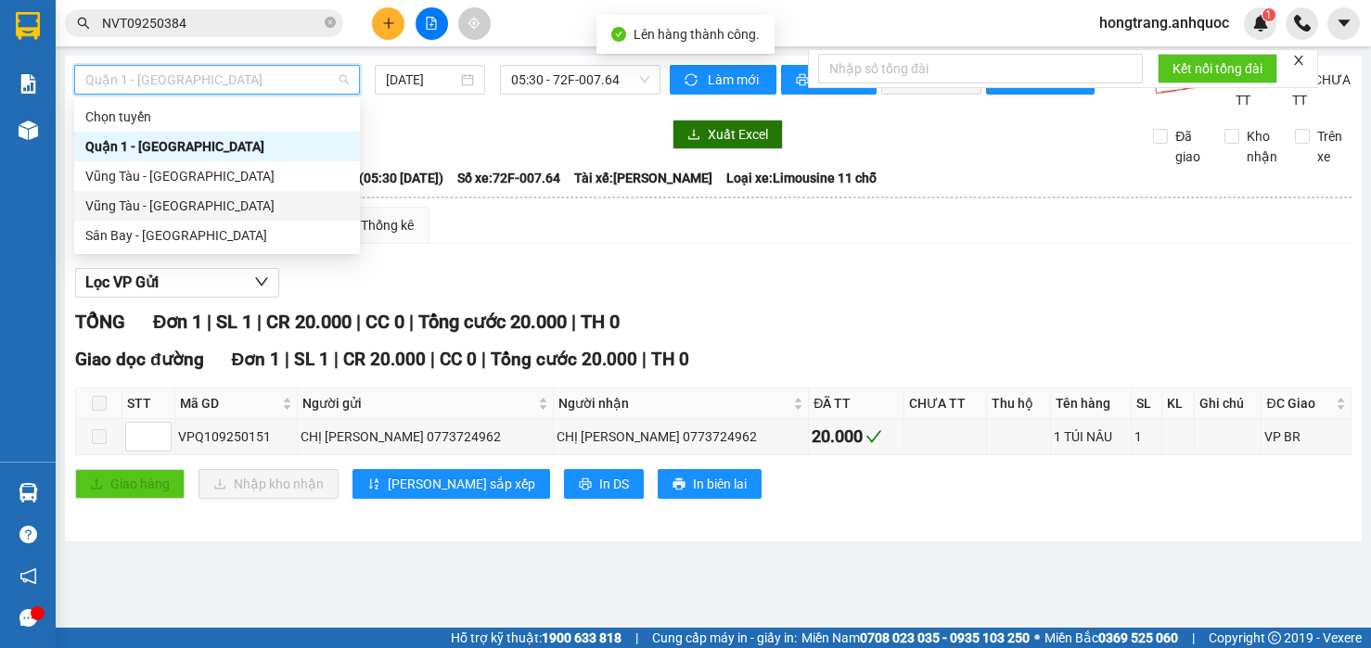
click at [177, 212] on div "Vũng Tàu - [GEOGRAPHIC_DATA]" at bounding box center [216, 206] width 263 height 20
type input "[DATE]"
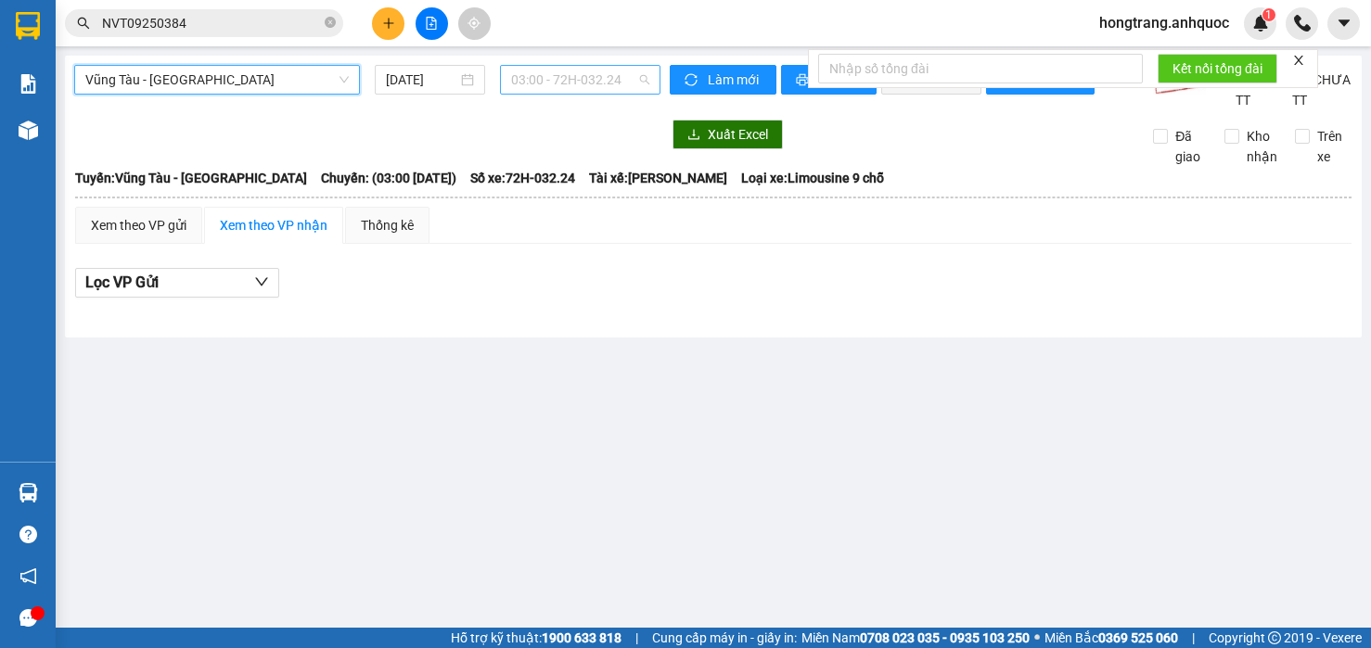
click at [559, 88] on span "03:00 - 72H-032.24" at bounding box center [580, 80] width 138 height 28
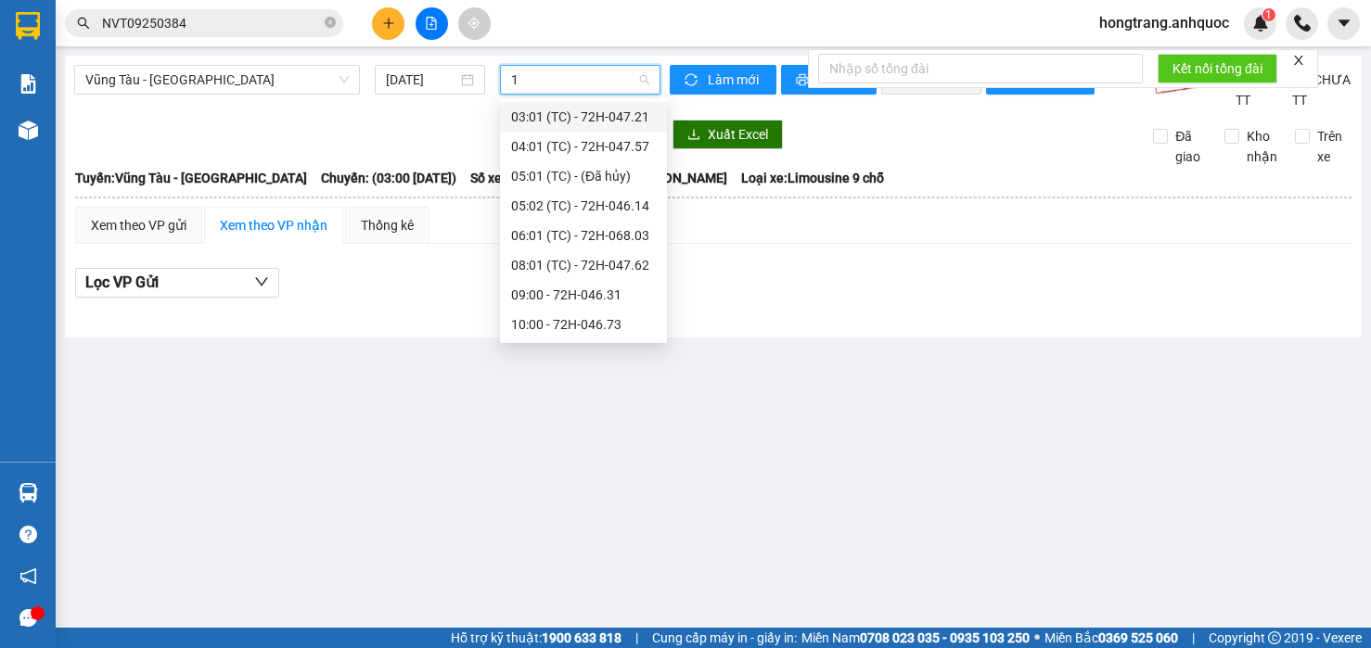
type input "17"
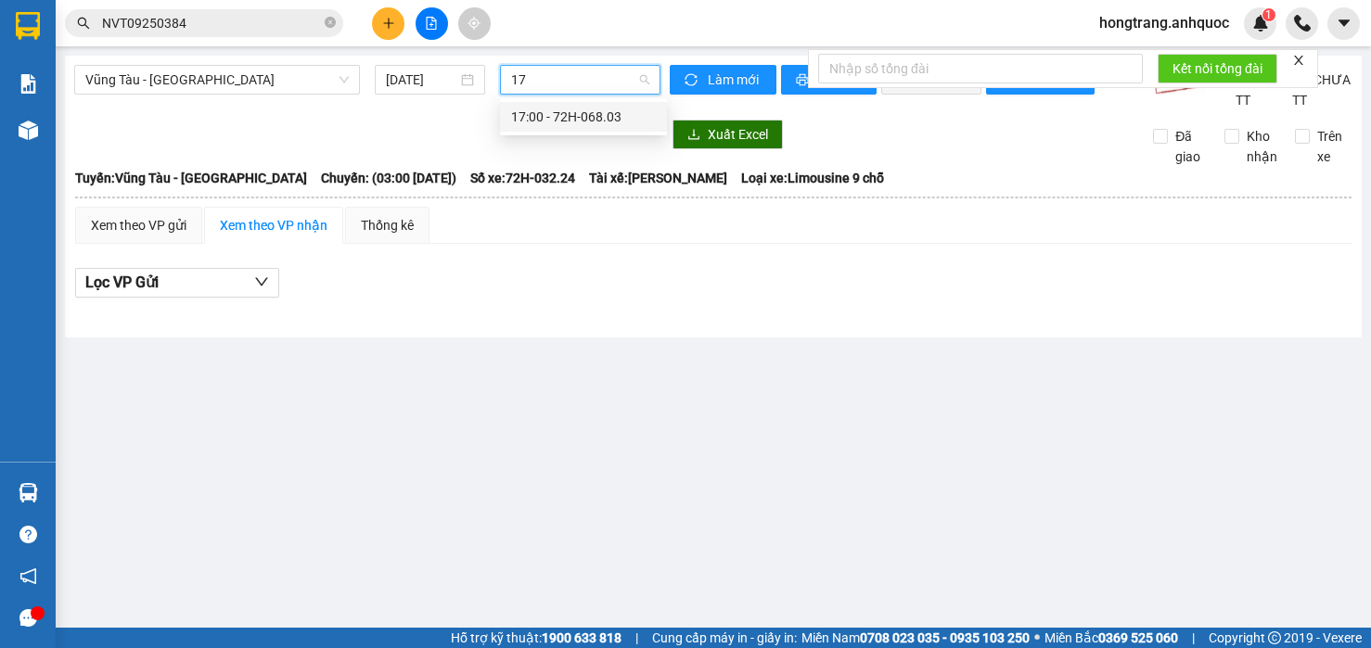
click at [557, 110] on div "17:00 - 72H-068.03" at bounding box center [583, 117] width 145 height 20
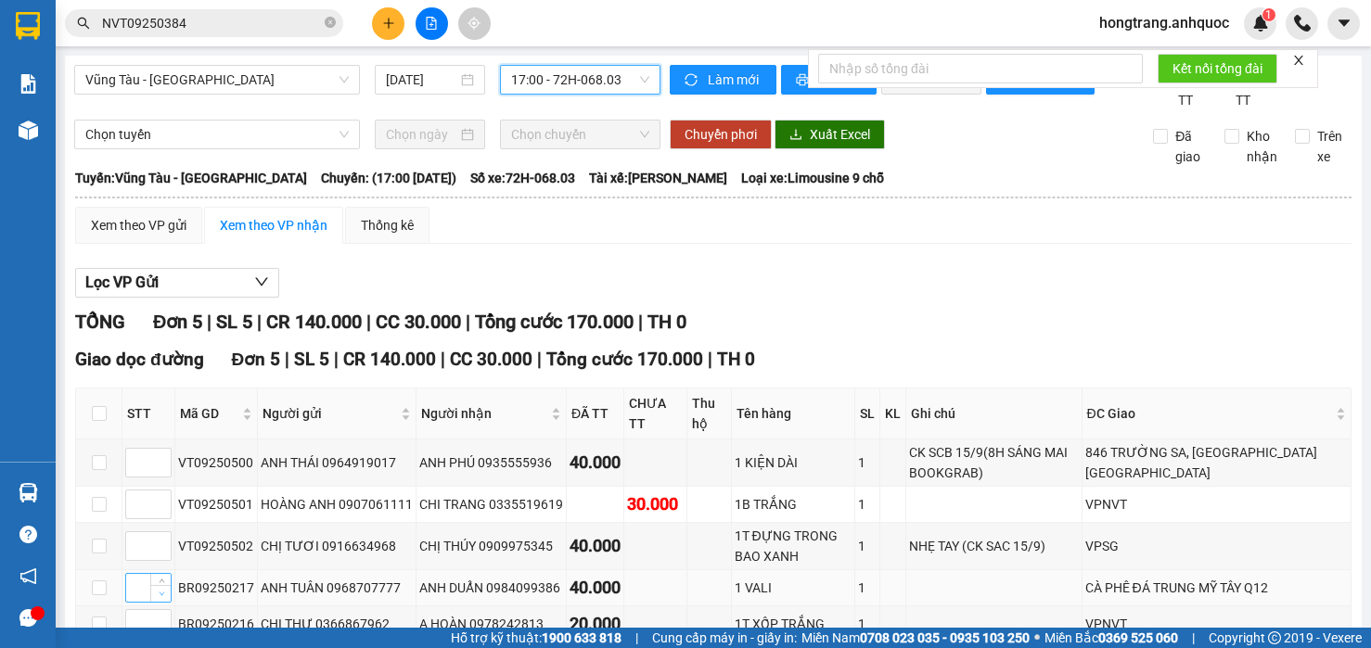
type input "1"
drag, startPoint x: 170, startPoint y: 480, endPoint x: 764, endPoint y: 479, distance: 594.4
click at [764, 570] on tr "1 BR09250217 ANH TUÂN 0968707777 ANH DUẨN 0984099386 40.000 1 VALI 1 CÀ PHÊ ĐÁ …" at bounding box center [713, 588] width 1275 height 36
click at [638, 570] on td at bounding box center [655, 588] width 63 height 36
click at [185, 578] on div "BR09250217" at bounding box center [216, 588] width 76 height 20
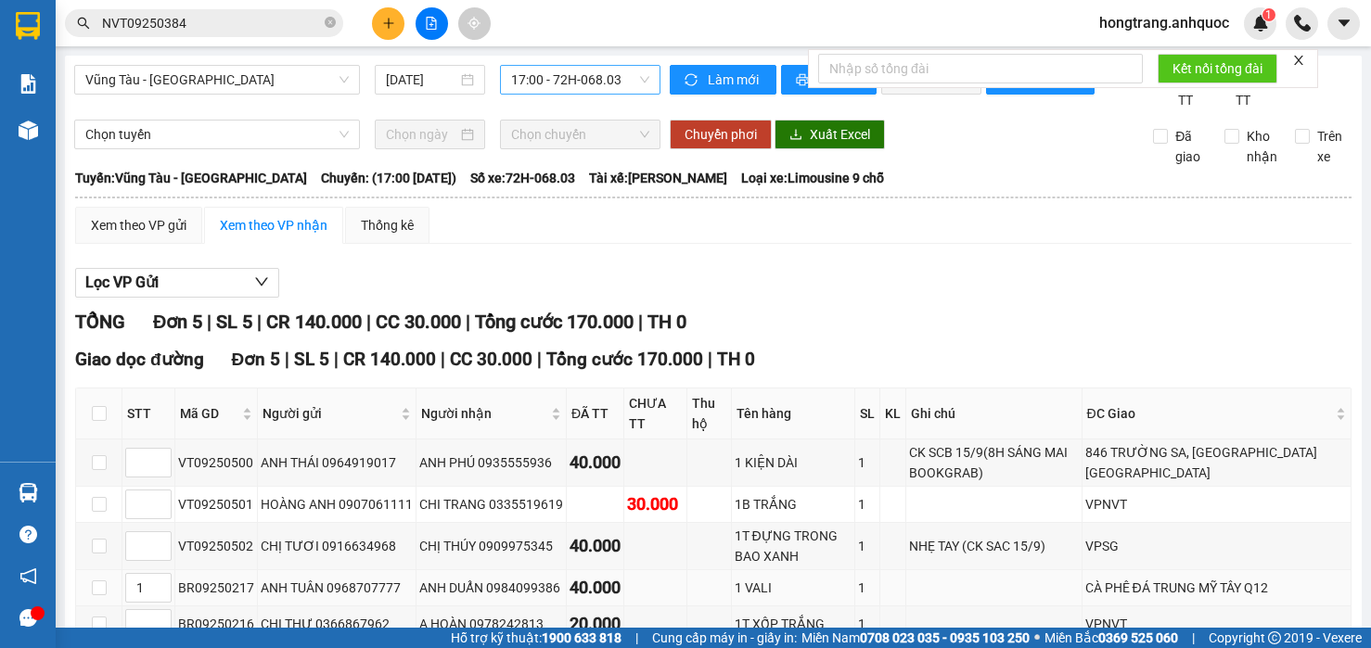
drag, startPoint x: 182, startPoint y: 477, endPoint x: 785, endPoint y: 468, distance: 603.7
click at [785, 570] on tr "1 BR09250217 ANH TUÂN 0968707777 ANH DUẨN 0984099386 40.000 1 VALI 1 CÀ PHÊ ĐÁ …" at bounding box center [713, 588] width 1275 height 36
drag, startPoint x: 316, startPoint y: 68, endPoint x: 700, endPoint y: 64, distance: 383.9
click at [700, 168] on div "Tuyến: Vũng Tàu - [GEOGRAPHIC_DATA]: (17:00 [DATE]) Số xe: 72H-068.03 Tài xế: […" at bounding box center [713, 178] width 1276 height 20
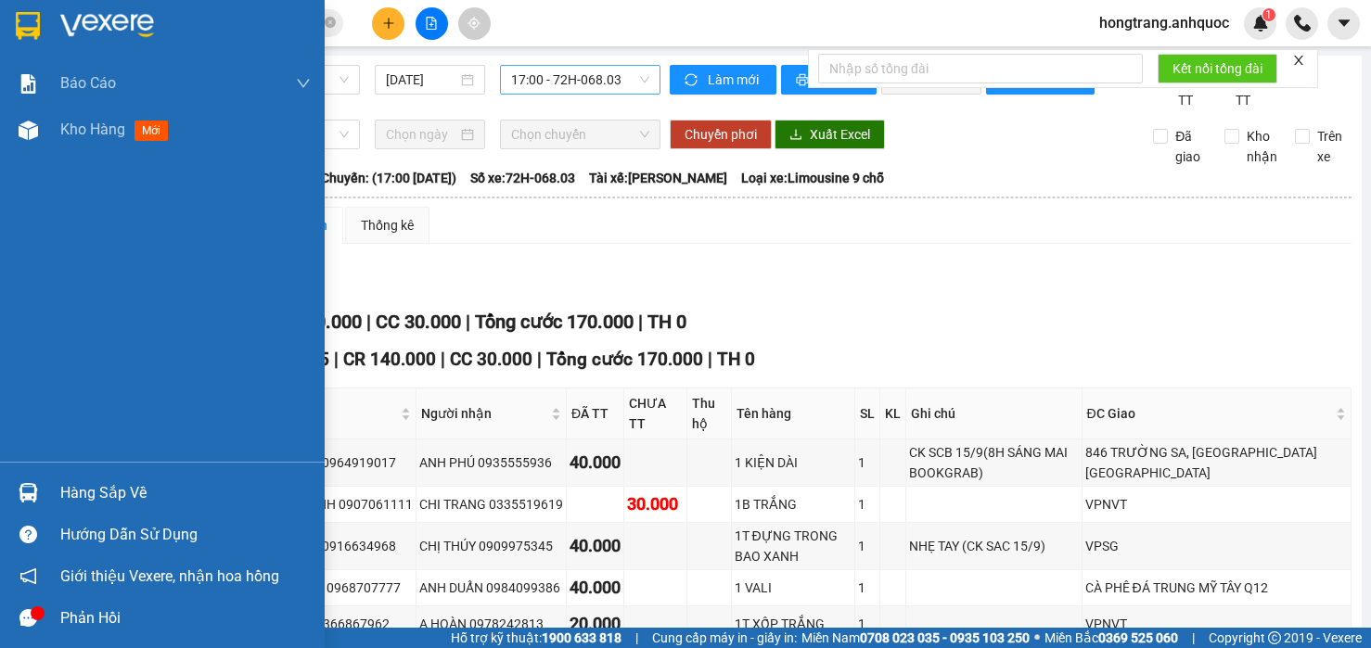
drag, startPoint x: 19, startPoint y: 311, endPoint x: 97, endPoint y: 346, distance: 86.3
click at [19, 312] on div "Báo cáo Báo cáo dòng tiền (nhân viên) Doanh số tạo đơn theo VP gửi (nhà xe) Doa…" at bounding box center [162, 261] width 325 height 402
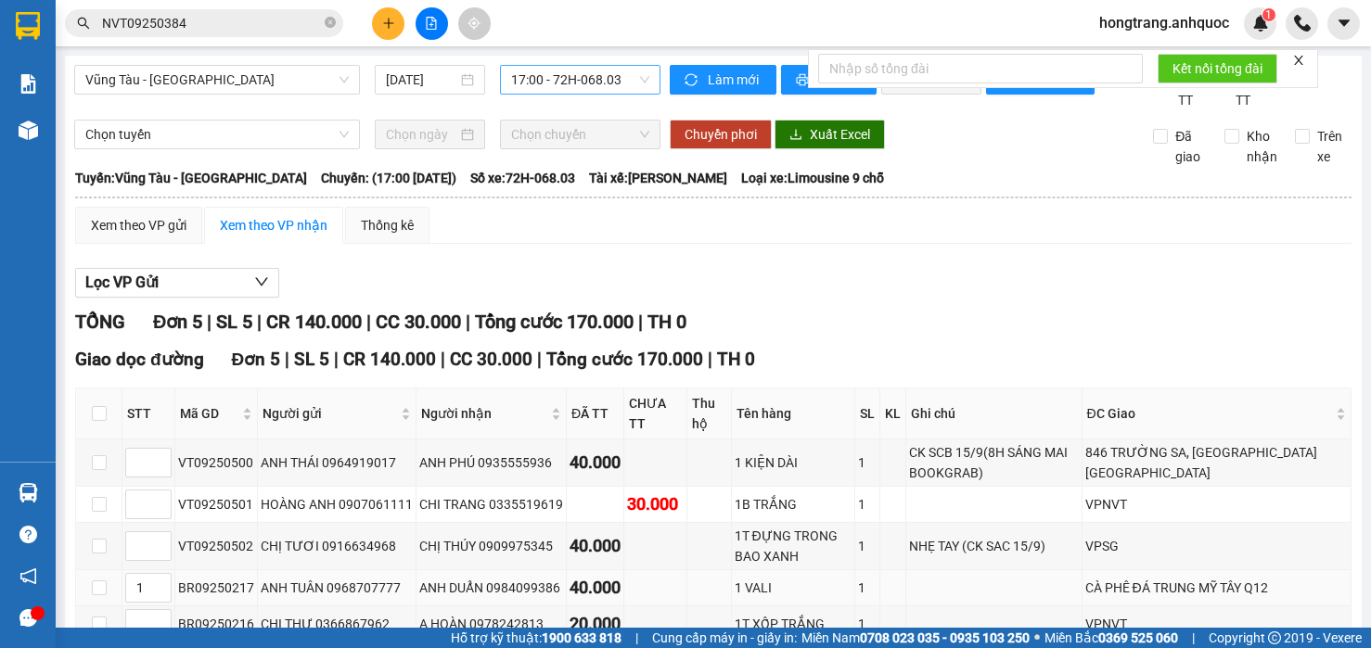
click at [975, 570] on td at bounding box center [993, 588] width 175 height 36
click at [187, 268] on button "Lọc VP Gửi" at bounding box center [177, 283] width 204 height 30
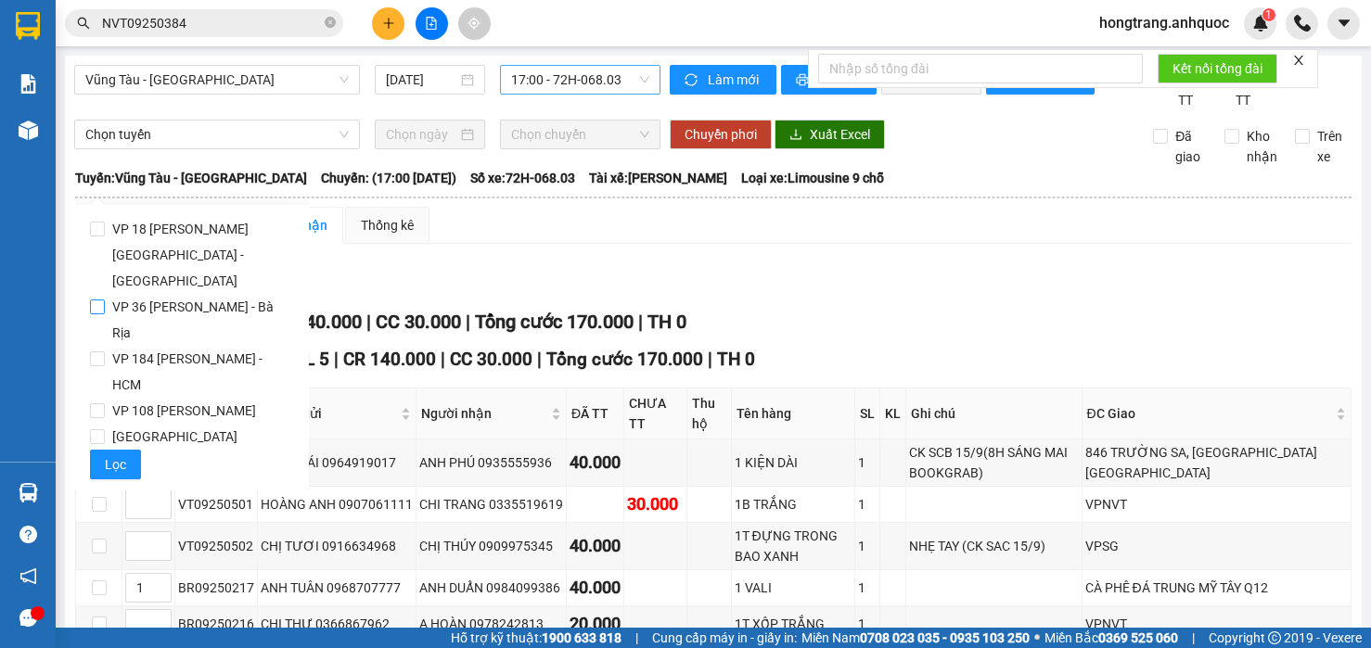
click at [157, 294] on span "VP 36 [PERSON_NAME] - Bà Rịa" at bounding box center [199, 320] width 189 height 52
click at [105, 300] on input "VP 36 [PERSON_NAME] - Bà Rịa" at bounding box center [97, 307] width 15 height 15
click at [121, 454] on span "Lọc" at bounding box center [115, 464] width 21 height 20
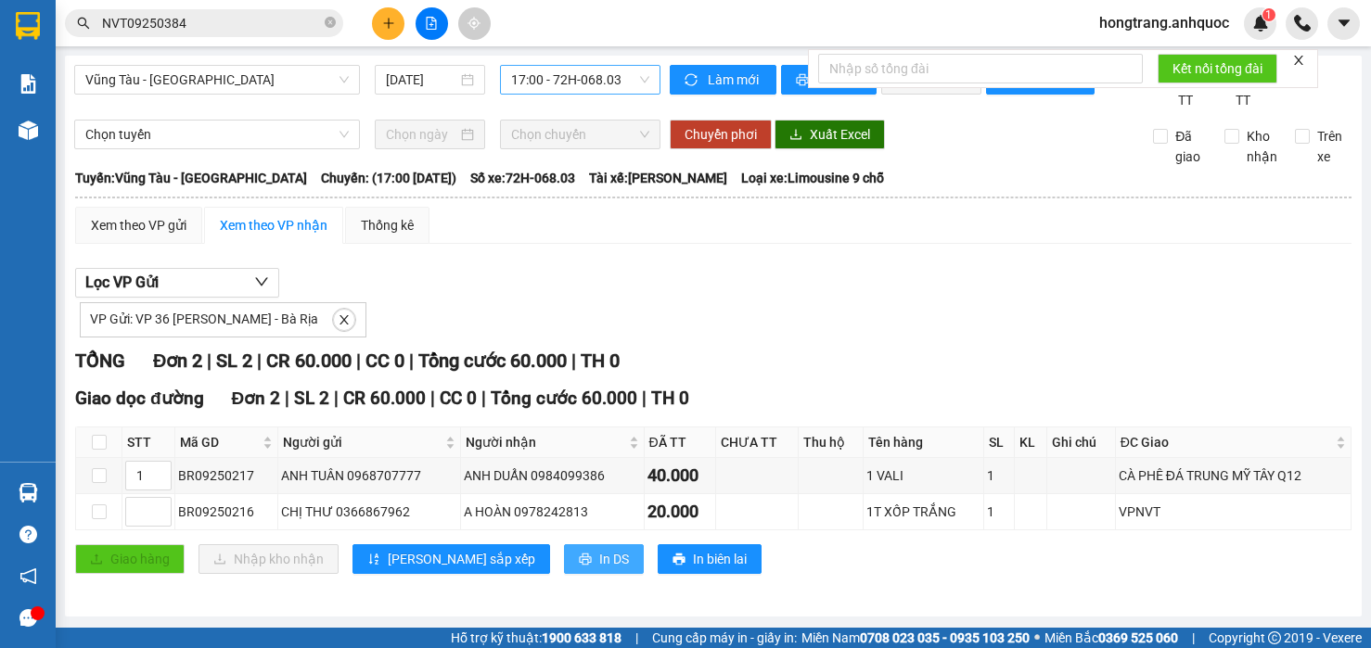
click at [579, 565] on icon "printer" at bounding box center [585, 559] width 13 height 13
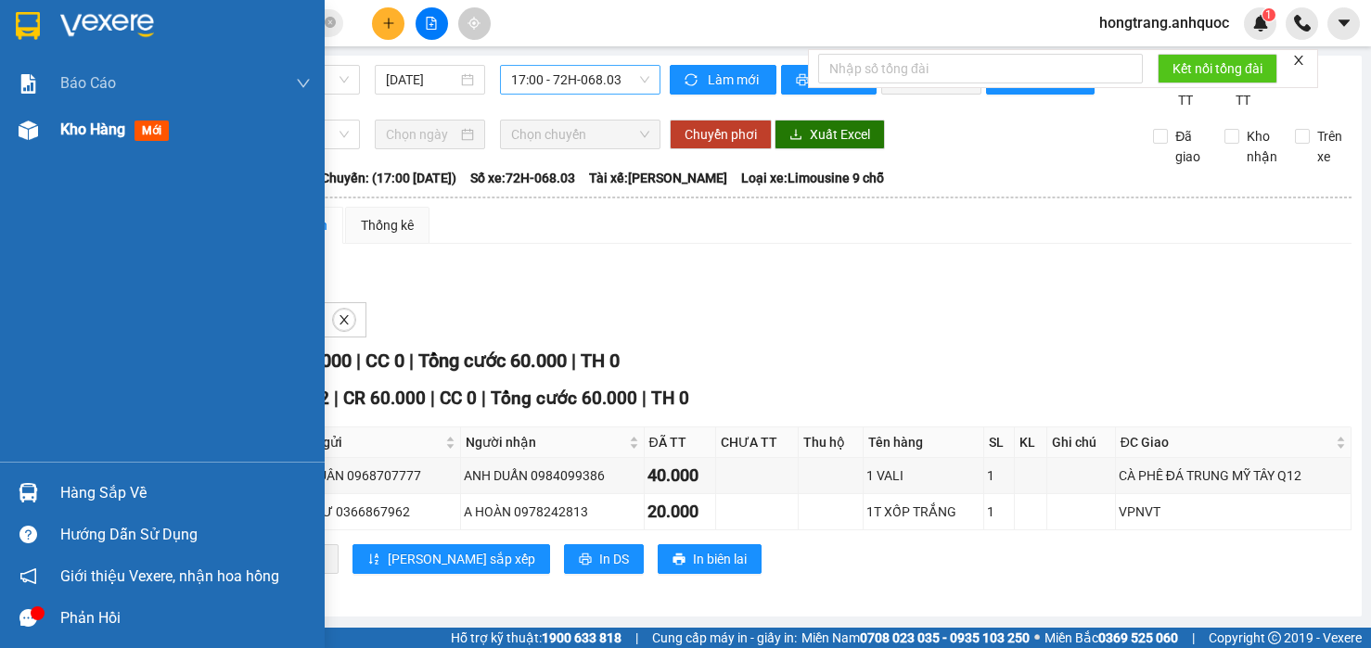
click at [21, 131] on img at bounding box center [28, 130] width 19 height 19
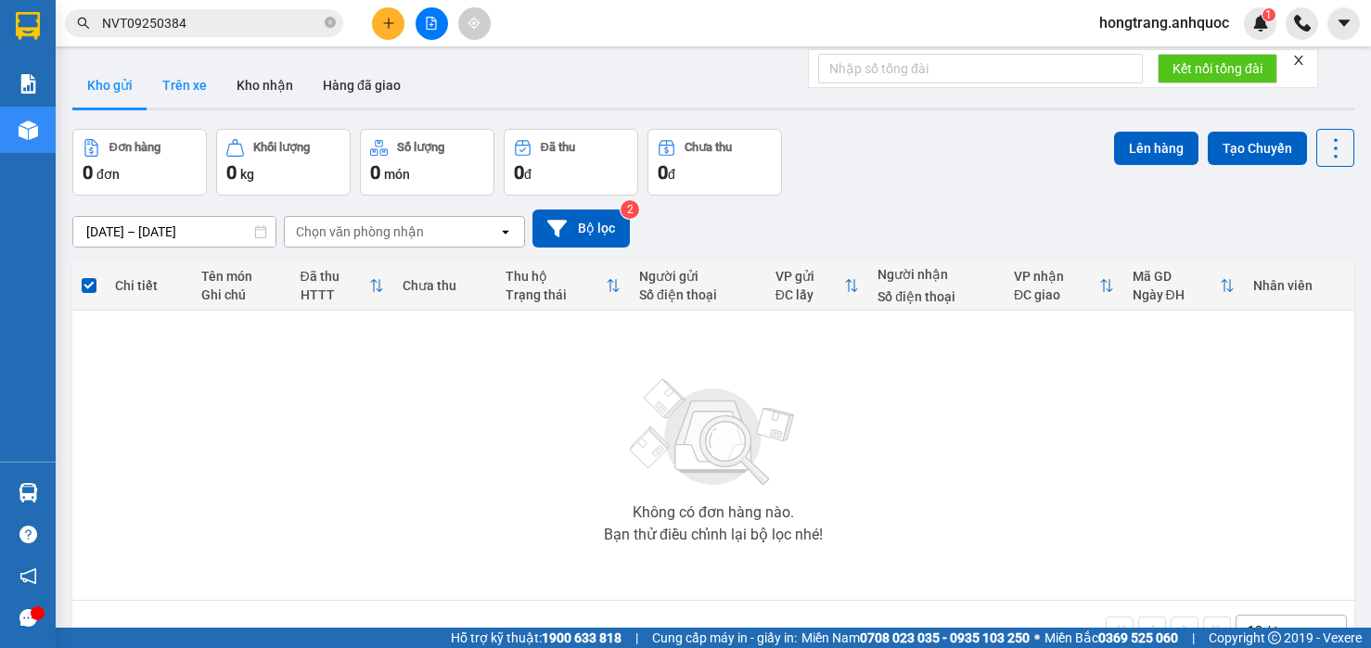
click at [171, 83] on button "Trên xe" at bounding box center [184, 85] width 74 height 45
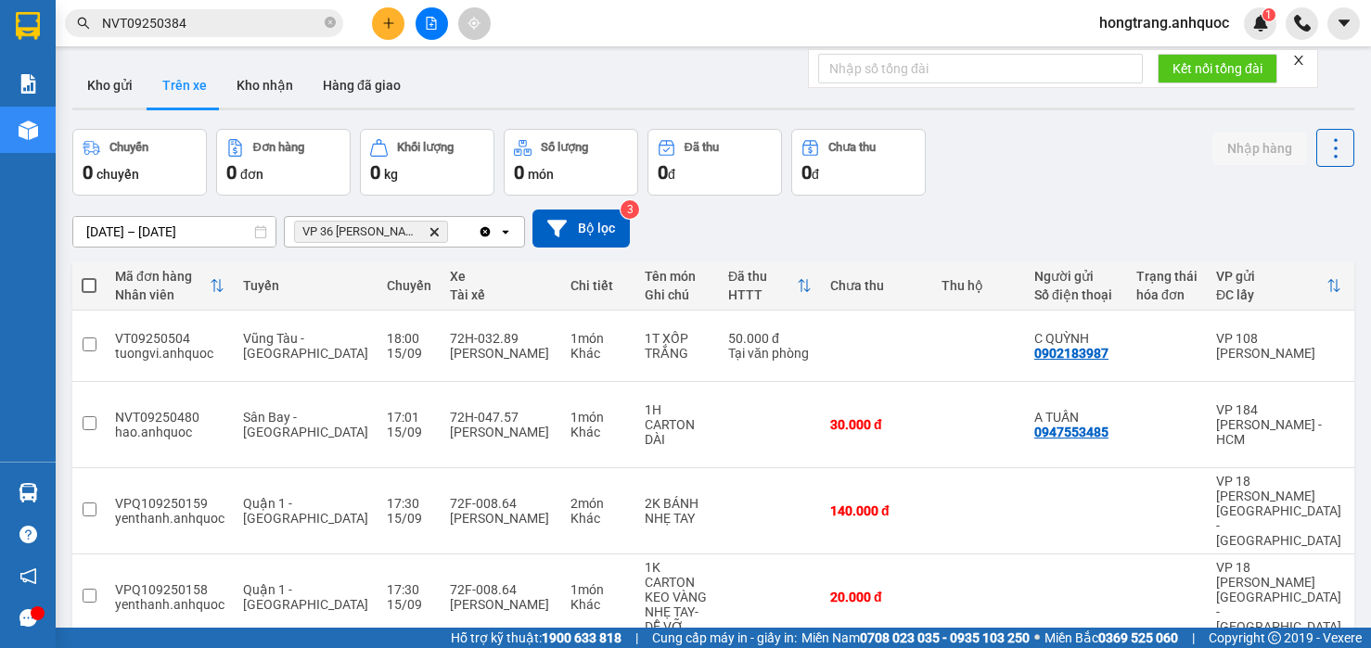
drag, startPoint x: 401, startPoint y: 544, endPoint x: 640, endPoint y: 541, distance: 239.3
click at [640, 541] on div "Mã đơn hàng Nhân viên Tuyến Chuyến Xe Tài xế Chi tiết Tên món Ghi chú Đã thu HT…" at bounding box center [713, 523] width 1282 height 525
click at [1325, 591] on icon at bounding box center [1331, 597] width 13 height 13
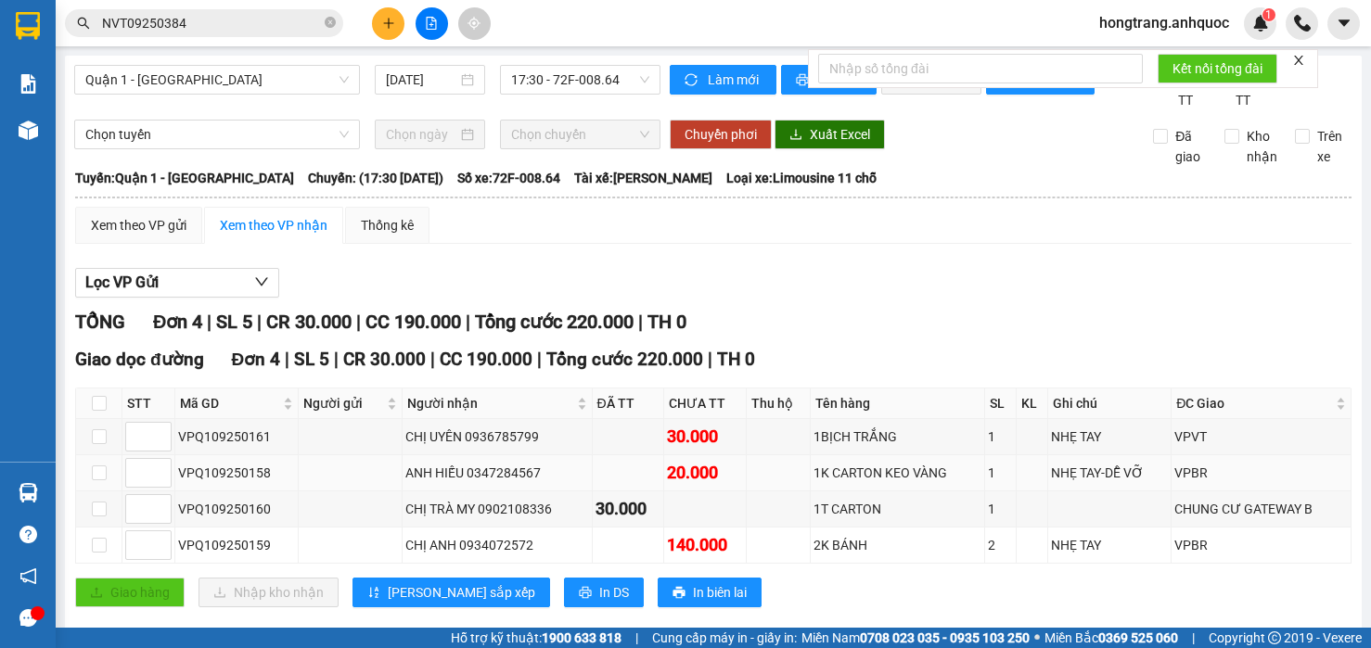
drag, startPoint x: 177, startPoint y: 443, endPoint x: 942, endPoint y: 437, distance: 765.0
click at [942, 455] on tr "VPQ109250158 ANH HIẾU 0347284567 20.000 1K CARTON KEO VÀNG 1 NHẸ TAY-DỄ VỠ VPBR" at bounding box center [713, 473] width 1275 height 36
drag, startPoint x: 240, startPoint y: 510, endPoint x: 872, endPoint y: 521, distance: 631.6
click at [872, 528] on tr "VPQ109250159 CHỊ ANH 0934072572 140.000 2K BÁNH 2 NHẸ TAY VPBR" at bounding box center [713, 546] width 1275 height 36
drag, startPoint x: 306, startPoint y: 143, endPoint x: 688, endPoint y: 147, distance: 382.1
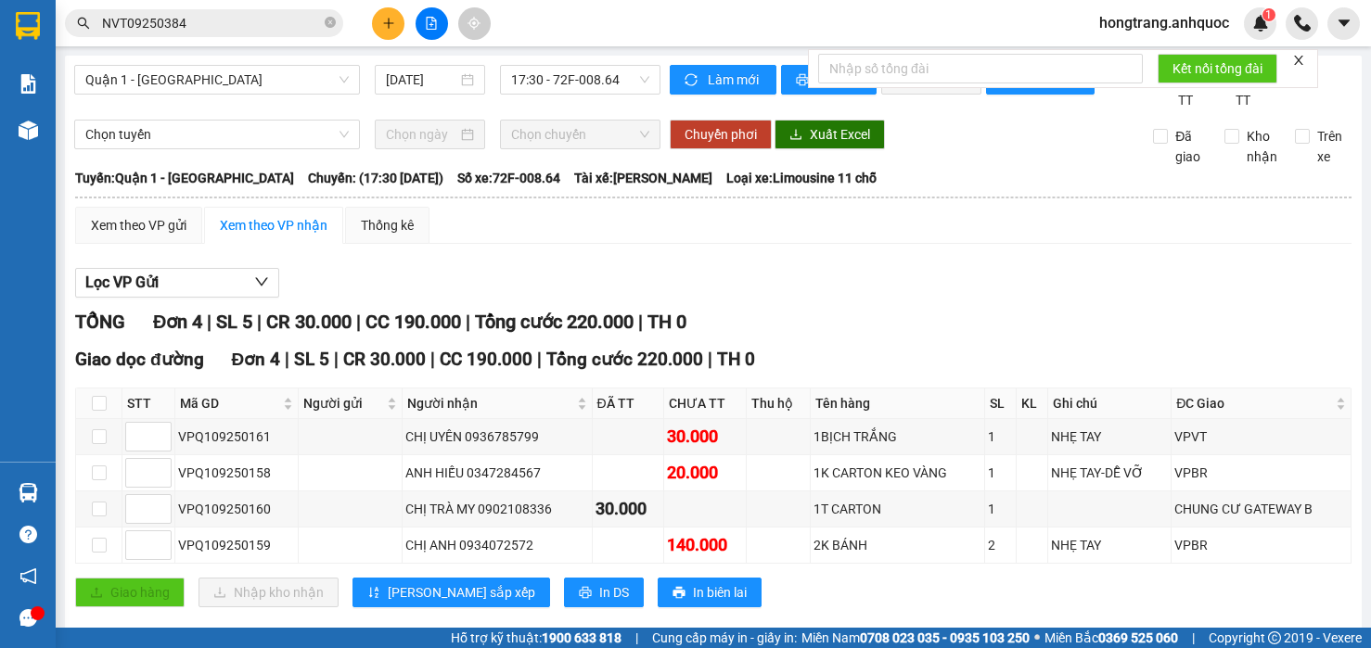
click at [688, 168] on div "[GEOGRAPHIC_DATA]: Quận 1 - [GEOGRAPHIC_DATA] Chuyến: (17:30 [DATE]) Số xe: 72F…" at bounding box center [713, 178] width 1276 height 20
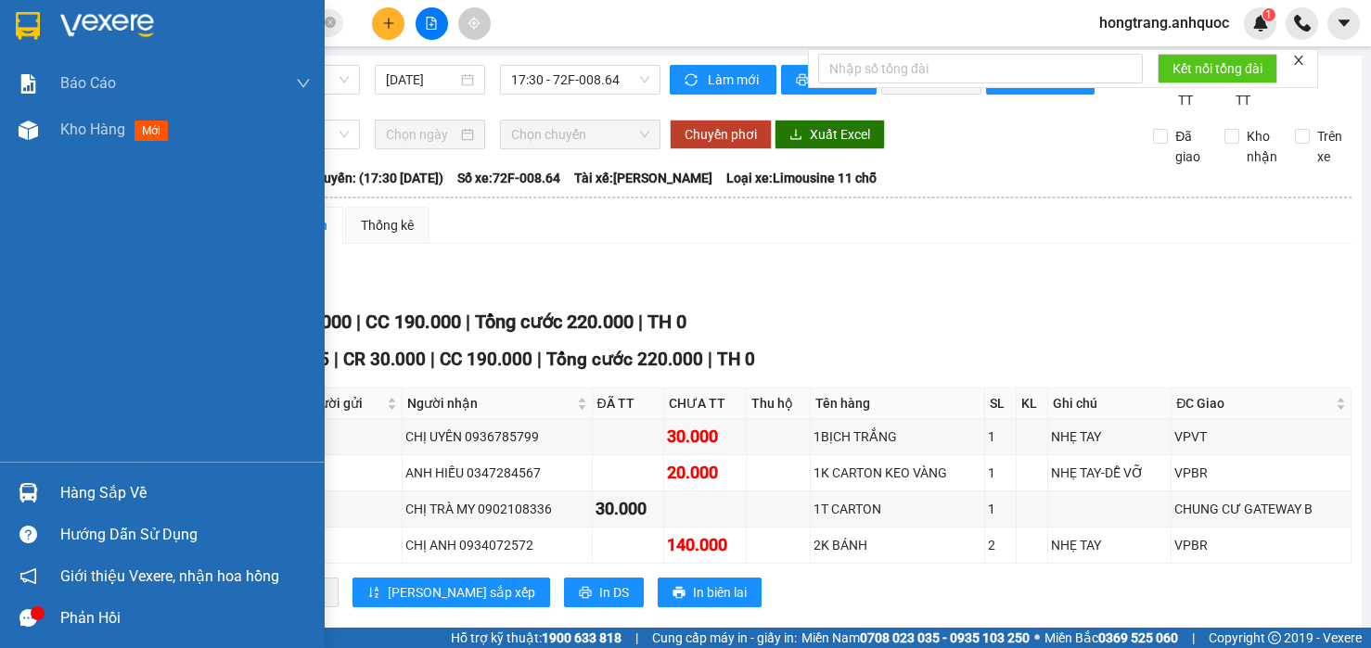
click at [32, 257] on div "Báo cáo Báo cáo dòng tiền (nhân viên) Doanh số tạo đơn theo VP gửi (nhà xe) Doa…" at bounding box center [162, 261] width 325 height 402
click at [23, 134] on img at bounding box center [28, 130] width 19 height 19
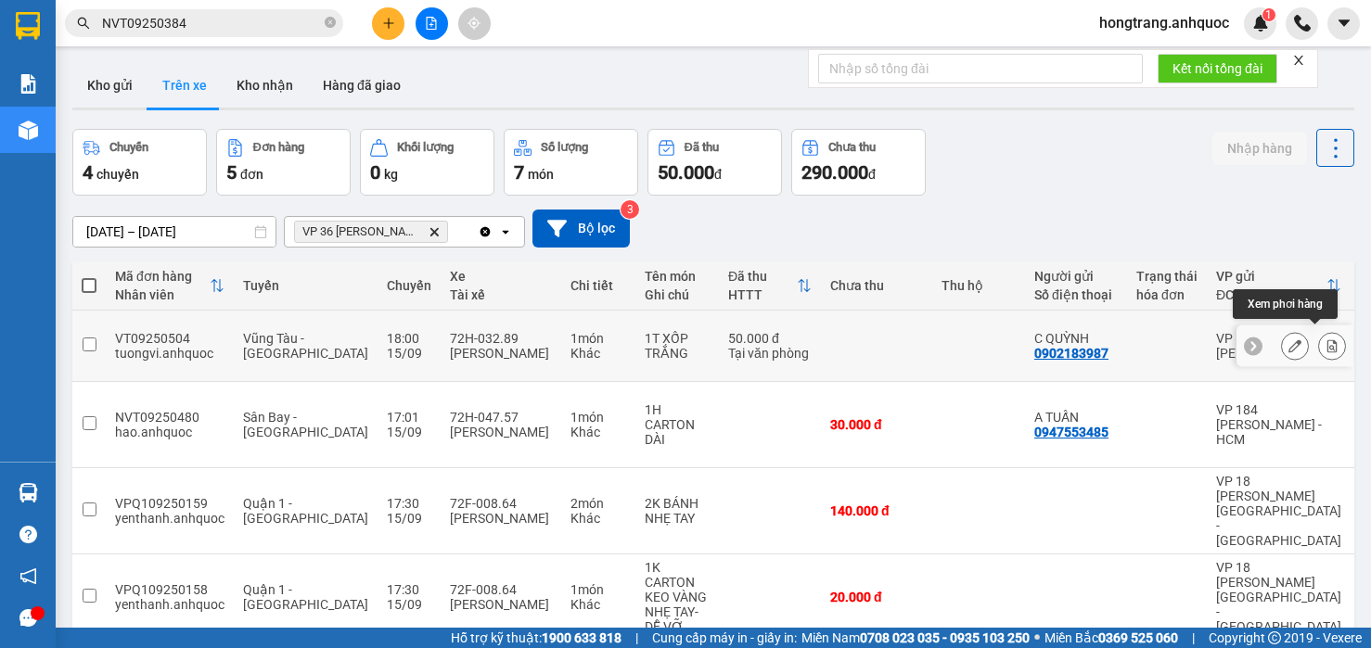
click at [1327, 339] on icon at bounding box center [1332, 345] width 10 height 13
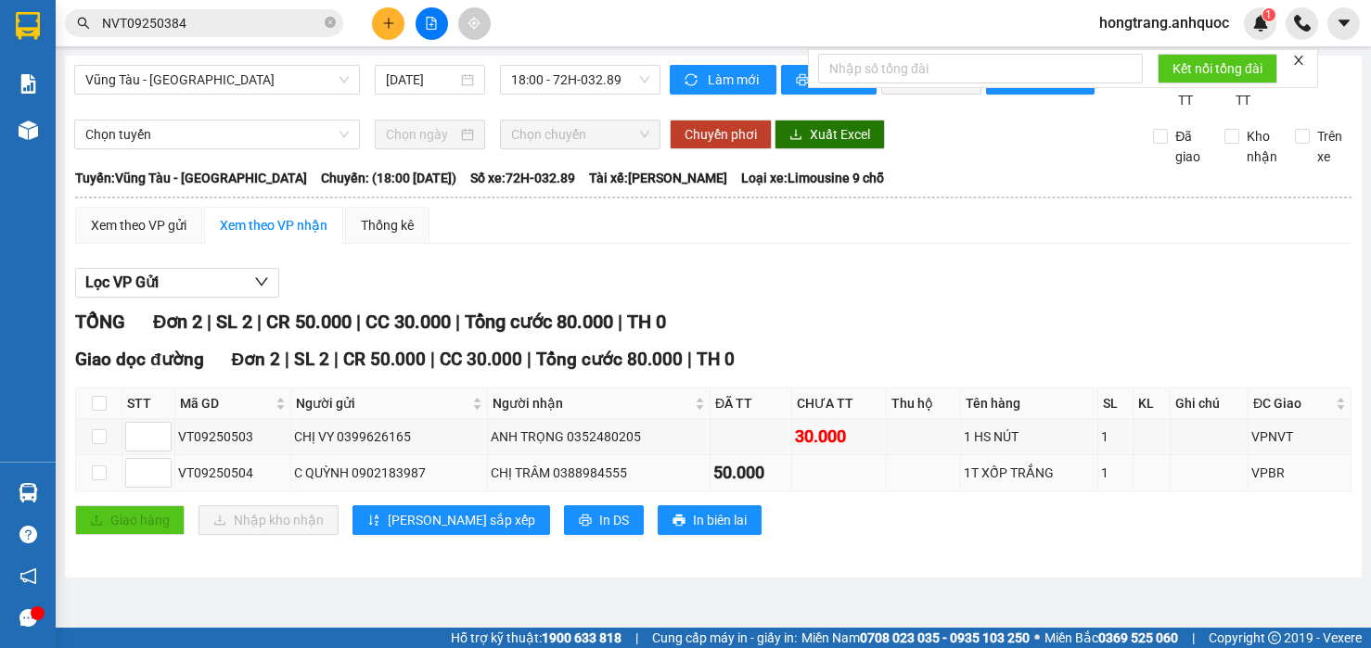
drag, startPoint x: 175, startPoint y: 493, endPoint x: 1074, endPoint y: 499, distance: 898.6
click at [1074, 491] on tr "VT09250504 C QUỲNH 0902183987 CHỊ TRÂM 0388984555 50.000 1T XỐP TRẮNG 1 VPBR" at bounding box center [713, 473] width 1275 height 36
